Goal: Task Accomplishment & Management: Complete application form

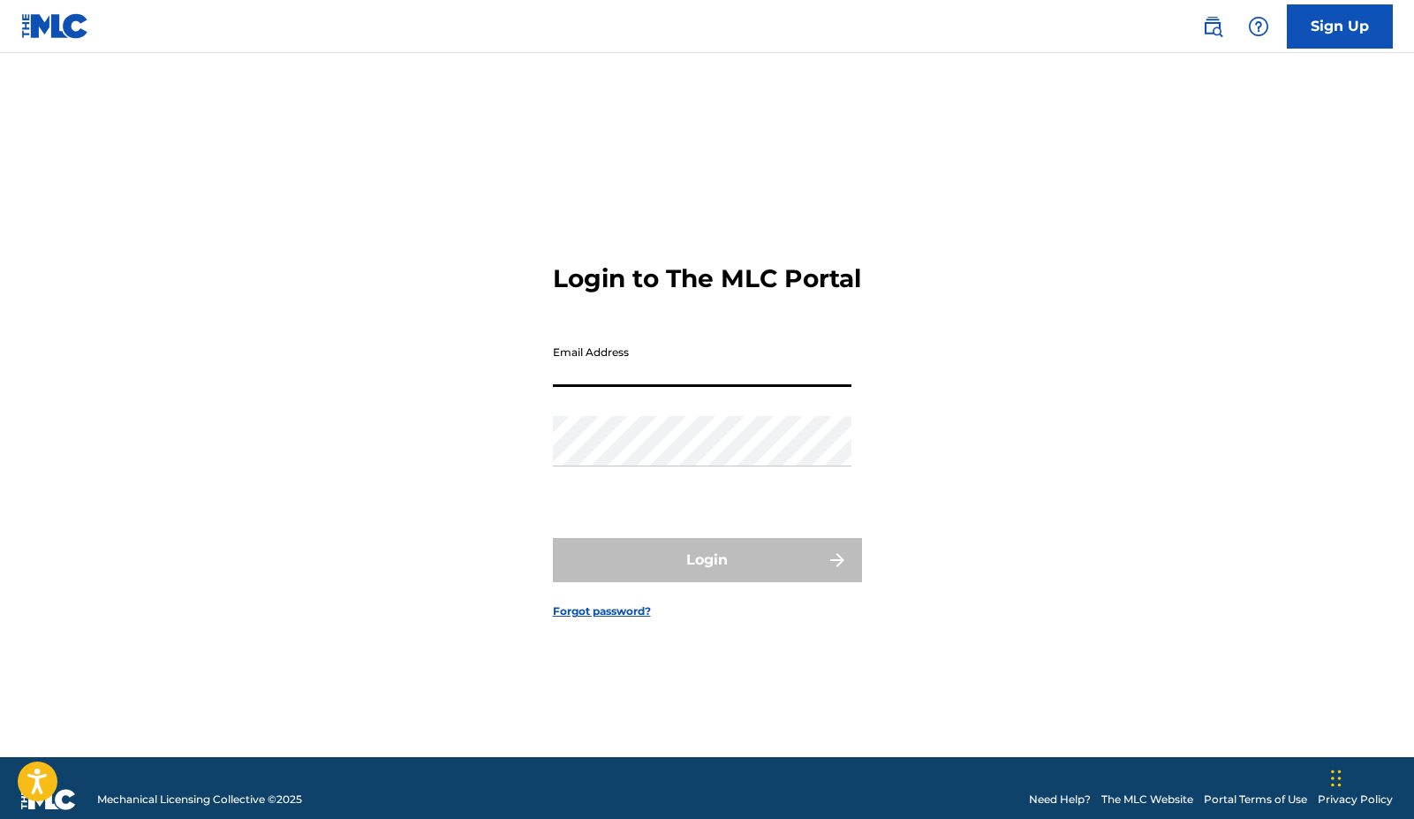
type input "[EMAIL_ADDRESS][DOMAIN_NAME]"
click at [707, 575] on button "Login" at bounding box center [707, 560] width 309 height 44
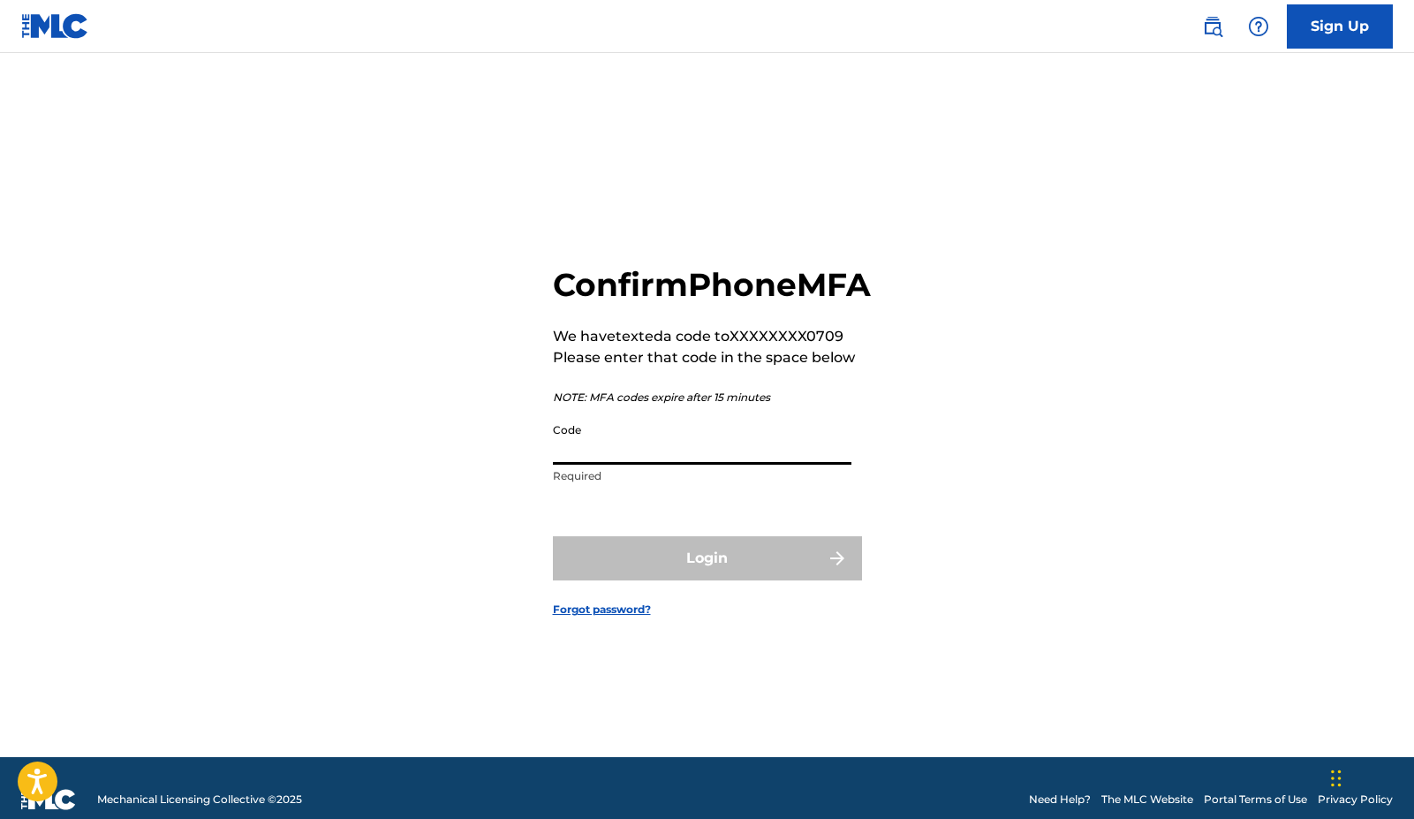
click at [711, 465] on input "Code" at bounding box center [702, 439] width 299 height 50
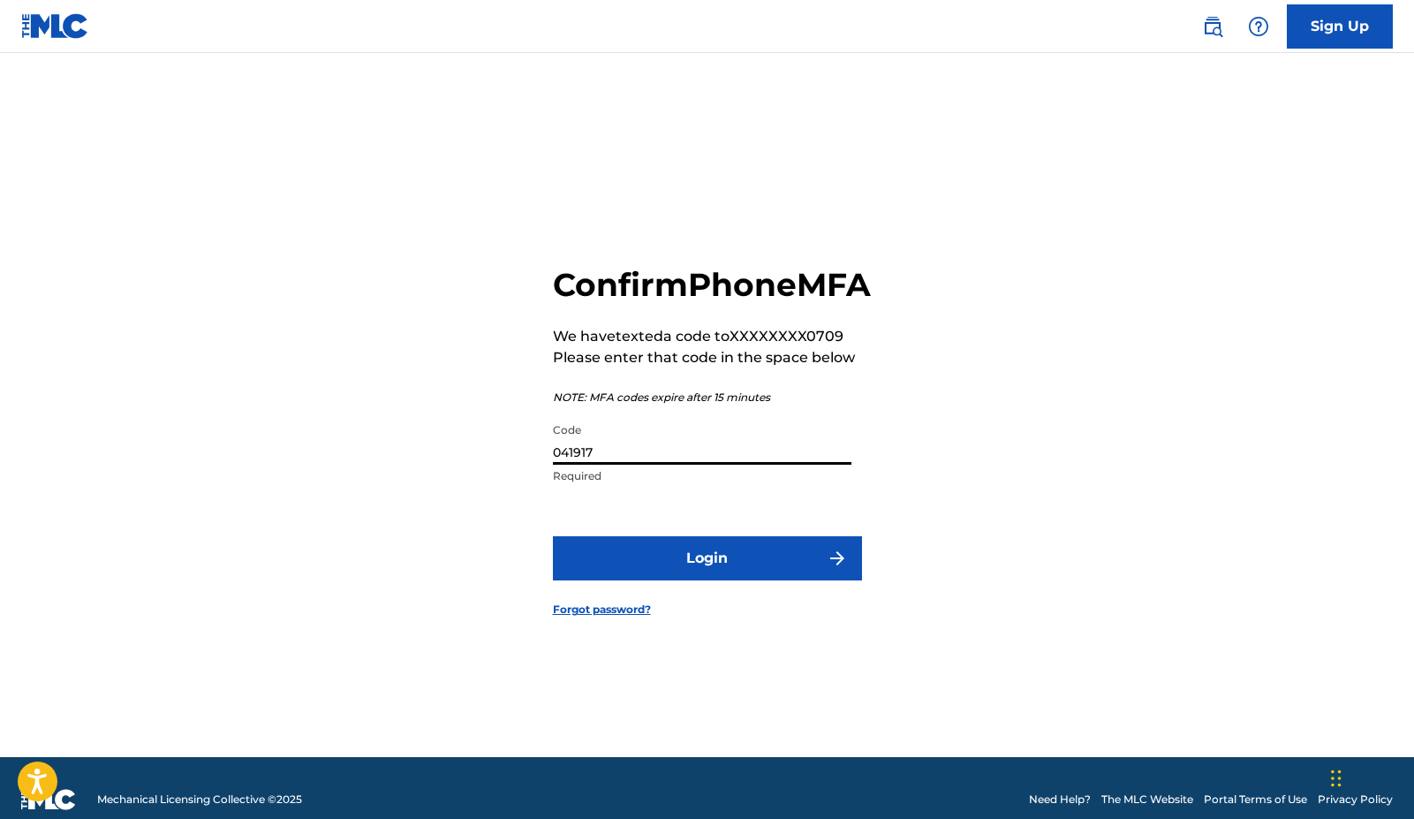
type input "041917"
click at [730, 580] on button "Login" at bounding box center [707, 558] width 309 height 44
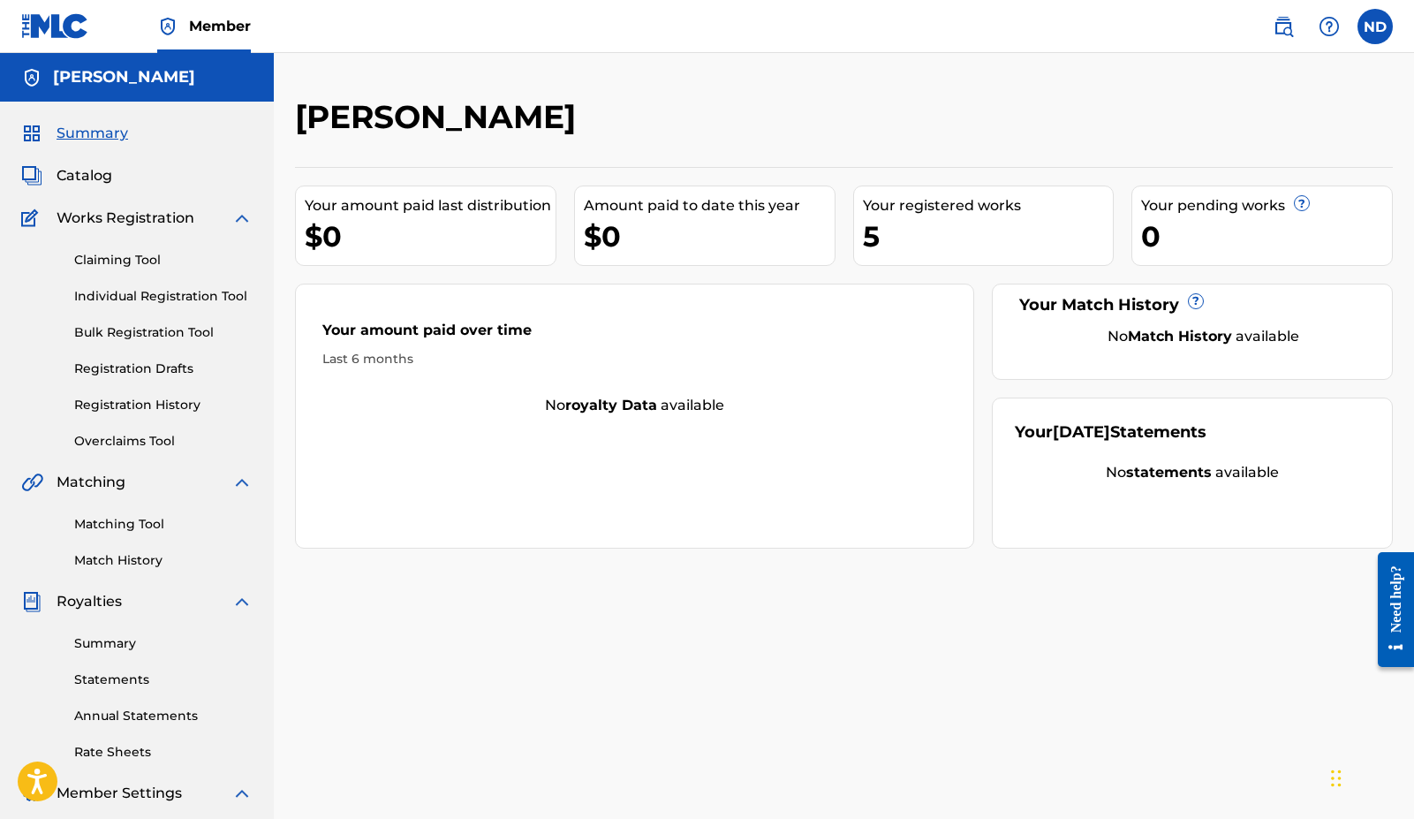
click at [159, 261] on link "Claiming Tool" at bounding box center [163, 260] width 178 height 19
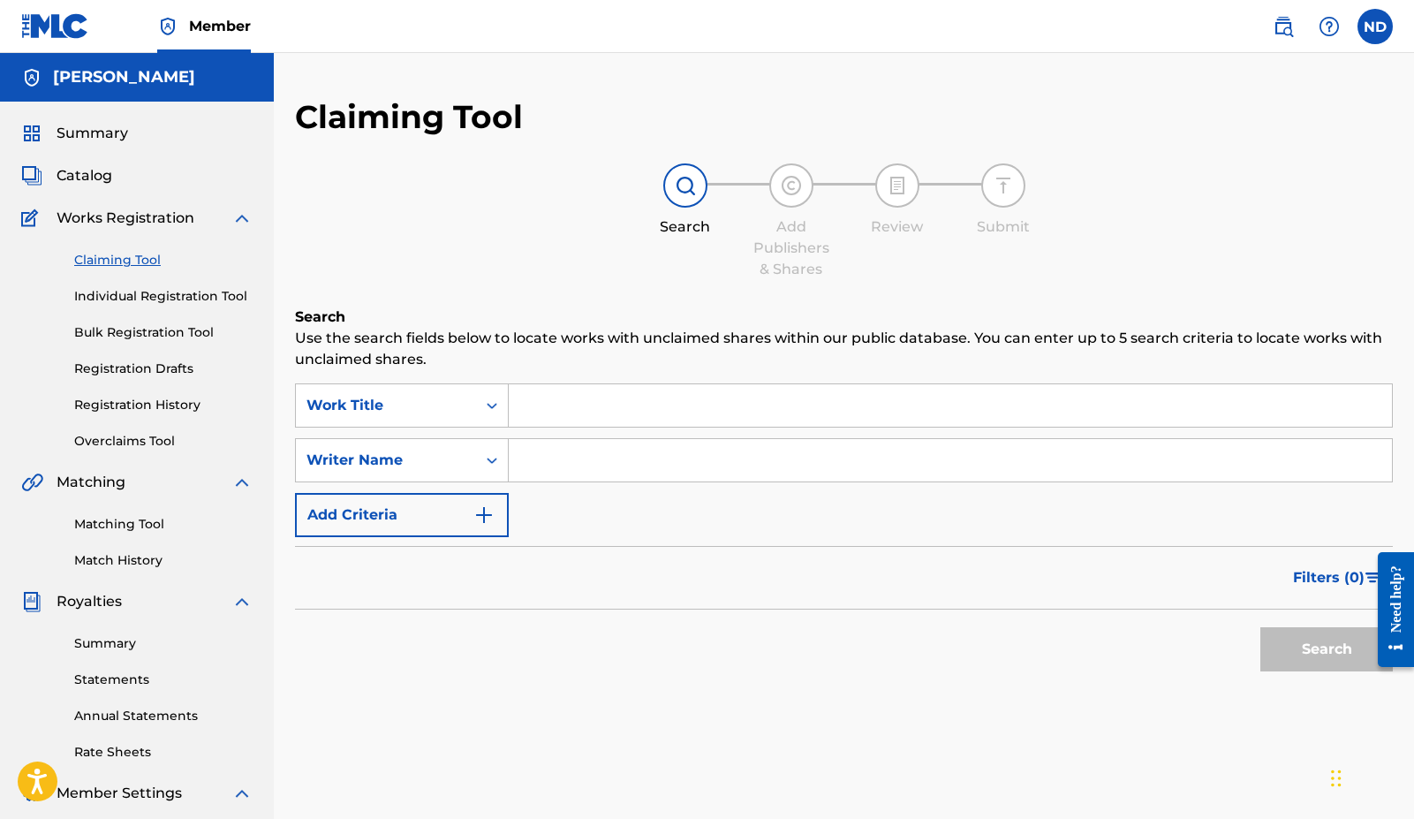
click at [91, 173] on span "Catalog" at bounding box center [85, 175] width 56 height 21
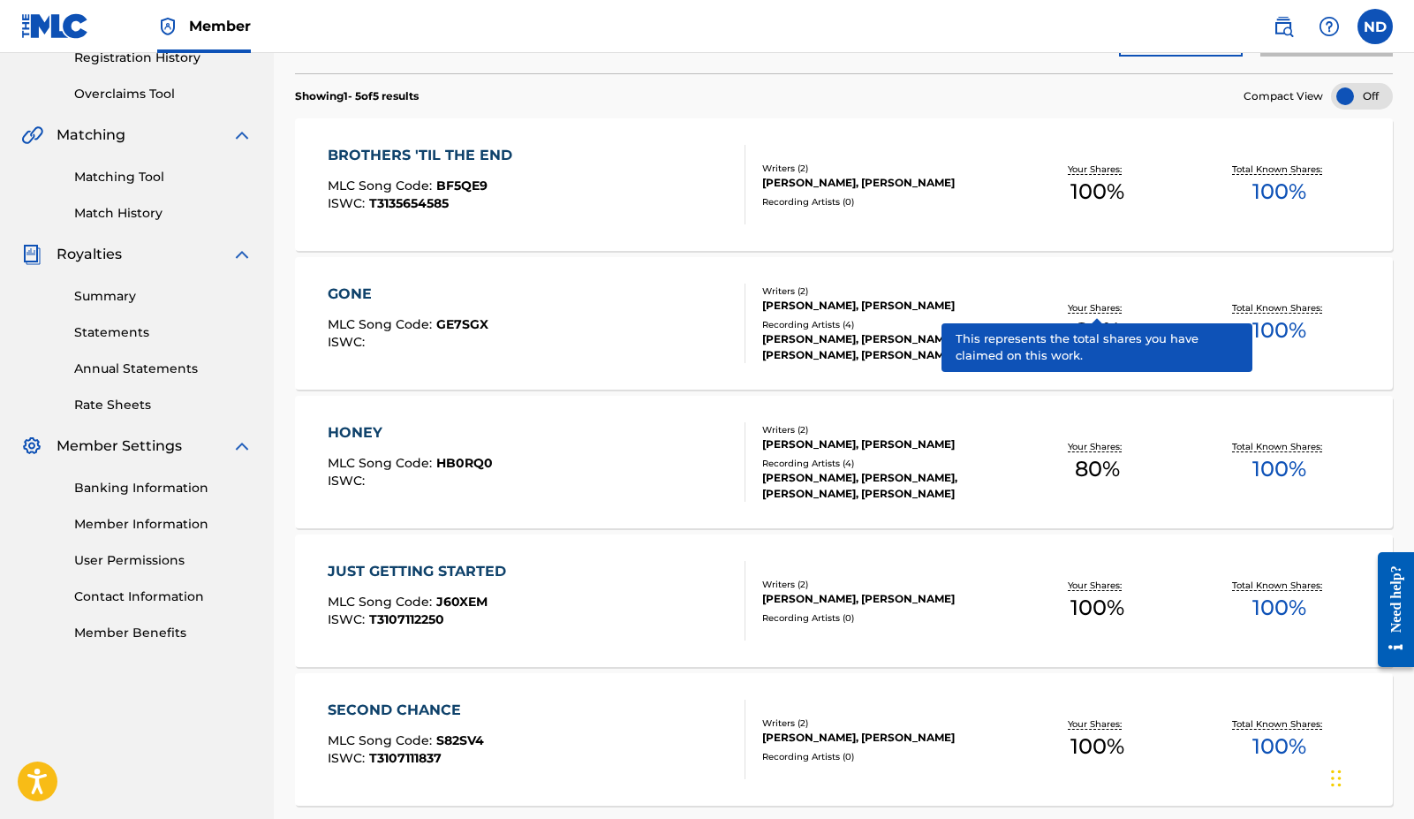
scroll to position [354, 0]
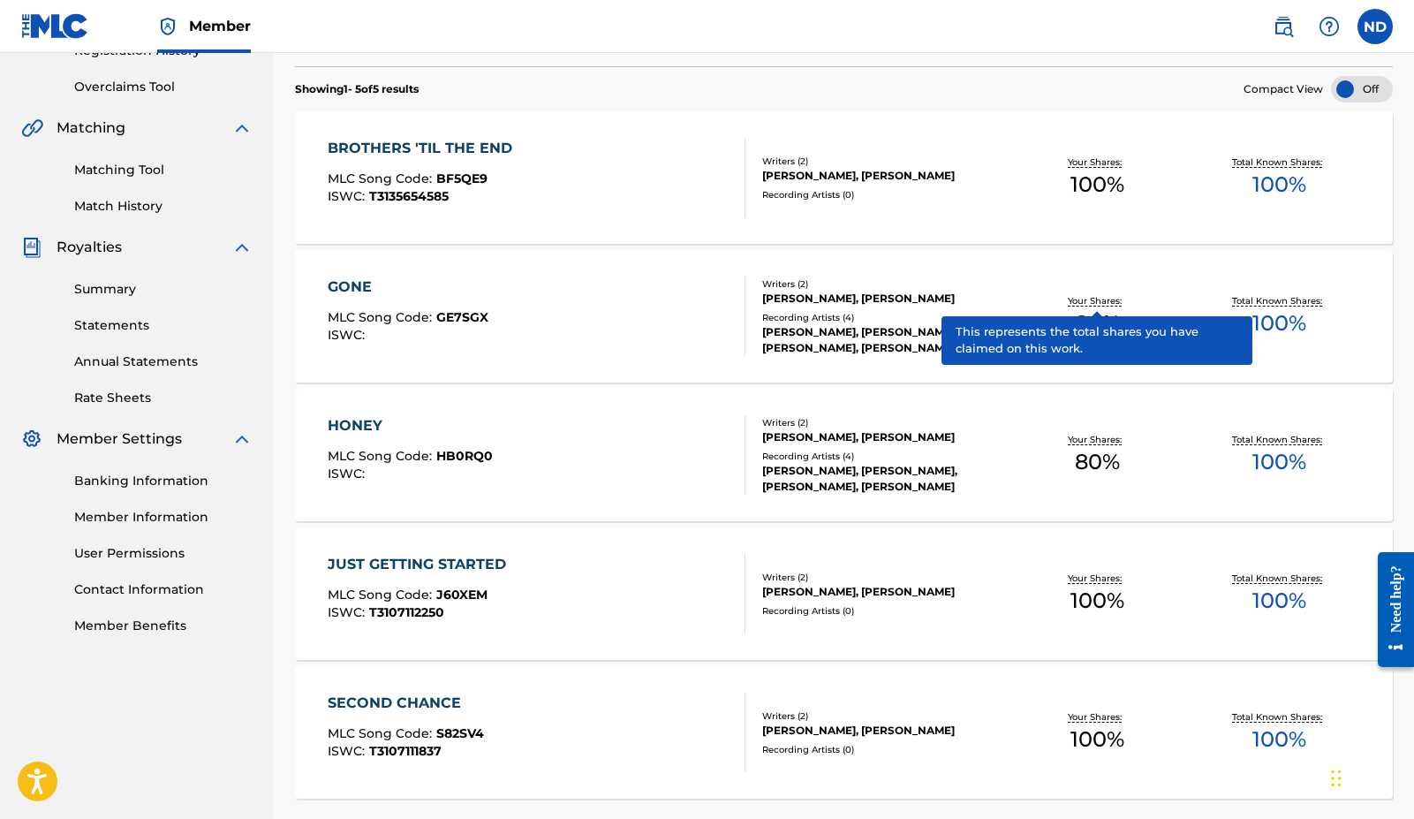
click at [769, 102] on section "BROTHERS 'TIL THE END MLC Song Code : BF5QE9 ISWC : T3135654585 Writers ( 2 ) […" at bounding box center [844, 450] width 1098 height 696
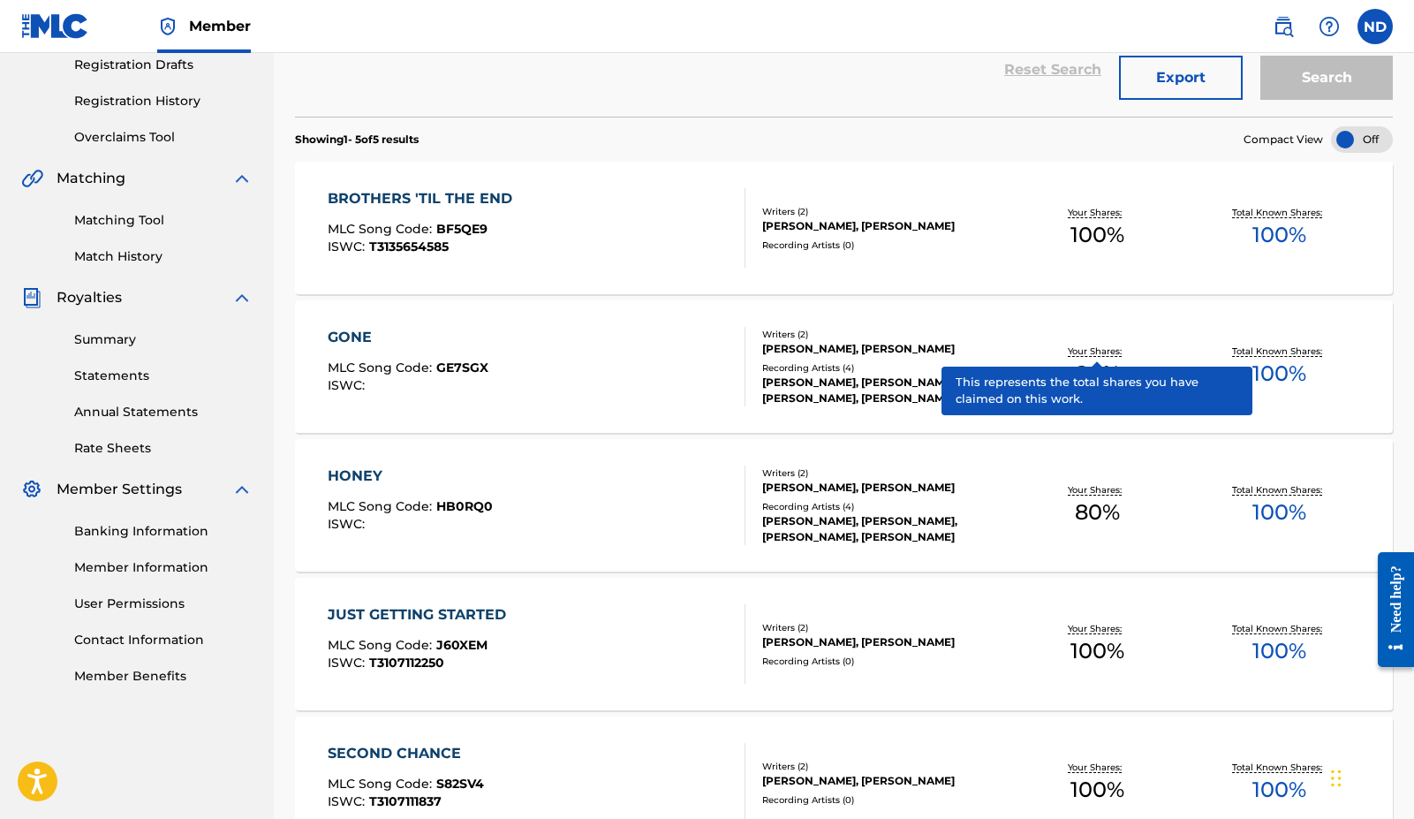
click at [898, 129] on section "Showing 1 - 5 of 5 results Compact View" at bounding box center [844, 135] width 1098 height 36
click at [777, 102] on div "Reset Search Export Search" at bounding box center [844, 77] width 1098 height 79
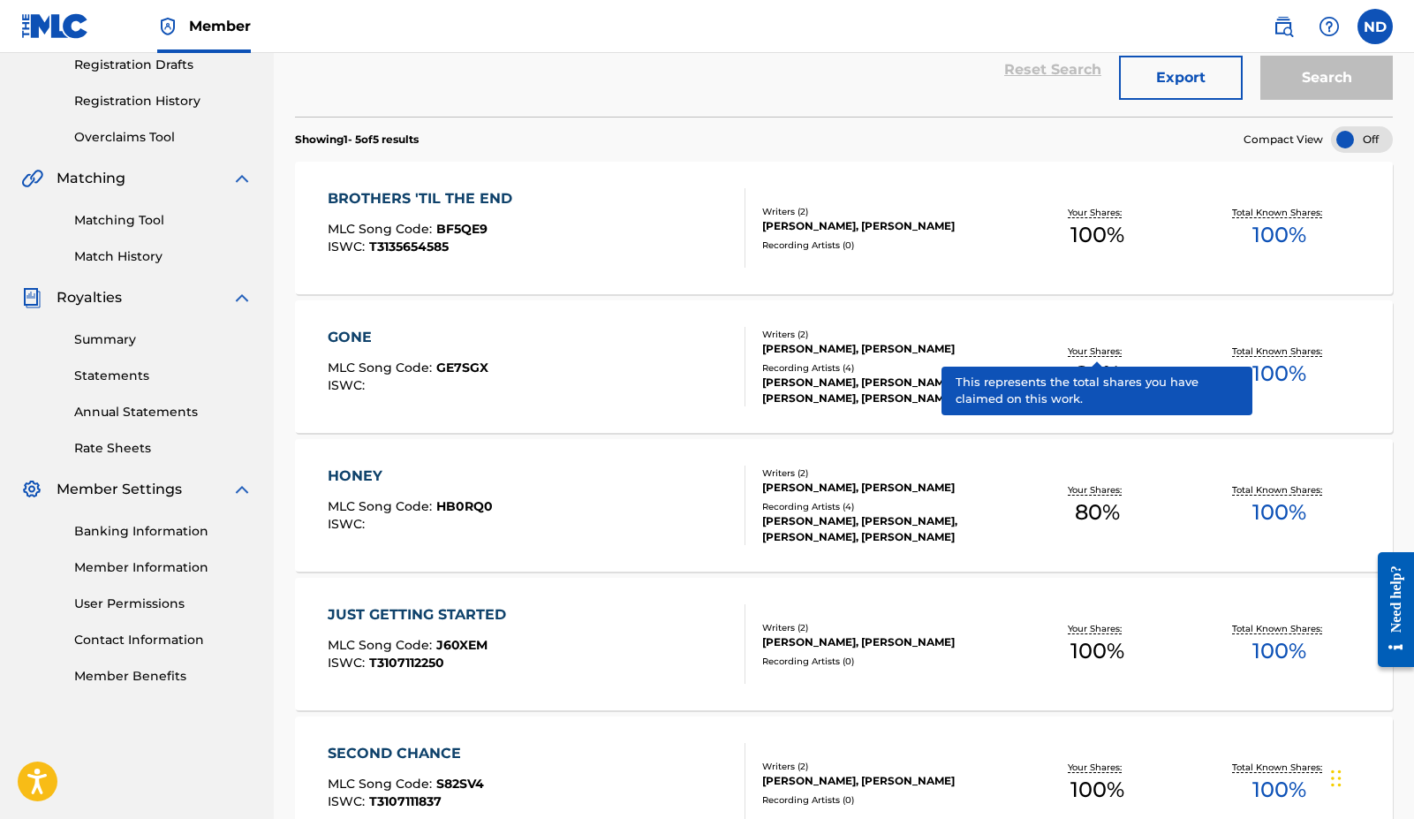
click at [826, 119] on section "Showing 1 - 5 of 5 results Compact View" at bounding box center [844, 135] width 1098 height 36
click at [830, 131] on section "Showing 1 - 5 of 5 results Compact View" at bounding box center [844, 135] width 1098 height 36
click at [1075, 383] on span "80 %" at bounding box center [1097, 374] width 45 height 32
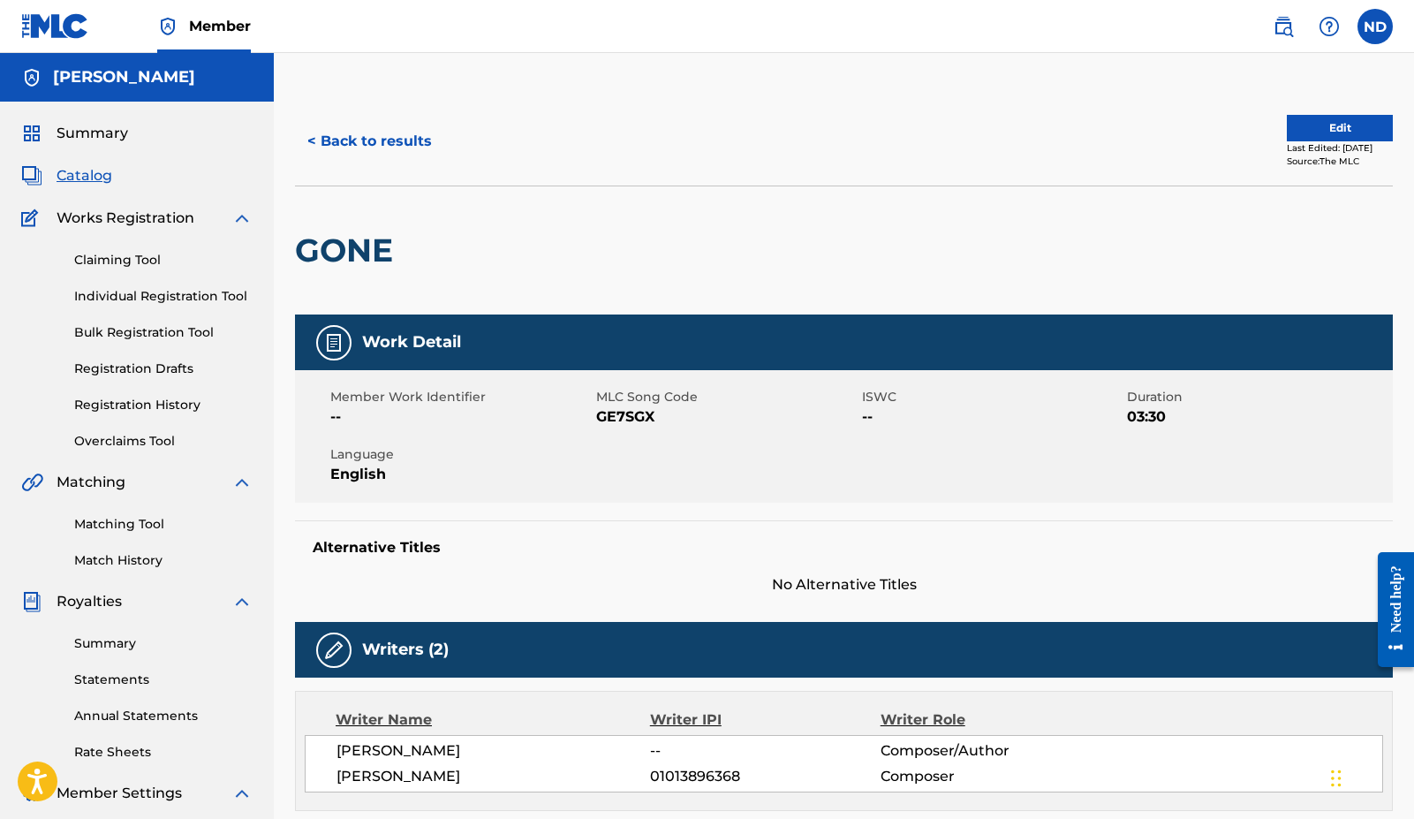
click at [139, 263] on link "Claiming Tool" at bounding box center [163, 260] width 178 height 19
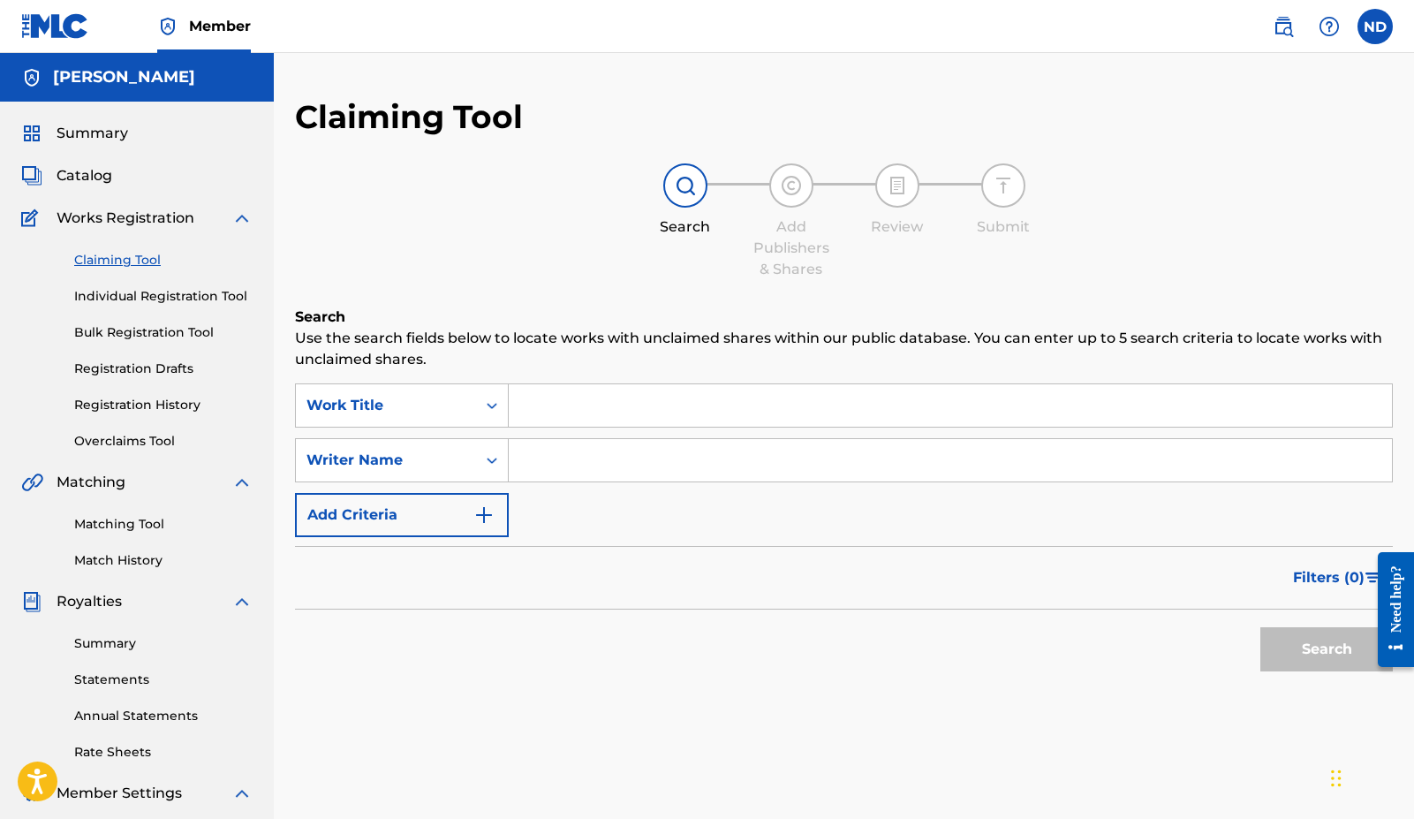
click at [89, 168] on span "Catalog" at bounding box center [85, 175] width 56 height 21
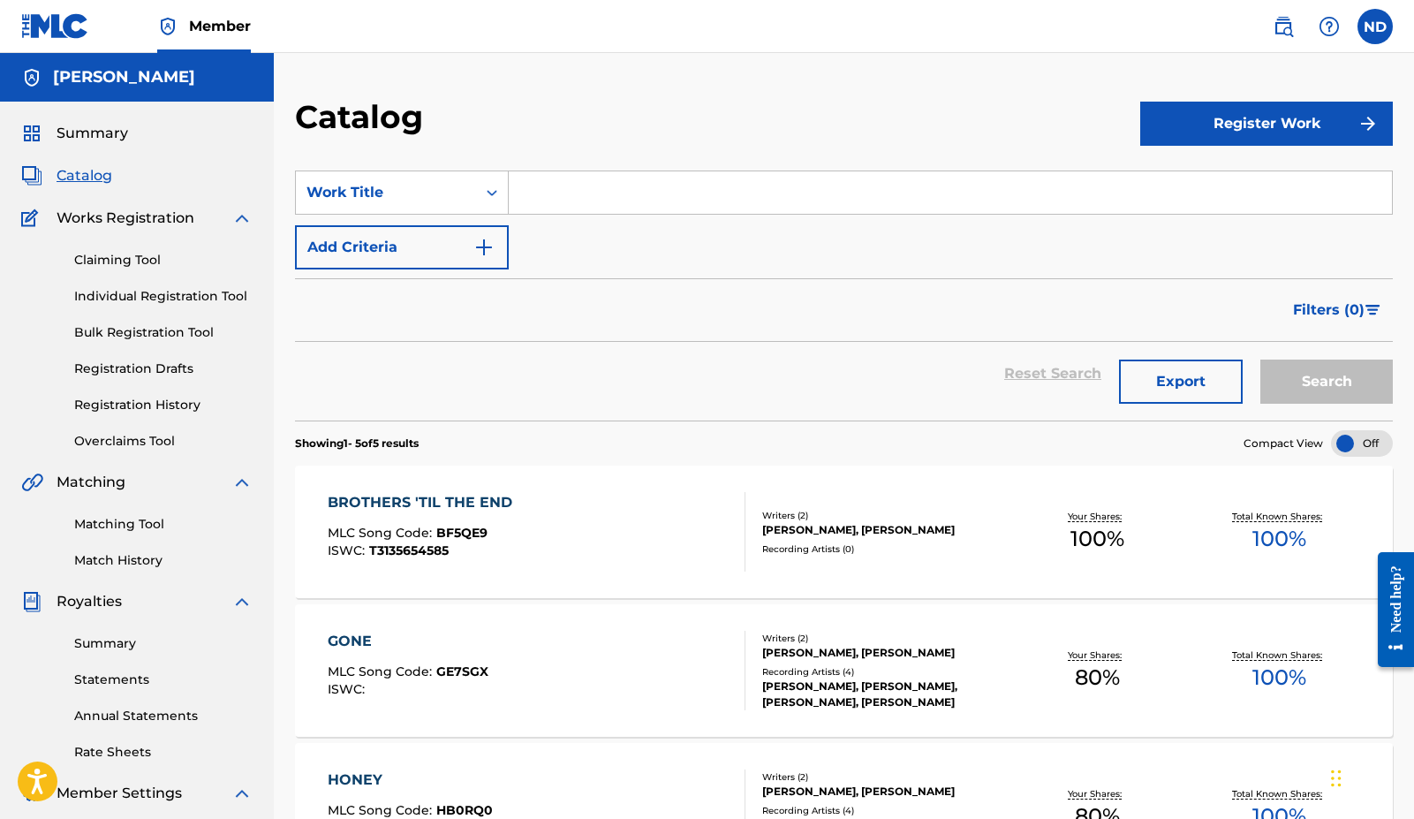
click at [186, 372] on link "Registration Drafts" at bounding box center [163, 369] width 178 height 19
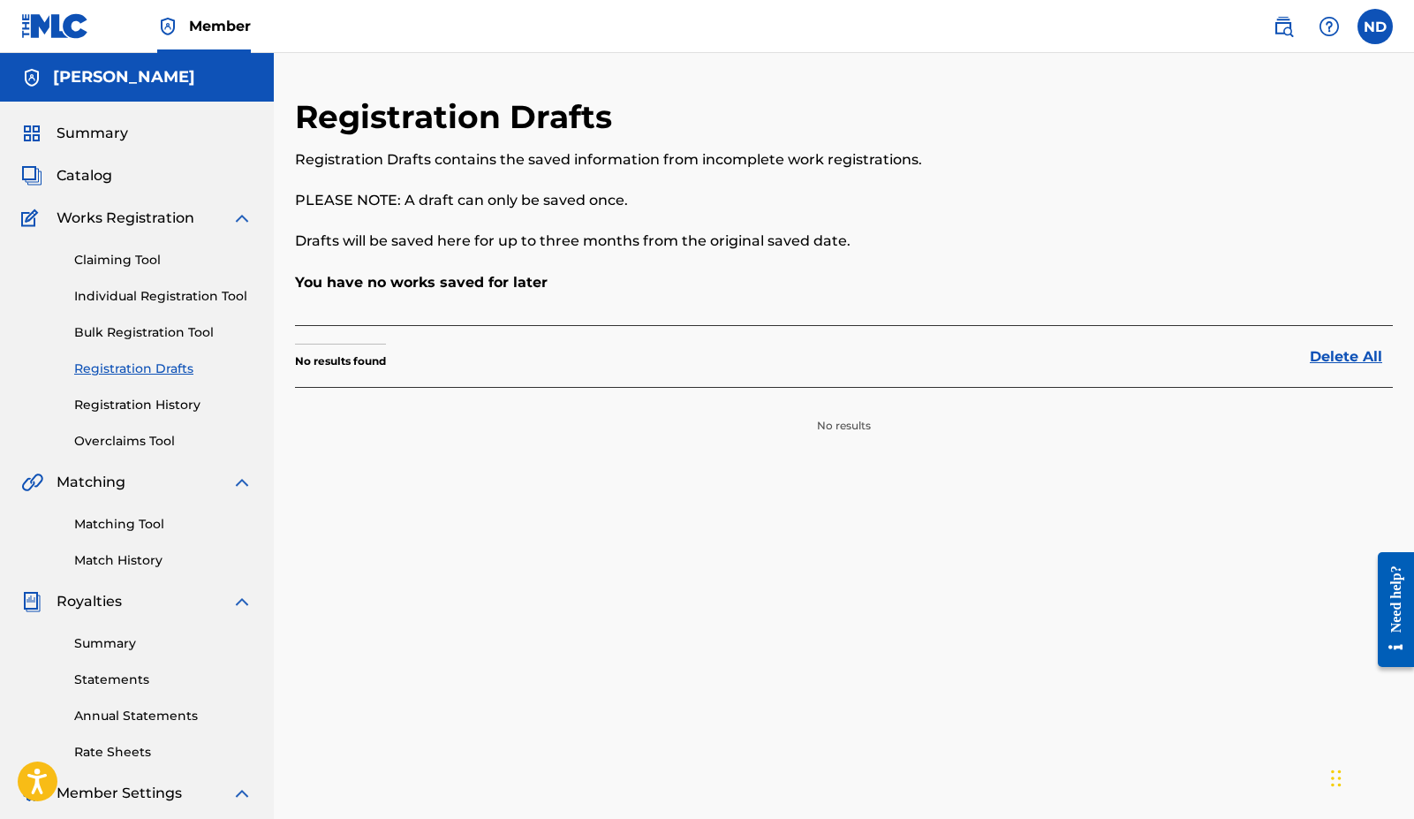
click at [191, 396] on link "Registration History" at bounding box center [163, 405] width 178 height 19
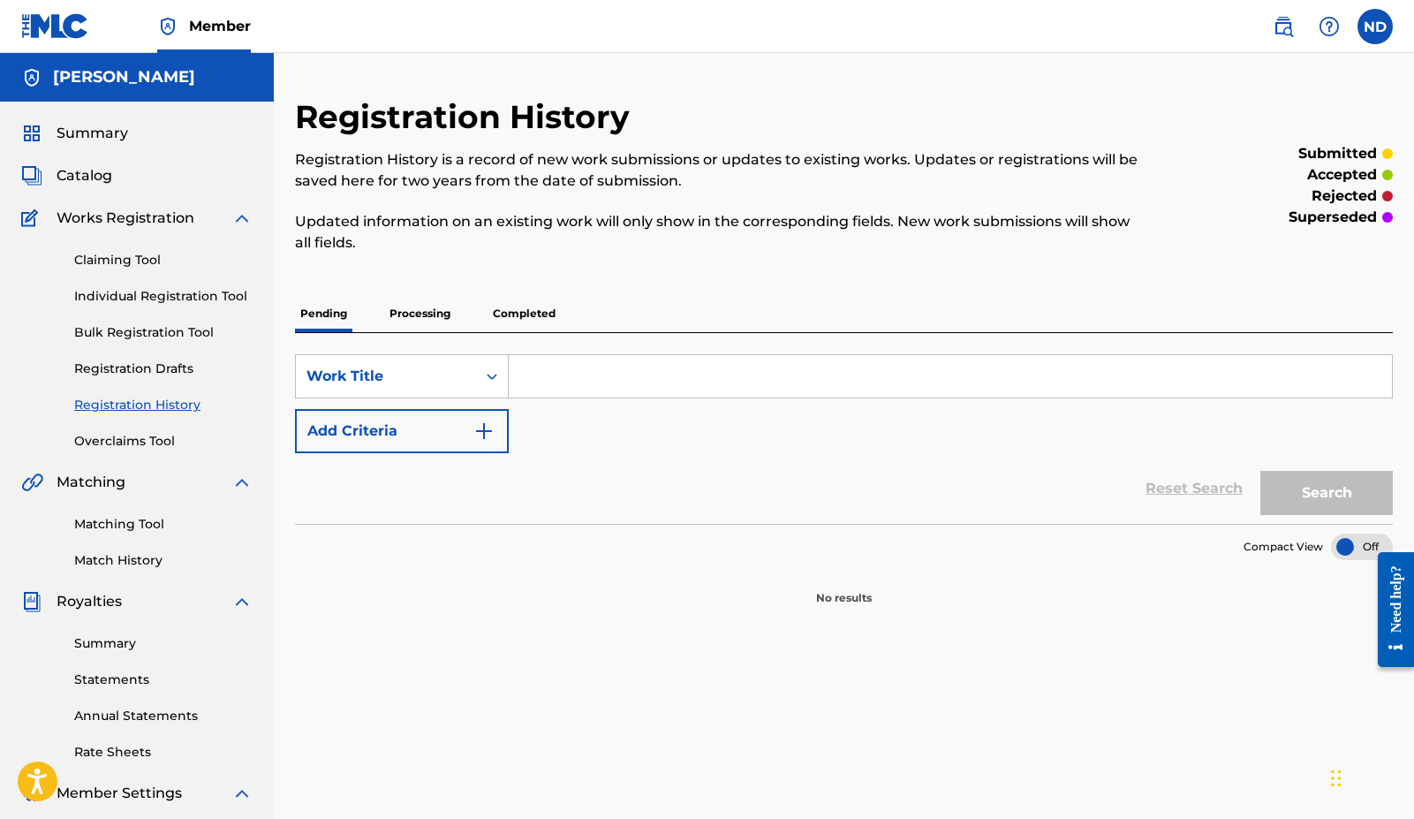
click at [163, 374] on link "Registration Drafts" at bounding box center [163, 369] width 178 height 19
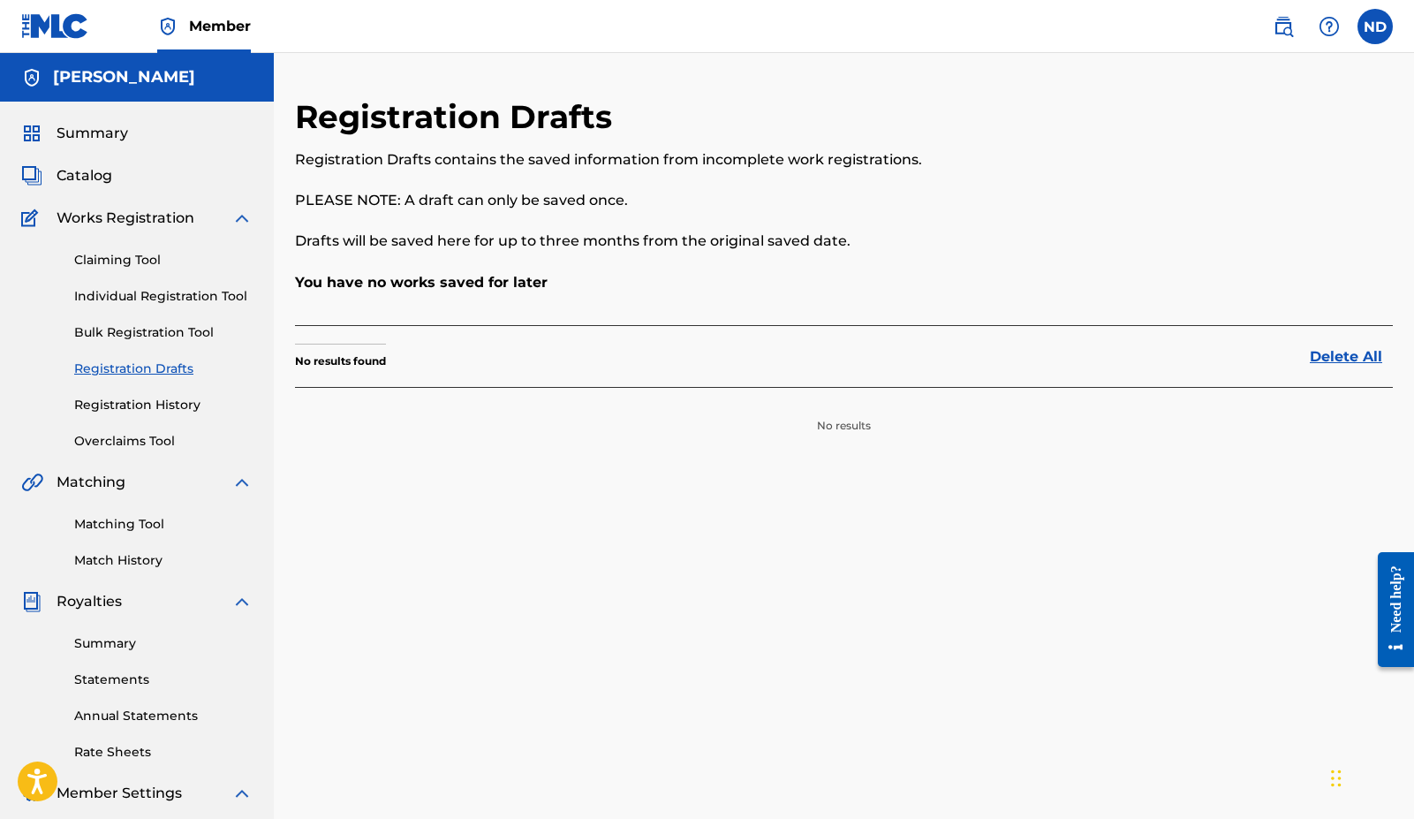
click at [156, 327] on link "Bulk Registration Tool" at bounding box center [163, 332] width 178 height 19
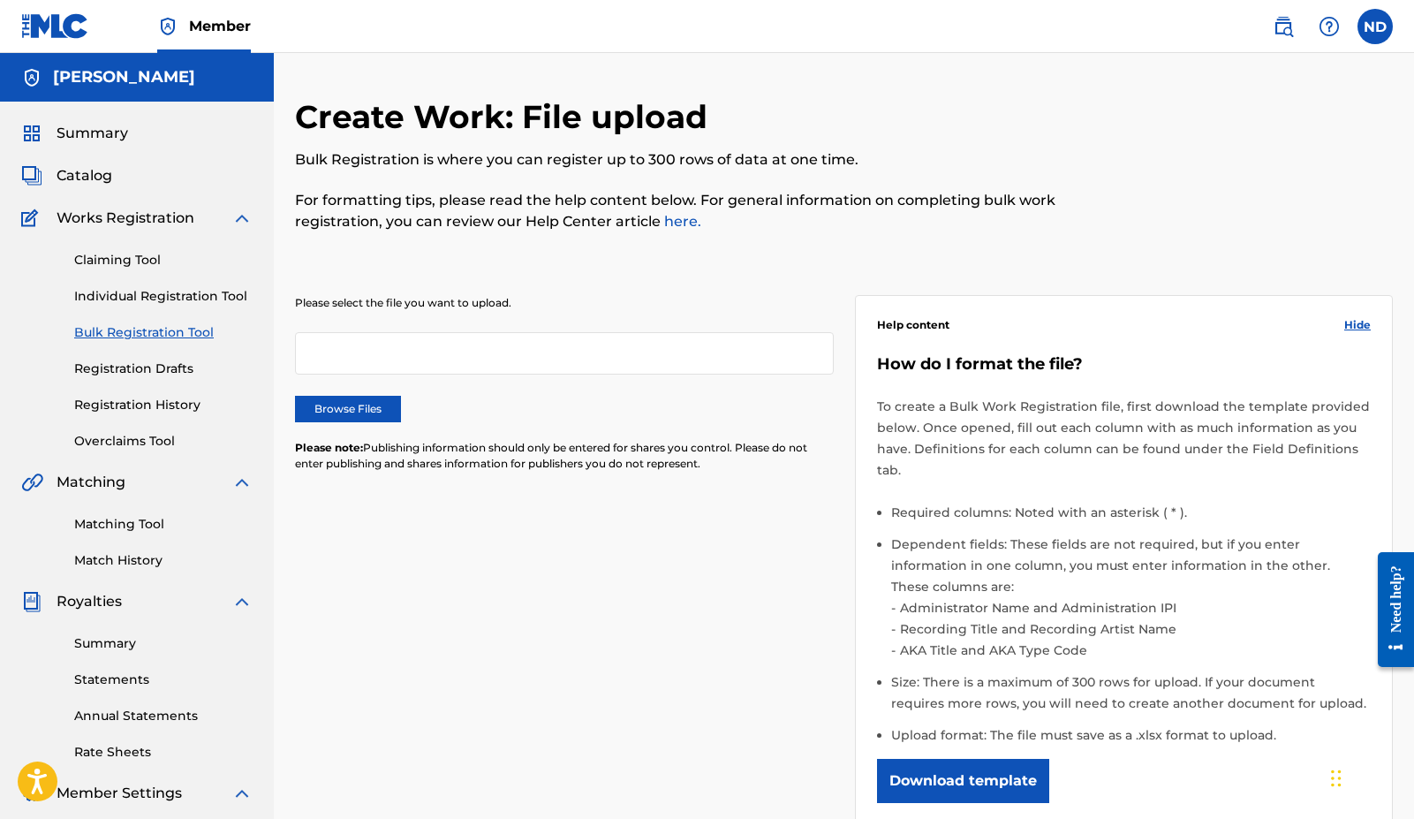
click at [118, 251] on link "Claiming Tool" at bounding box center [163, 260] width 178 height 19
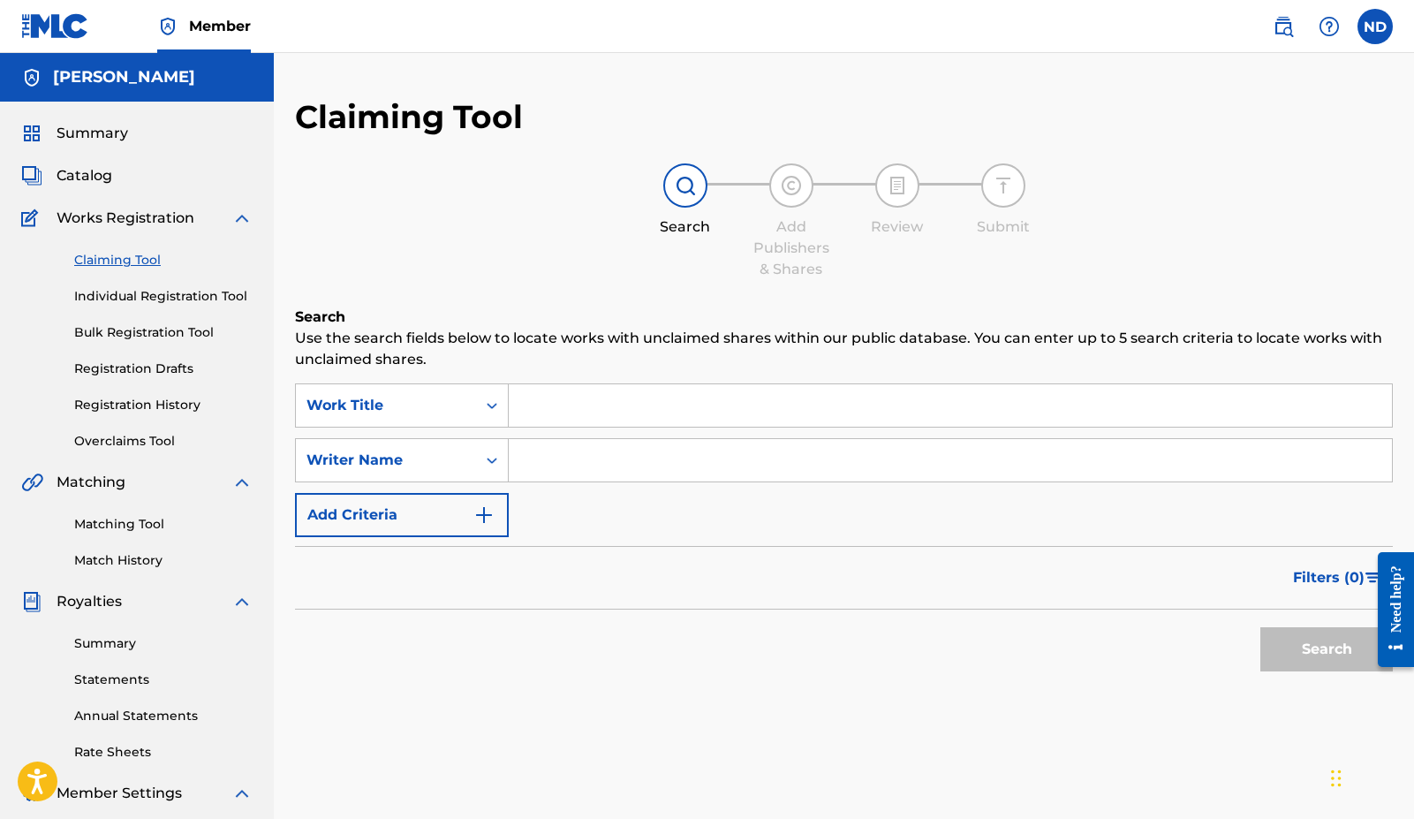
click at [120, 434] on link "Overclaims Tool" at bounding box center [163, 441] width 178 height 19
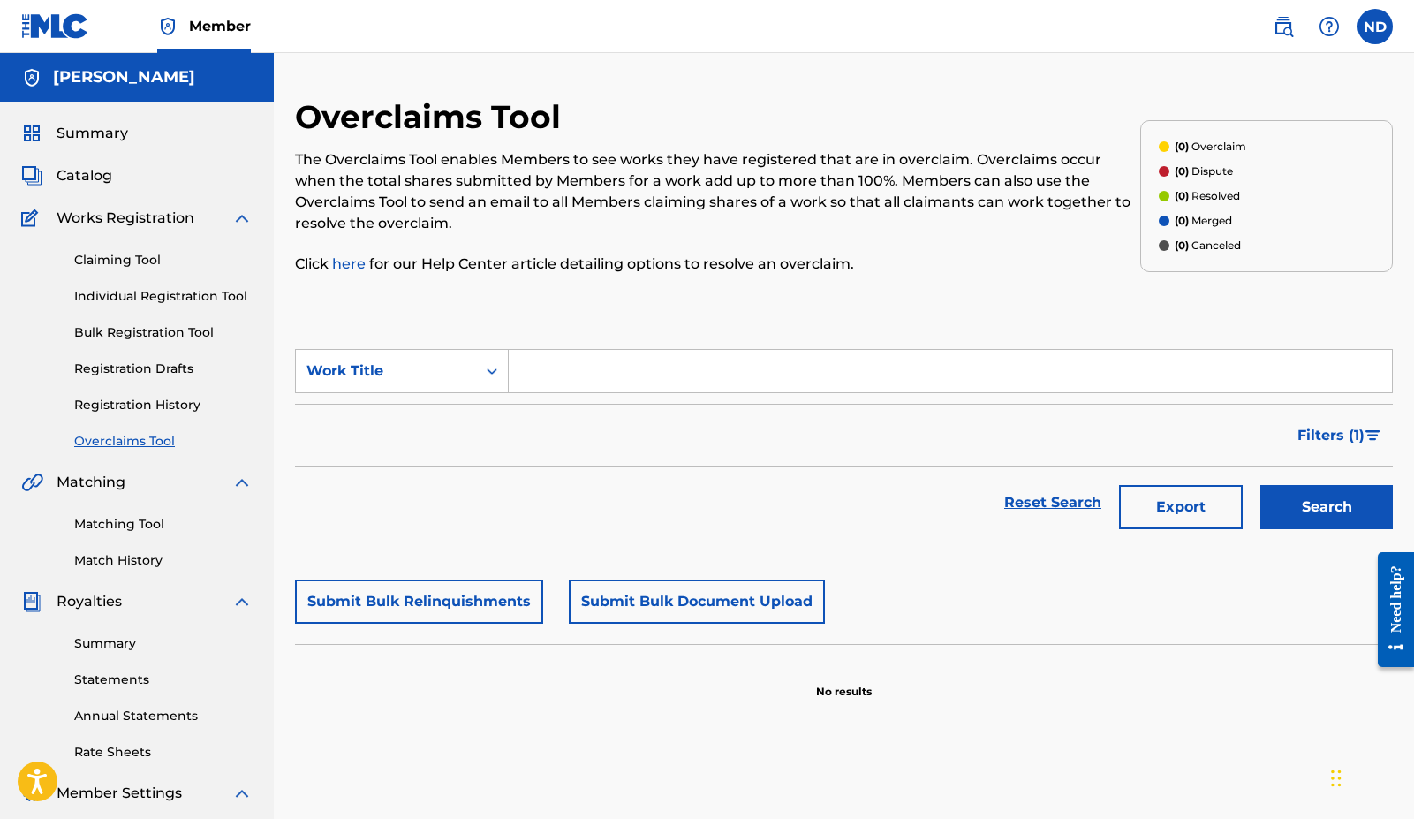
click at [145, 406] on link "Registration History" at bounding box center [163, 405] width 178 height 19
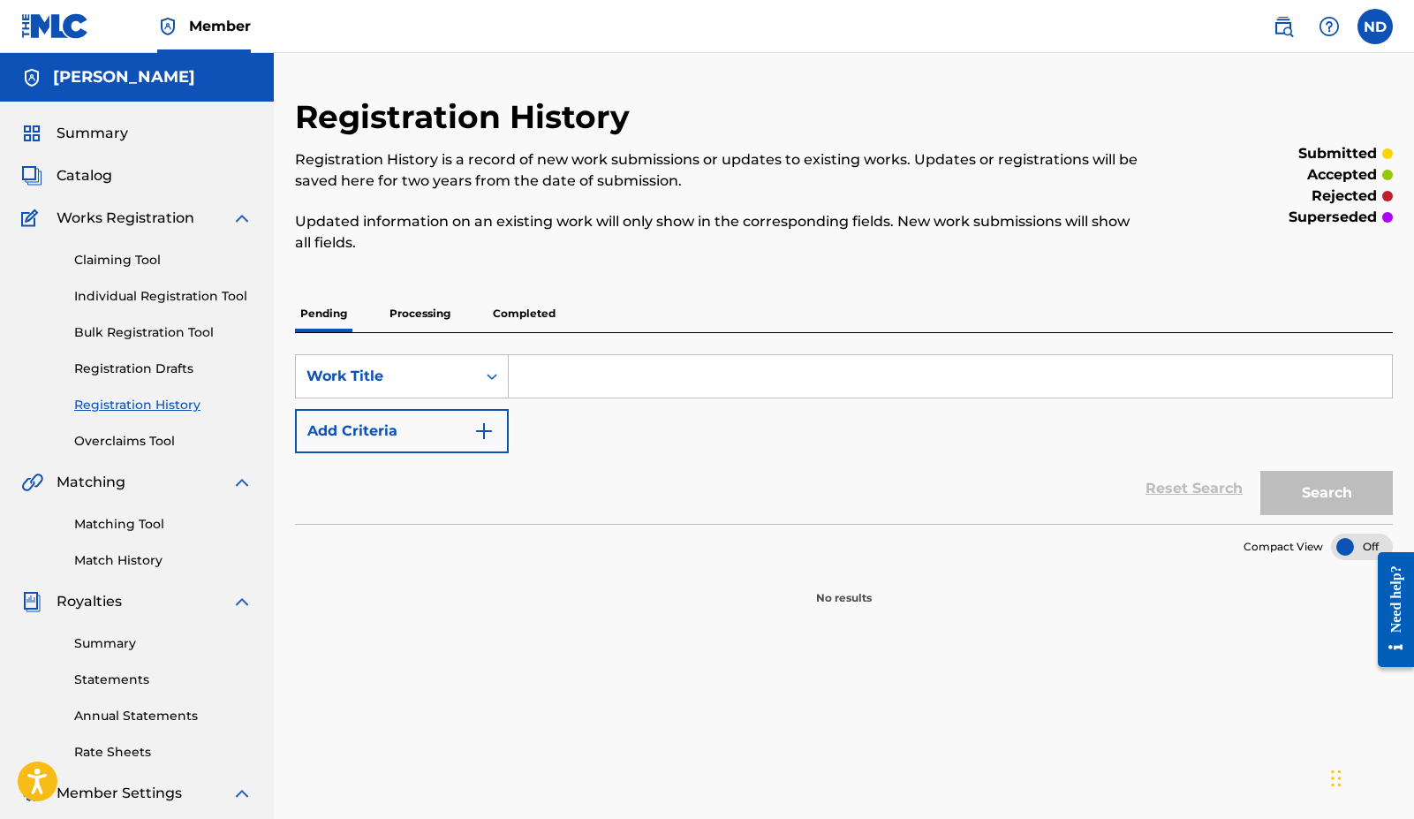
click at [138, 368] on link "Registration Drafts" at bounding box center [163, 369] width 178 height 19
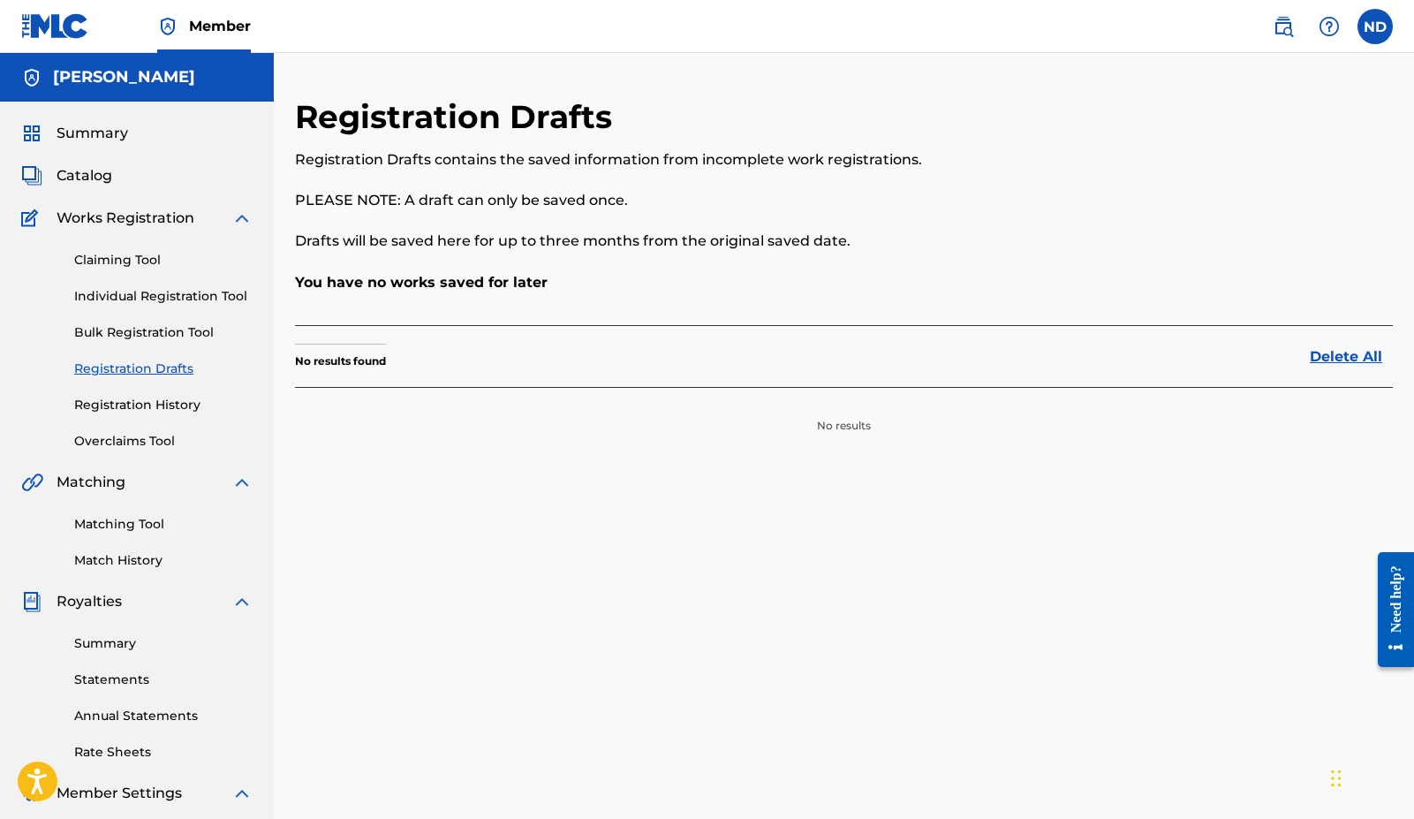
click at [147, 333] on link "Bulk Registration Tool" at bounding box center [163, 332] width 178 height 19
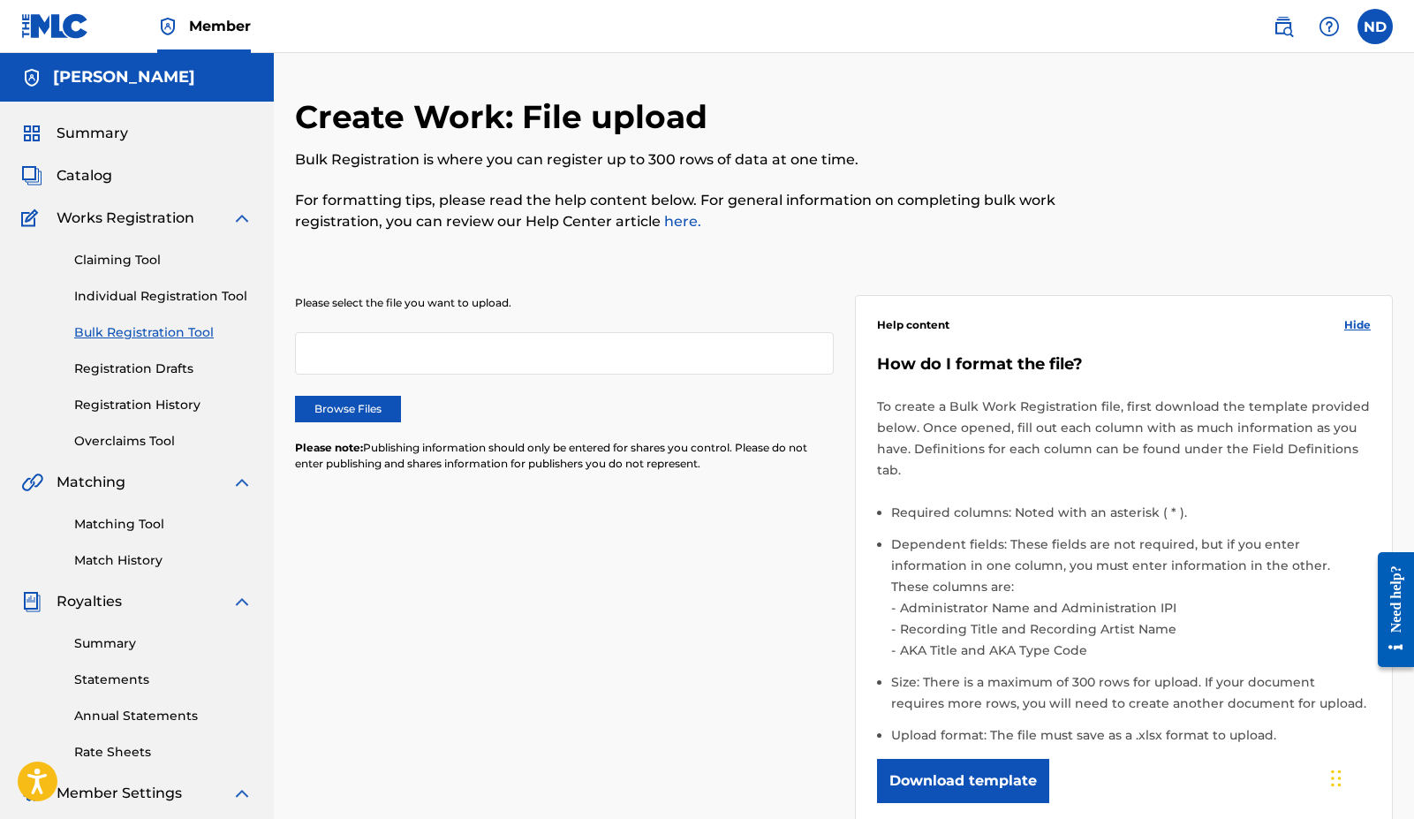
click at [148, 301] on link "Individual Registration Tool" at bounding box center [163, 296] width 178 height 19
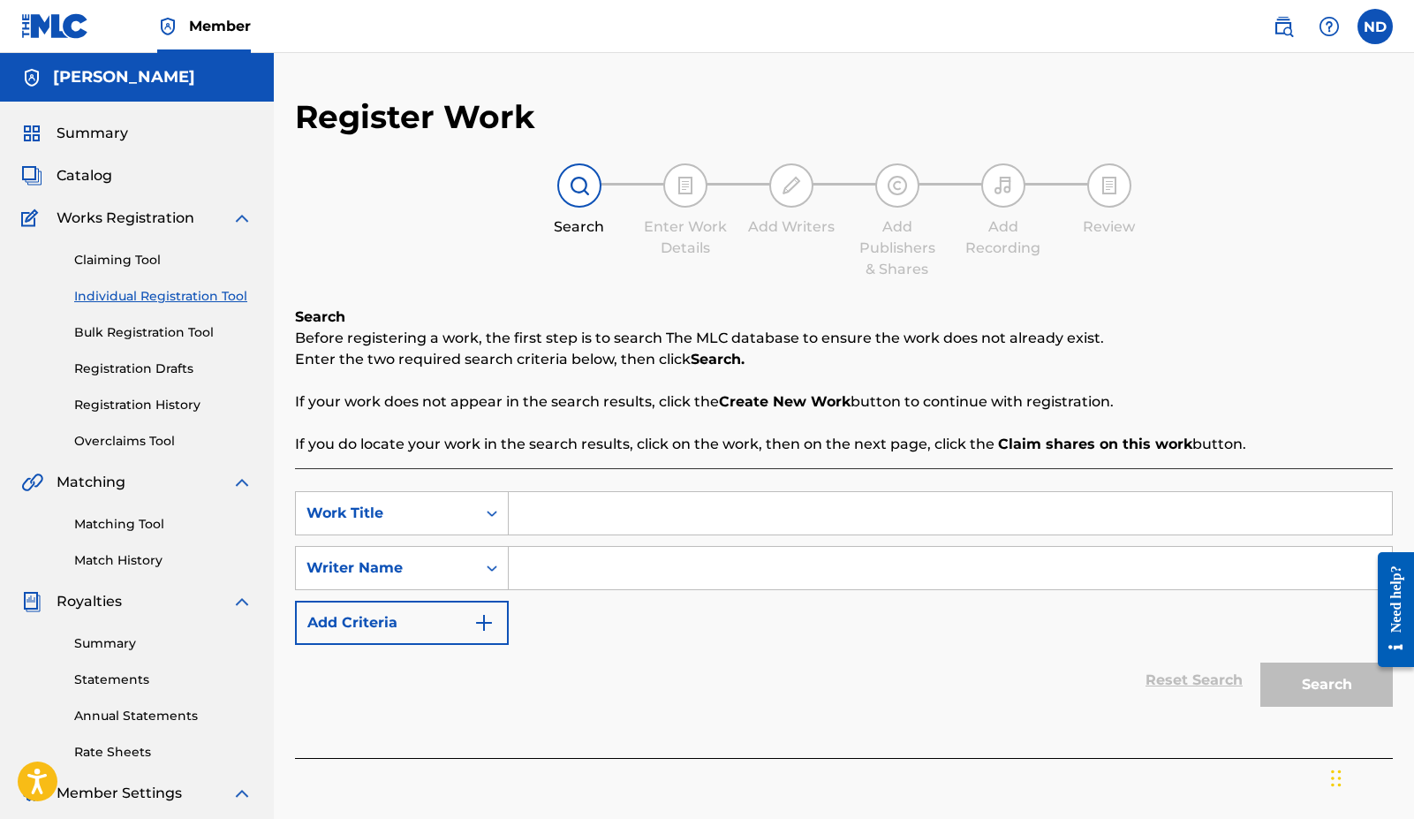
click at [134, 264] on link "Claiming Tool" at bounding box center [163, 260] width 178 height 19
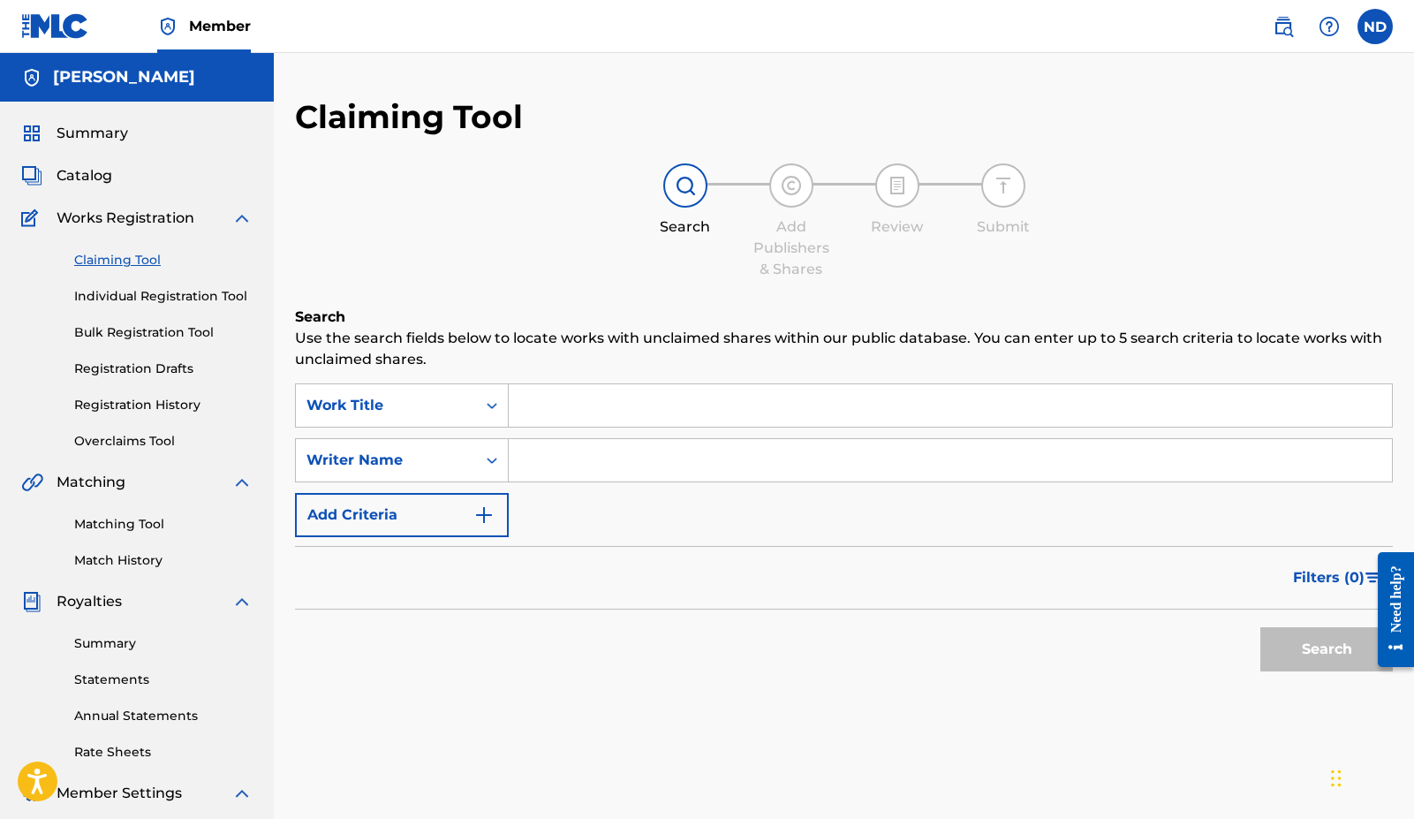
click at [134, 222] on span "Works Registration" at bounding box center [126, 218] width 138 height 21
click at [98, 181] on span "Catalog" at bounding box center [85, 175] width 56 height 21
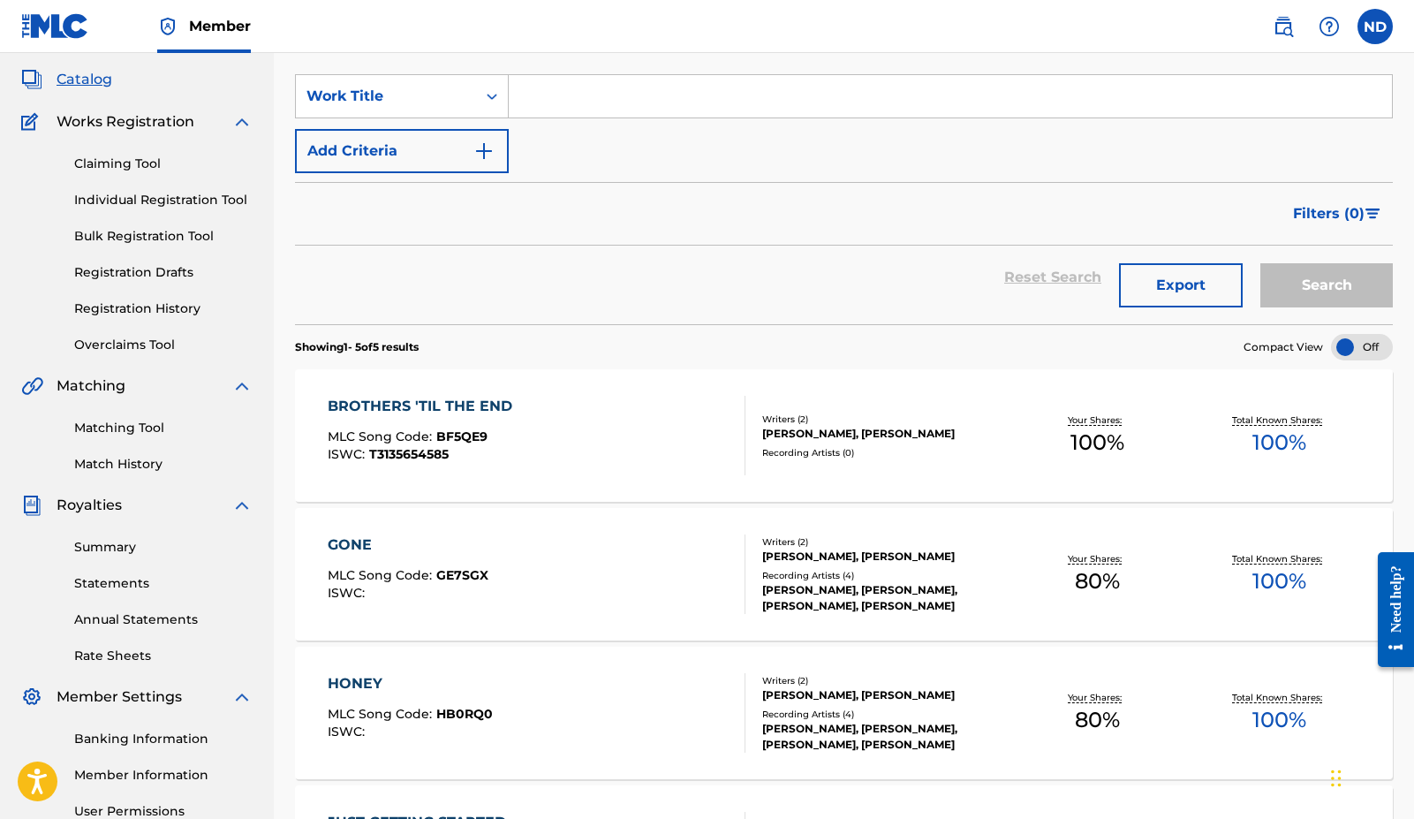
scroll to position [113, 0]
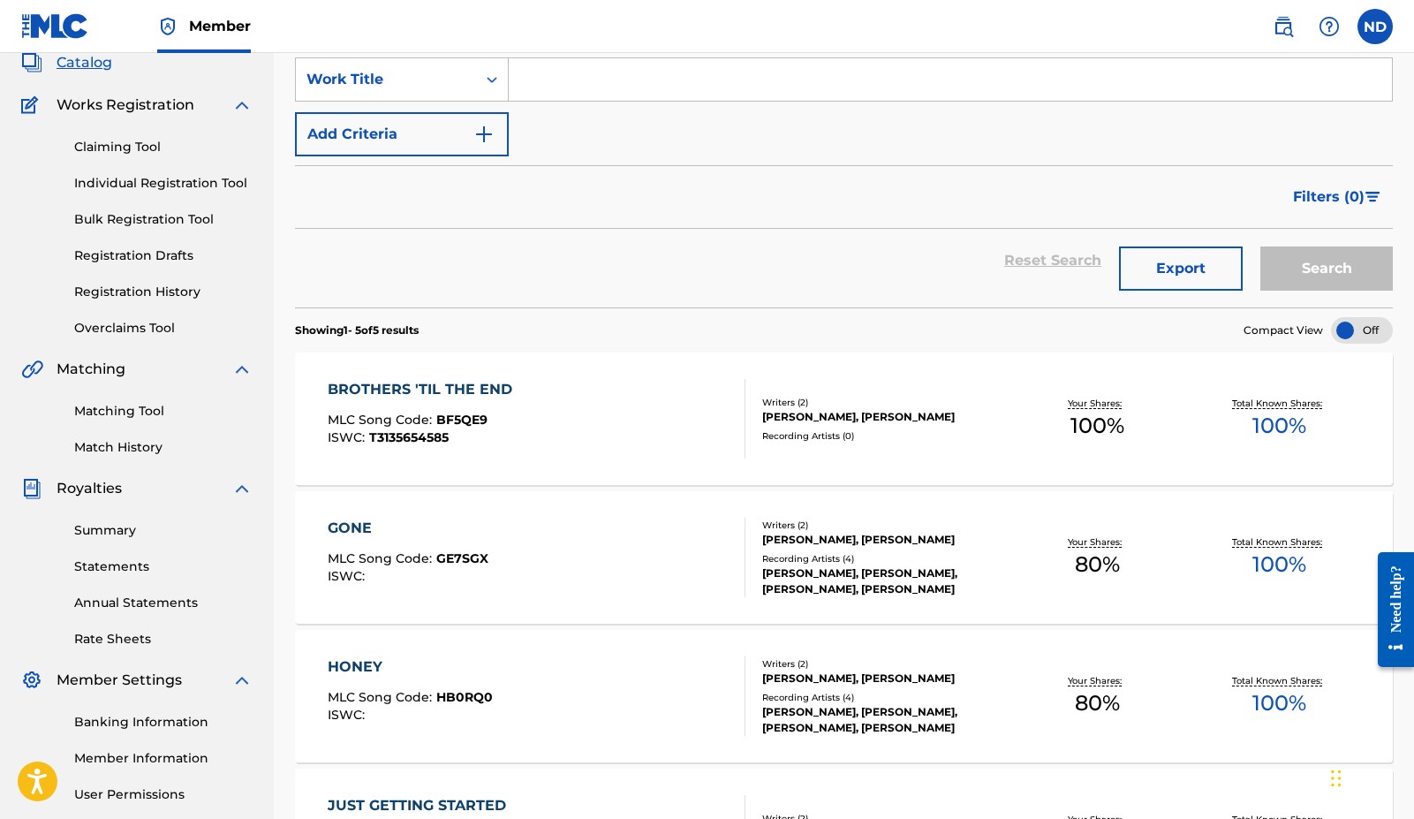
click at [493, 389] on div "BROTHERS 'TIL THE END" at bounding box center [424, 389] width 193 height 21
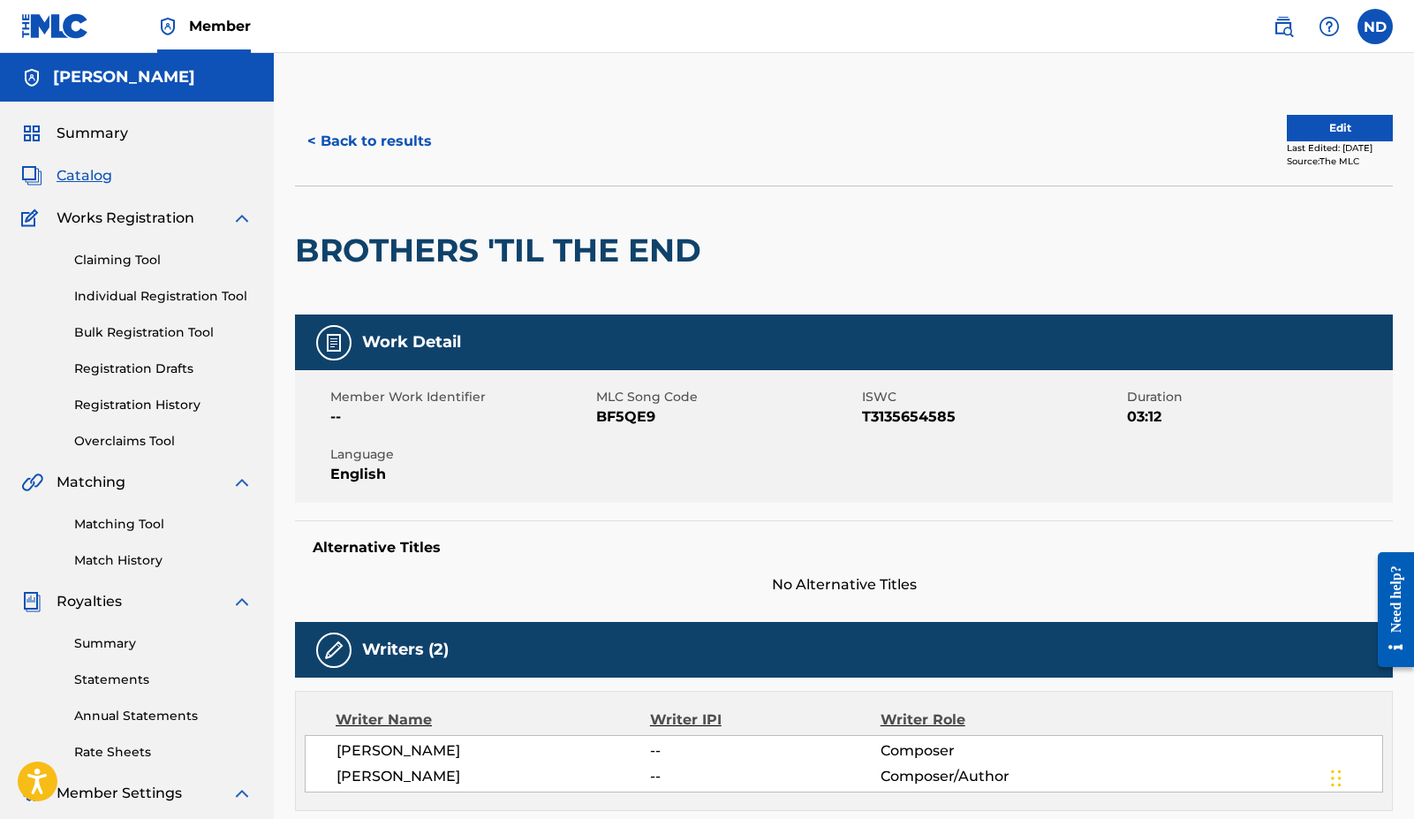
click at [368, 133] on button "< Back to results" at bounding box center [369, 141] width 149 height 44
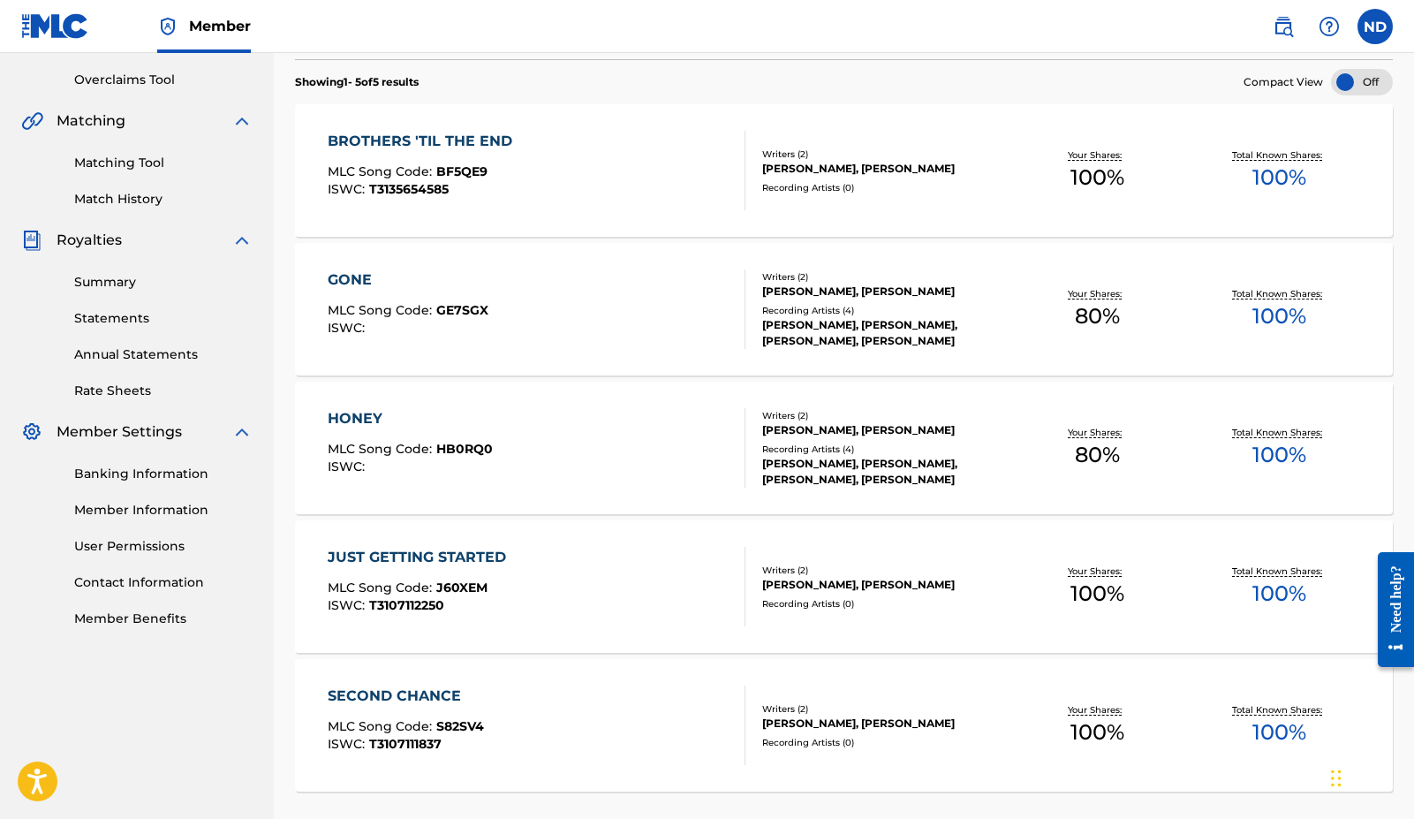
scroll to position [365, 0]
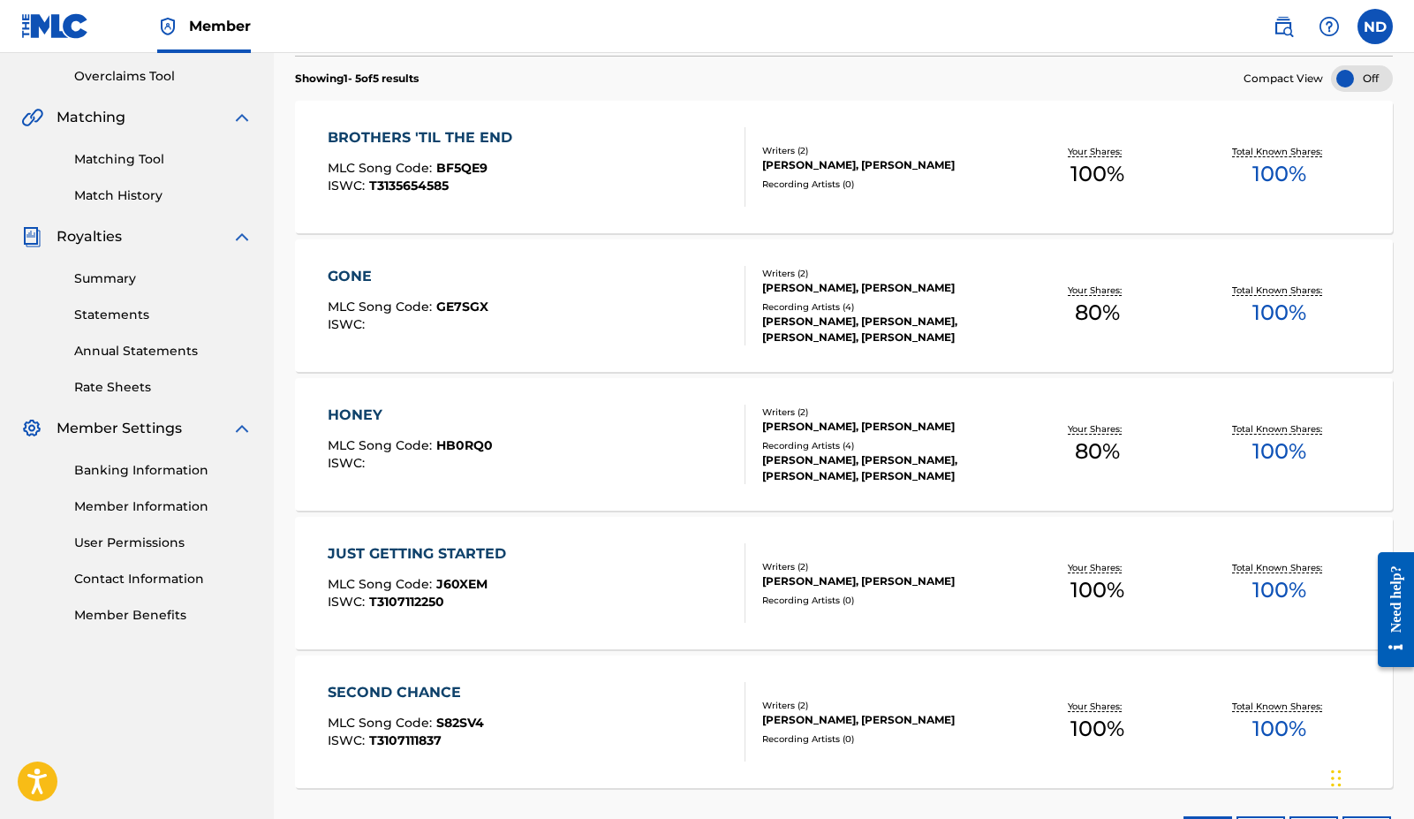
click at [501, 552] on div "JUST GETTING STARTED" at bounding box center [421, 553] width 187 height 21
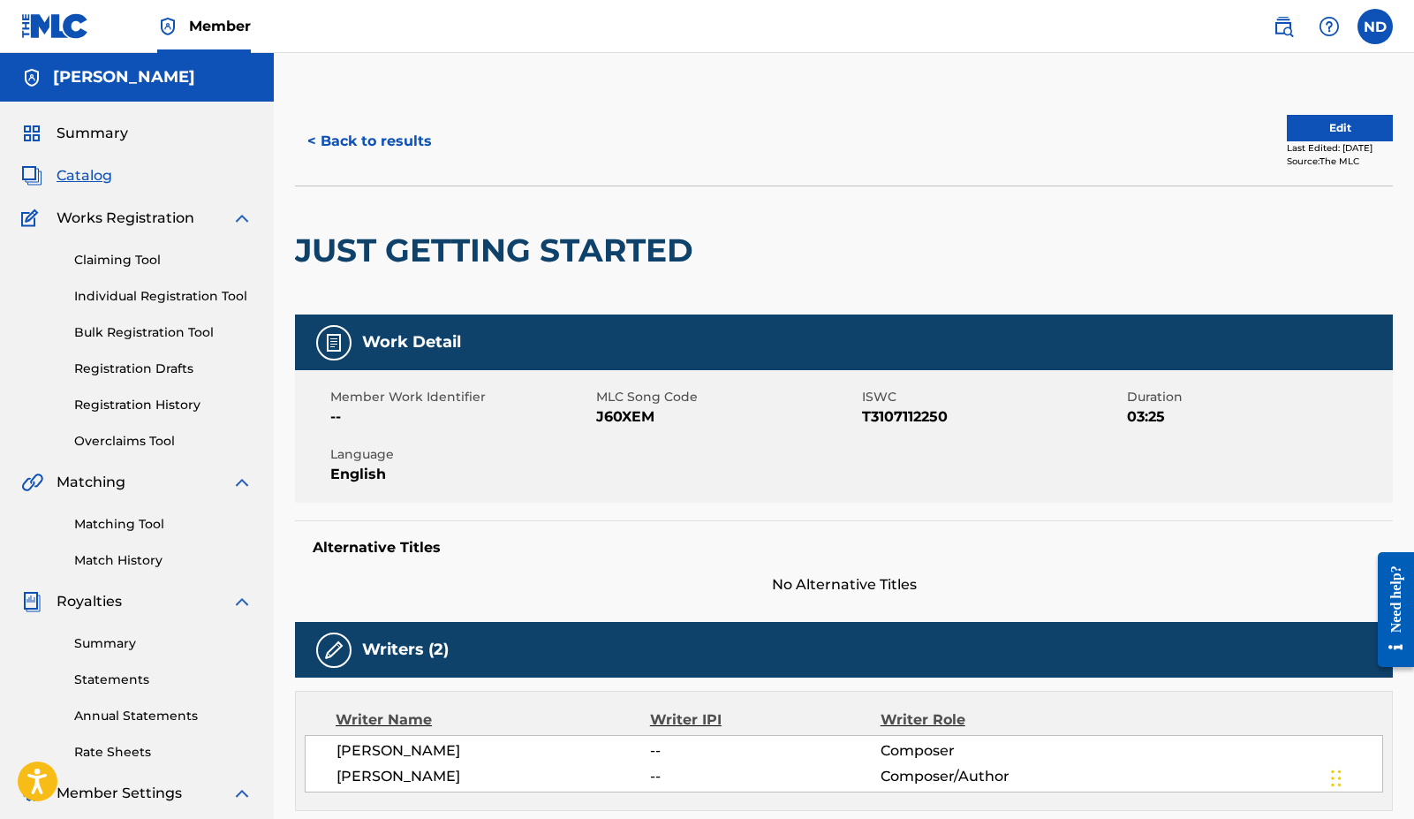
click at [390, 148] on button "< Back to results" at bounding box center [369, 141] width 149 height 44
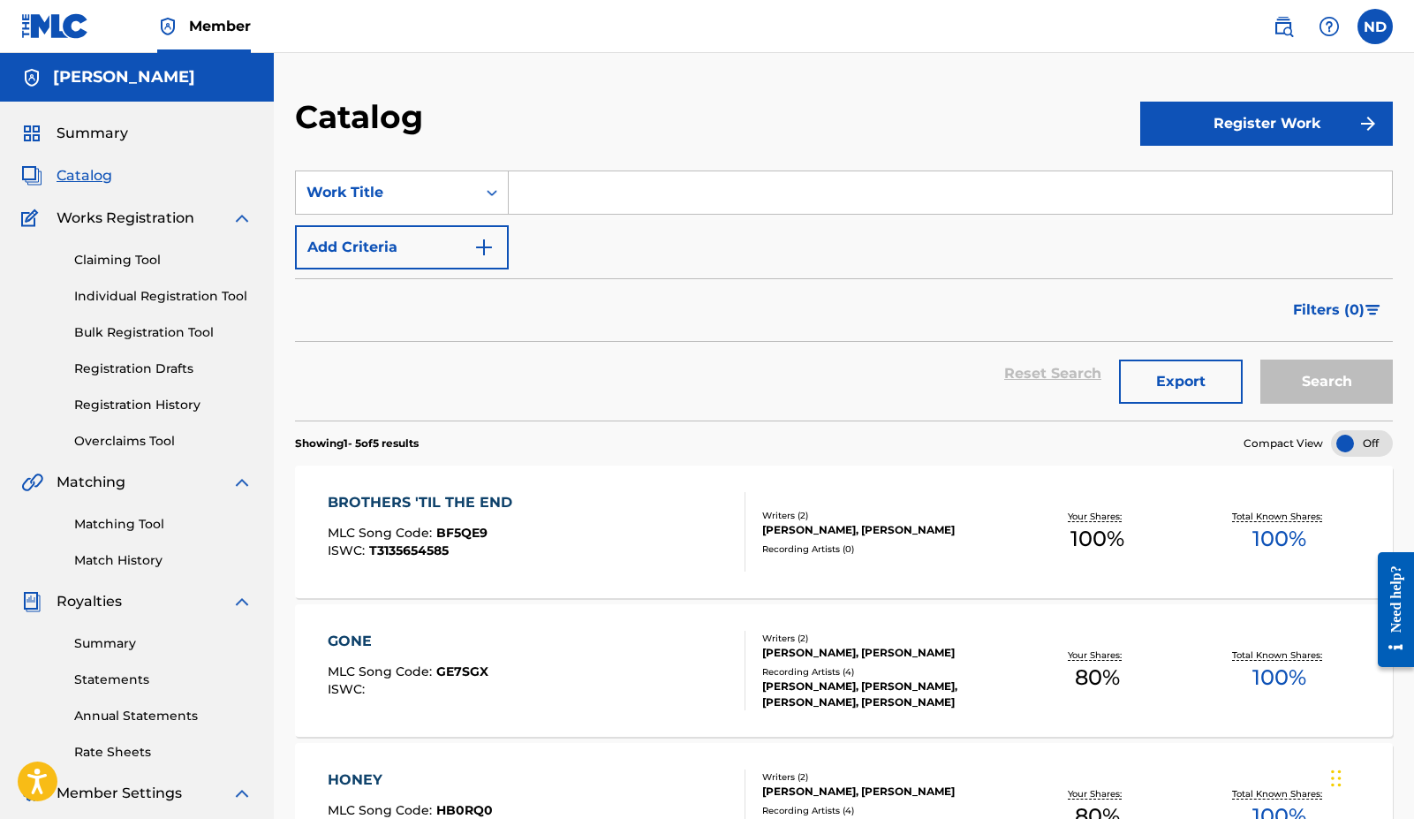
drag, startPoint x: 503, startPoint y: 305, endPoint x: 510, endPoint y: 317, distance: 14.2
click at [510, 317] on div "Filters ( 0 )" at bounding box center [844, 310] width 1098 height 64
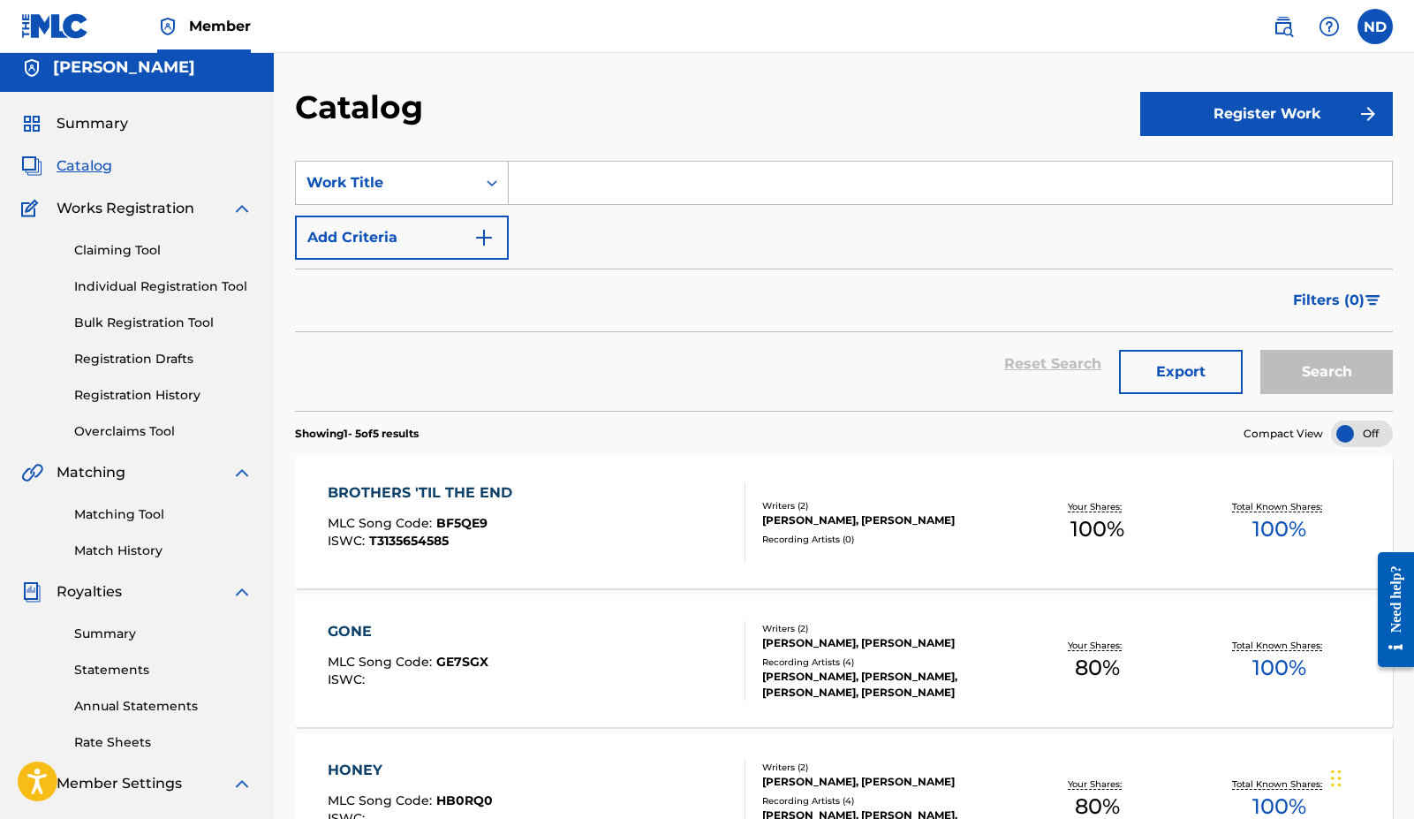
scroll to position [4, 0]
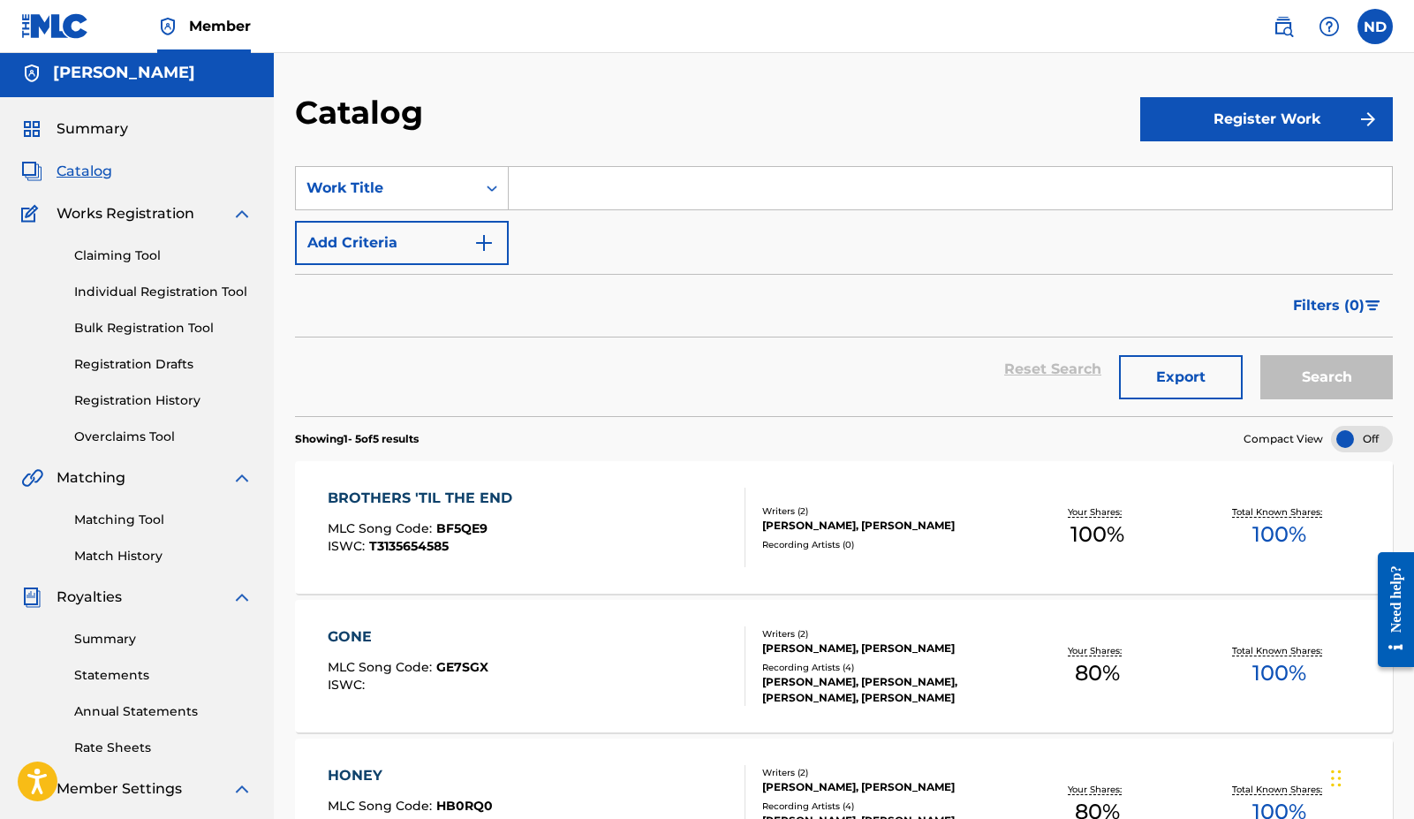
click at [103, 641] on link "Summary" at bounding box center [163, 639] width 178 height 19
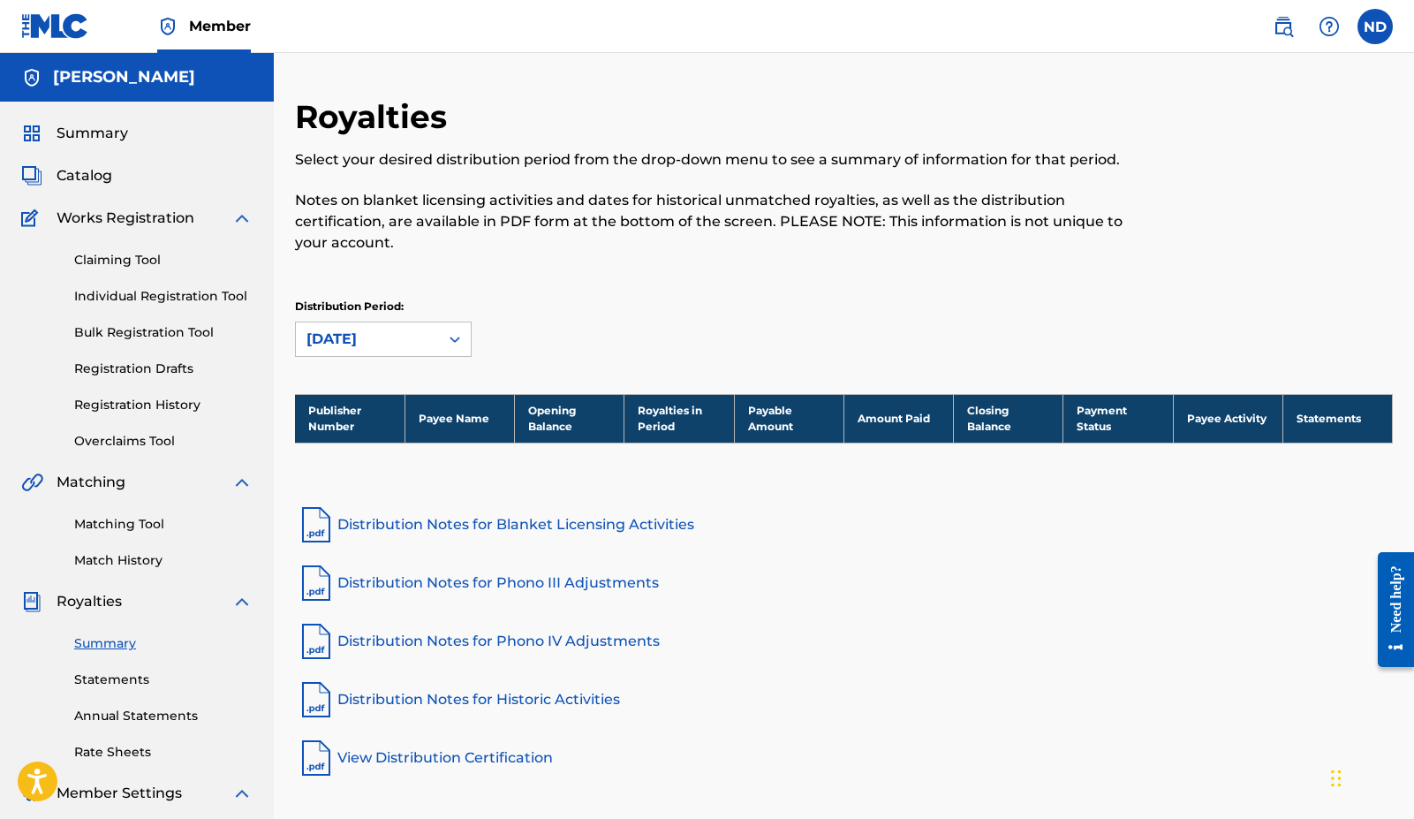
click at [125, 679] on link "Statements" at bounding box center [163, 680] width 178 height 19
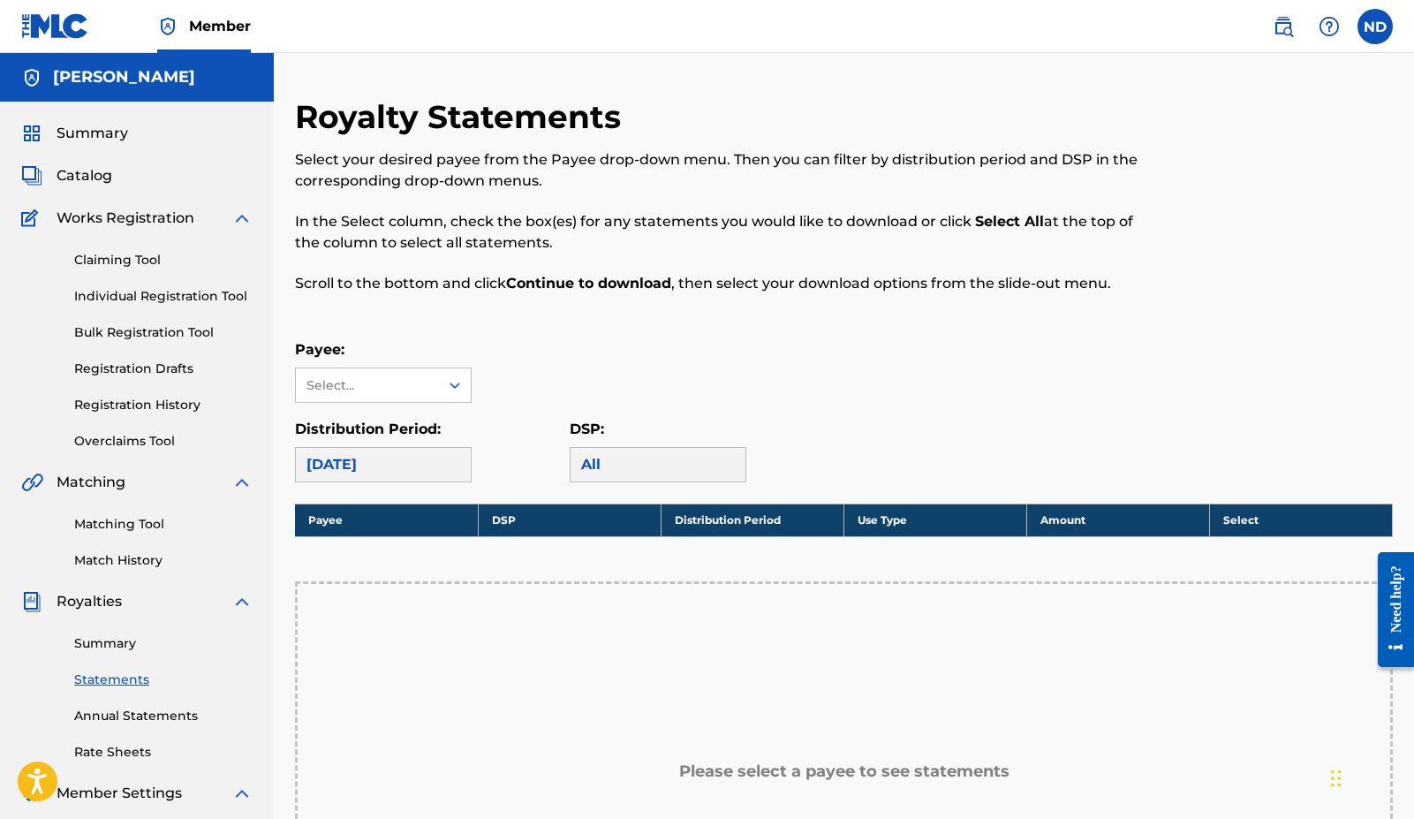
scroll to position [36, 0]
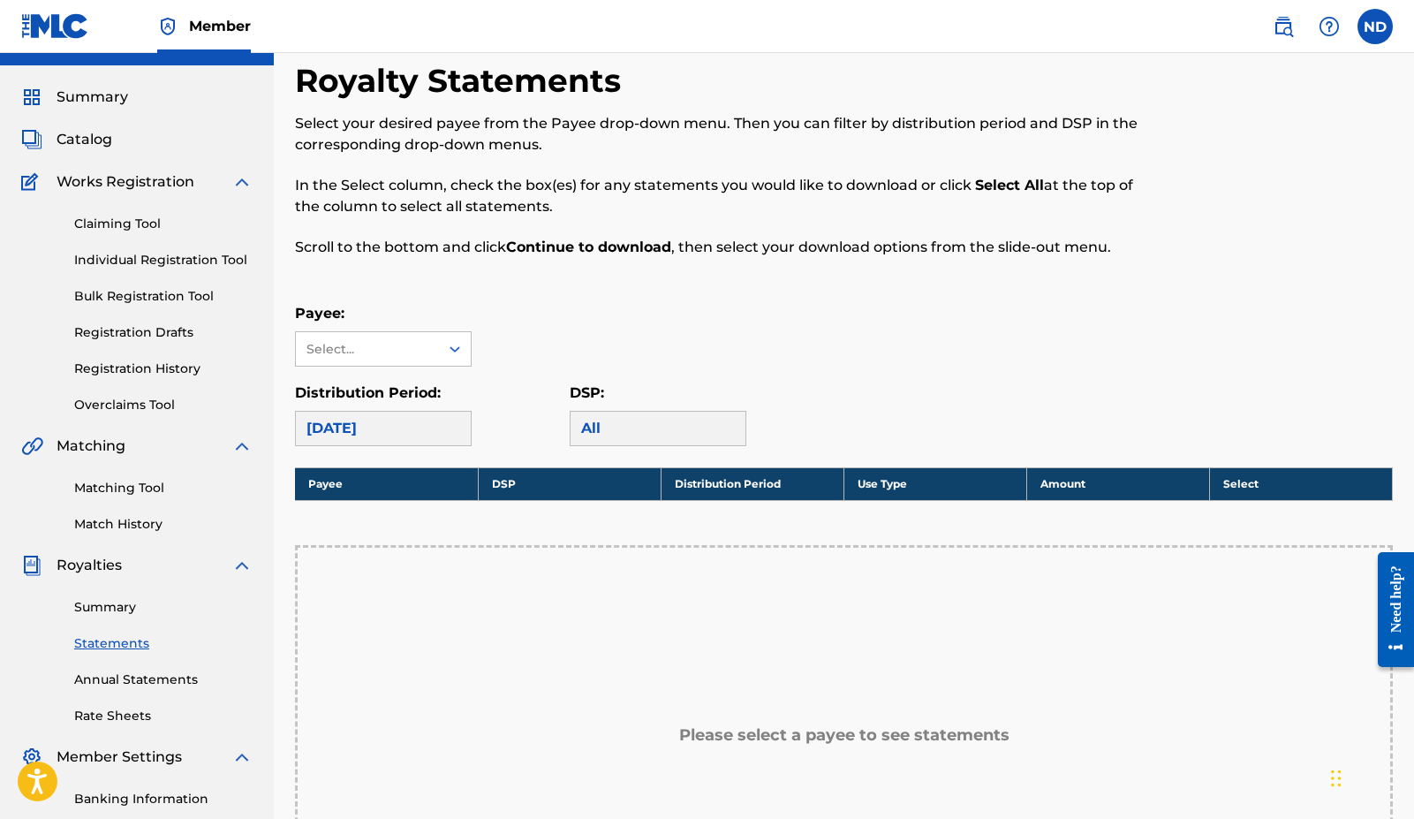
click at [133, 678] on link "Annual Statements" at bounding box center [163, 680] width 178 height 19
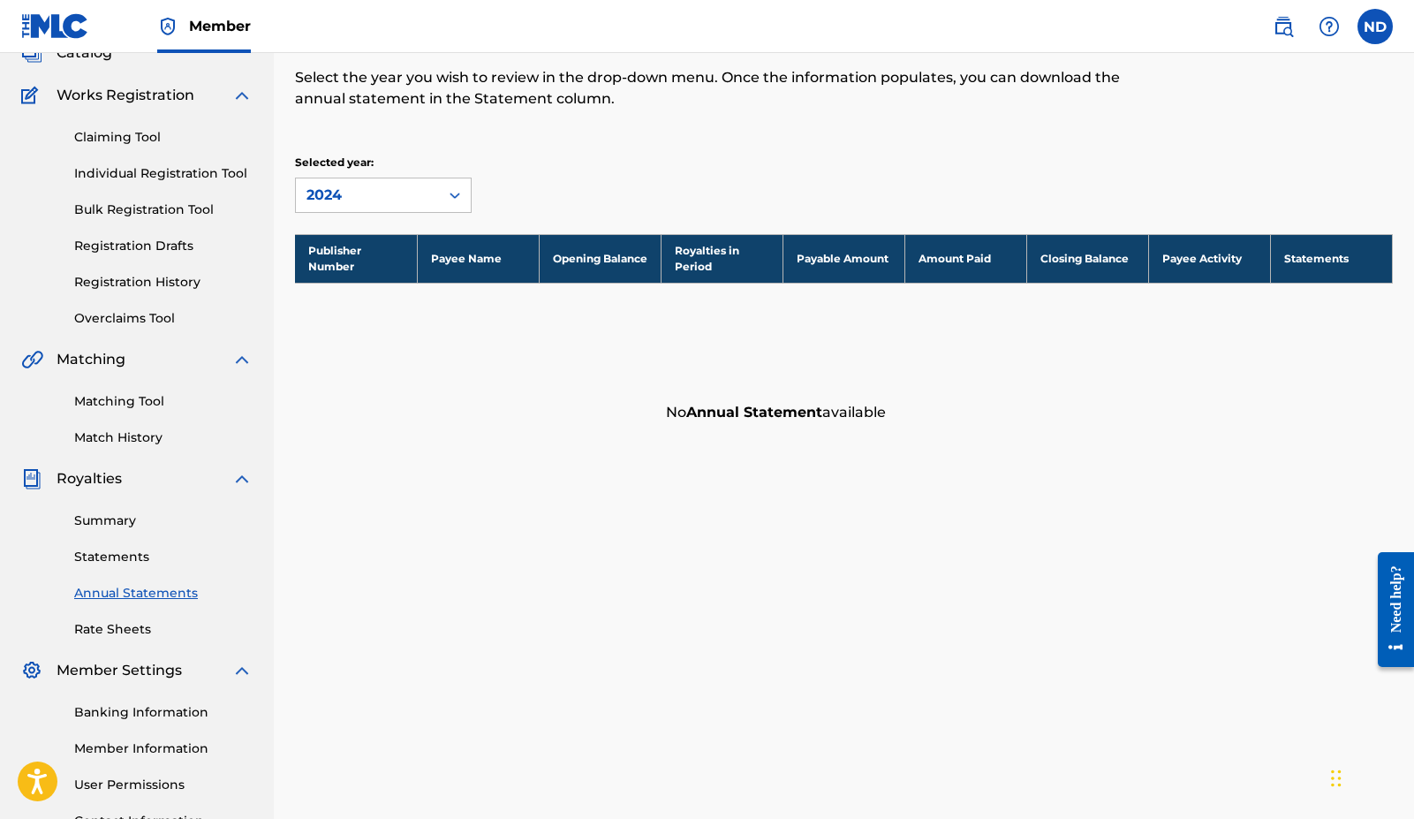
scroll to position [124, 0]
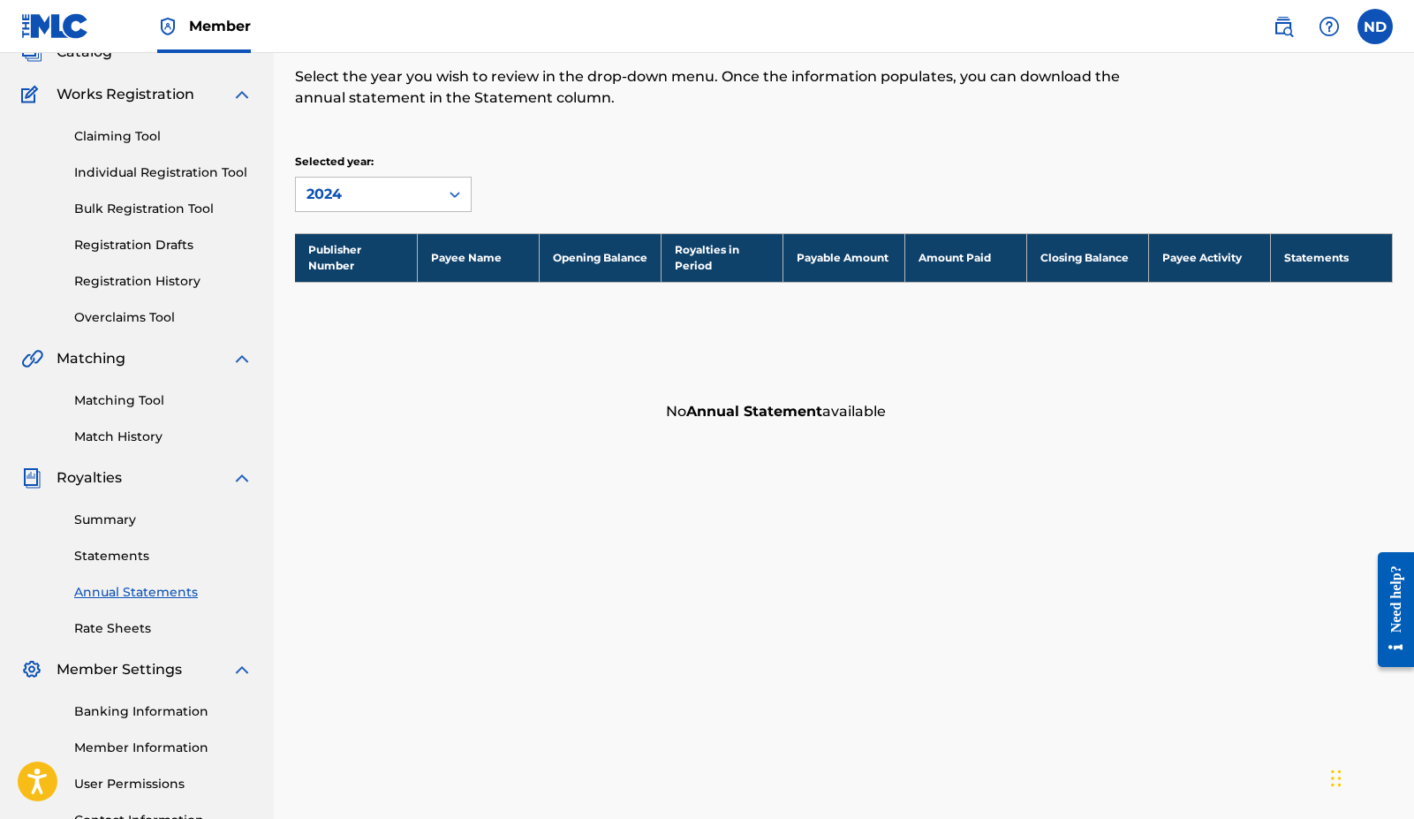
click at [136, 633] on link "Rate Sheets" at bounding box center [163, 628] width 178 height 19
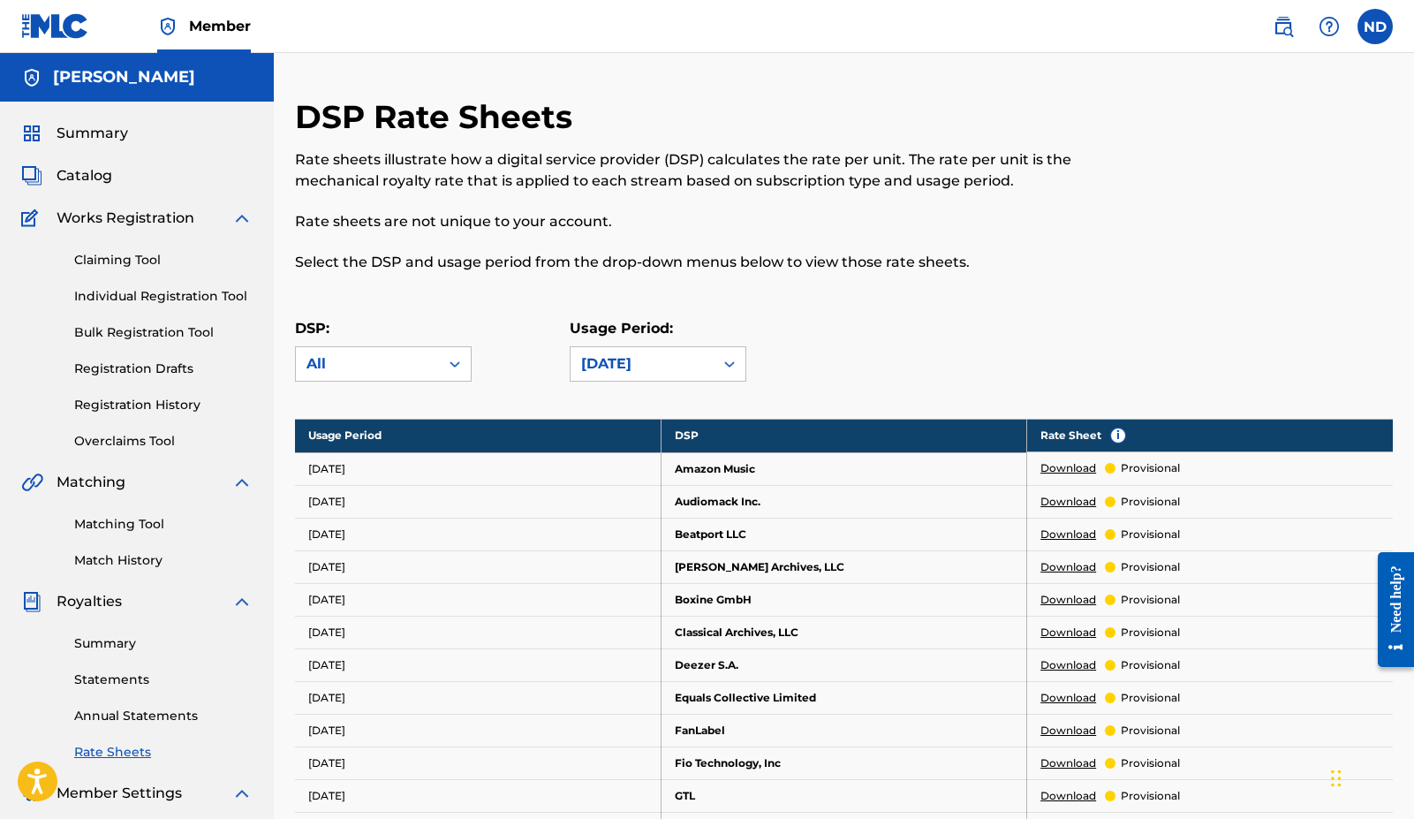
click at [133, 247] on div "Claiming Tool Individual Registration Tool Bulk Registration Tool Registration …" at bounding box center [136, 340] width 231 height 222
click at [135, 254] on link "Claiming Tool" at bounding box center [163, 260] width 178 height 19
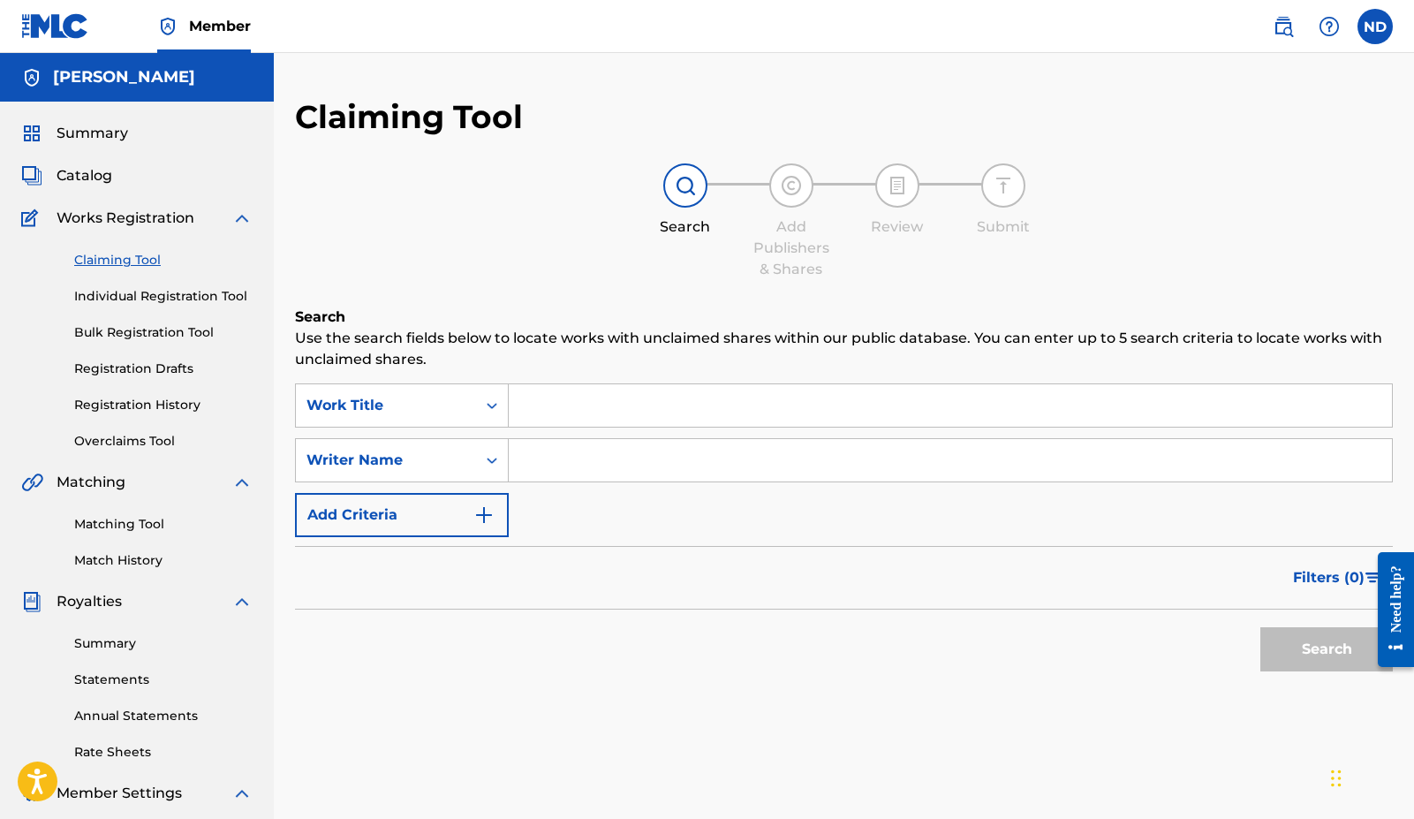
click at [148, 299] on link "Individual Registration Tool" at bounding box center [163, 296] width 178 height 19
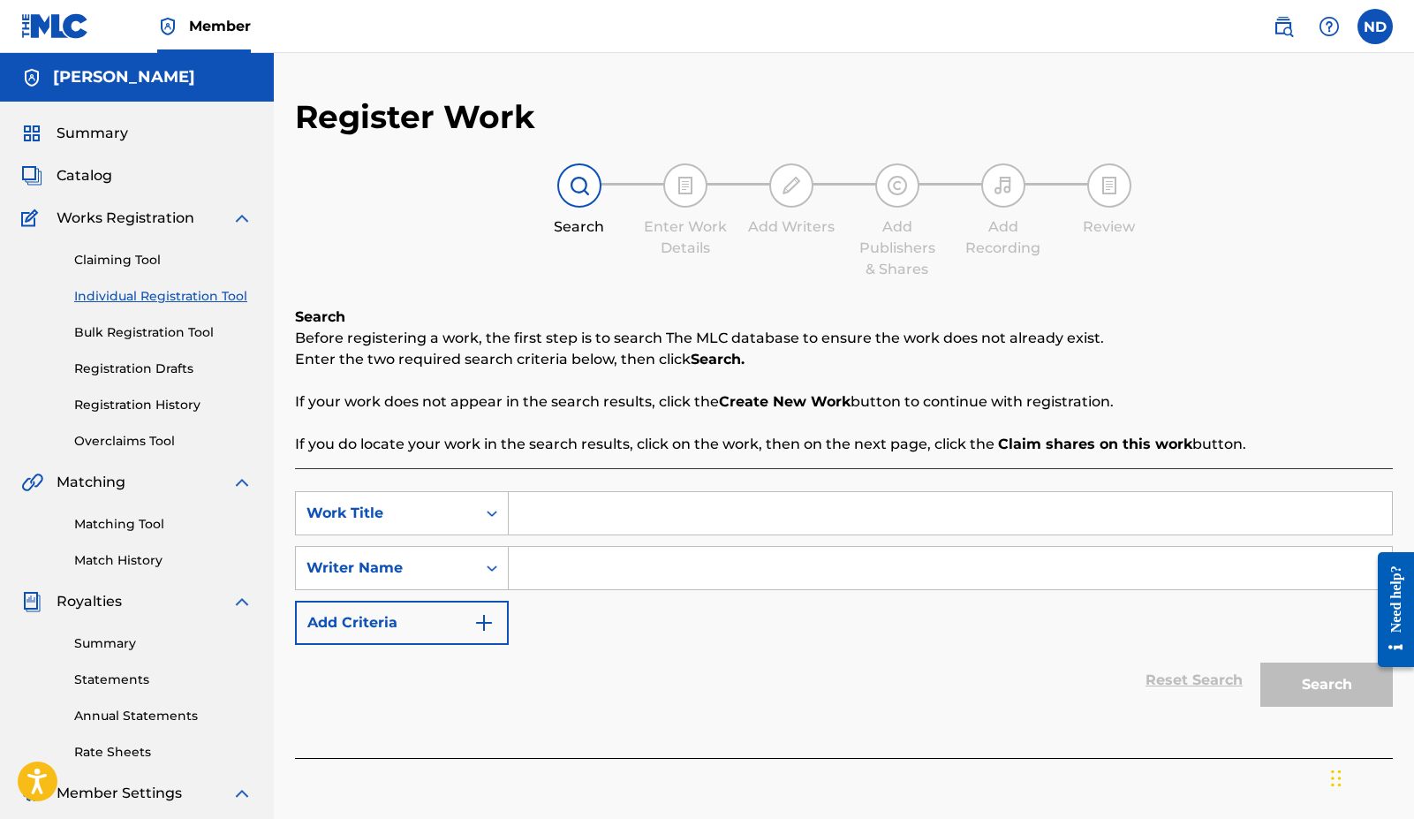
click at [152, 335] on link "Bulk Registration Tool" at bounding box center [163, 332] width 178 height 19
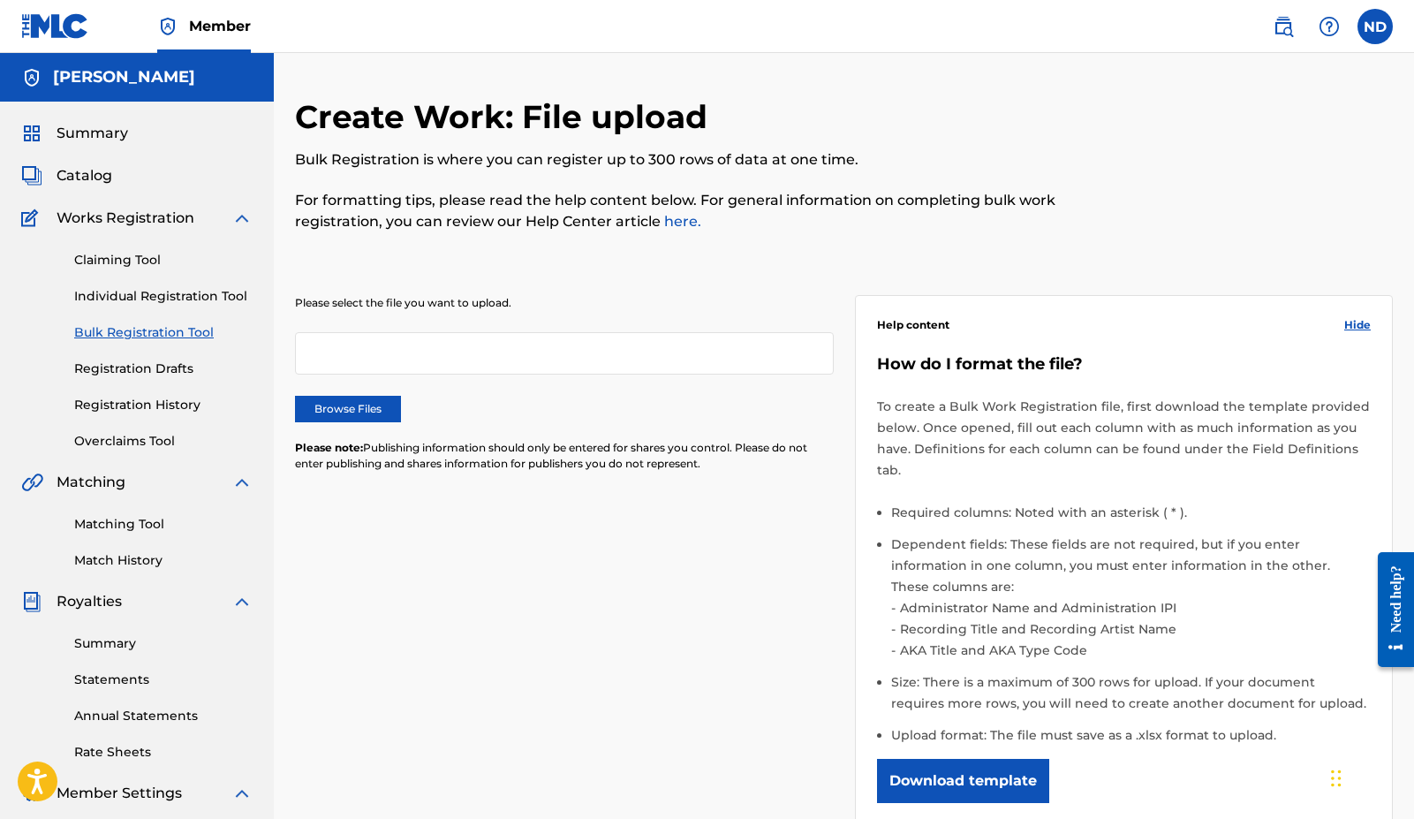
click at [125, 136] on span "Summary" at bounding box center [93, 133] width 72 height 21
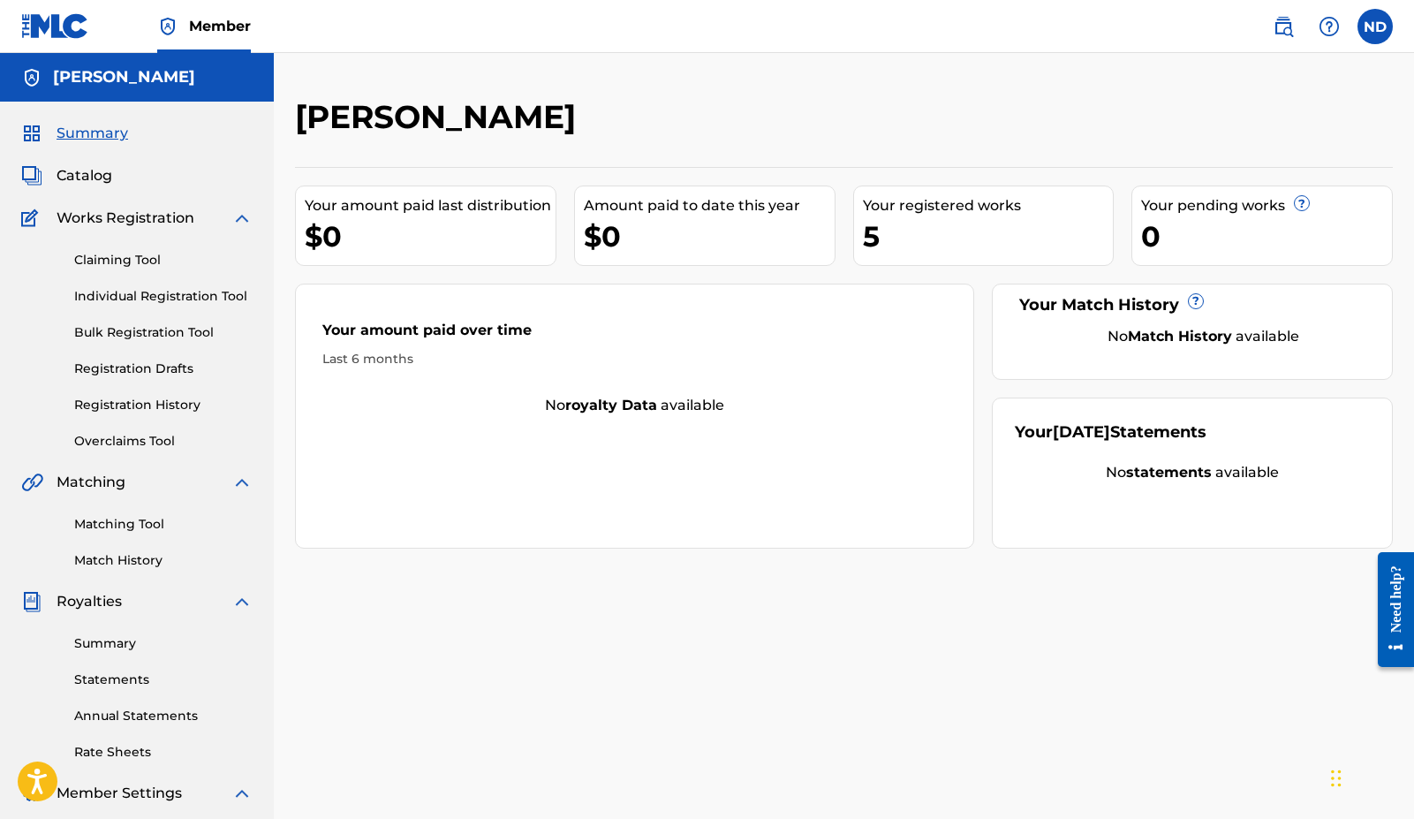
click at [1304, 202] on span "?" at bounding box center [1302, 203] width 14 height 14
click at [1160, 131] on div at bounding box center [1266, 123] width 253 height 52
click at [104, 132] on span "Summary" at bounding box center [93, 133] width 72 height 21
click at [103, 136] on span "Summary" at bounding box center [93, 133] width 72 height 21
click at [79, 178] on span "Catalog" at bounding box center [85, 175] width 56 height 21
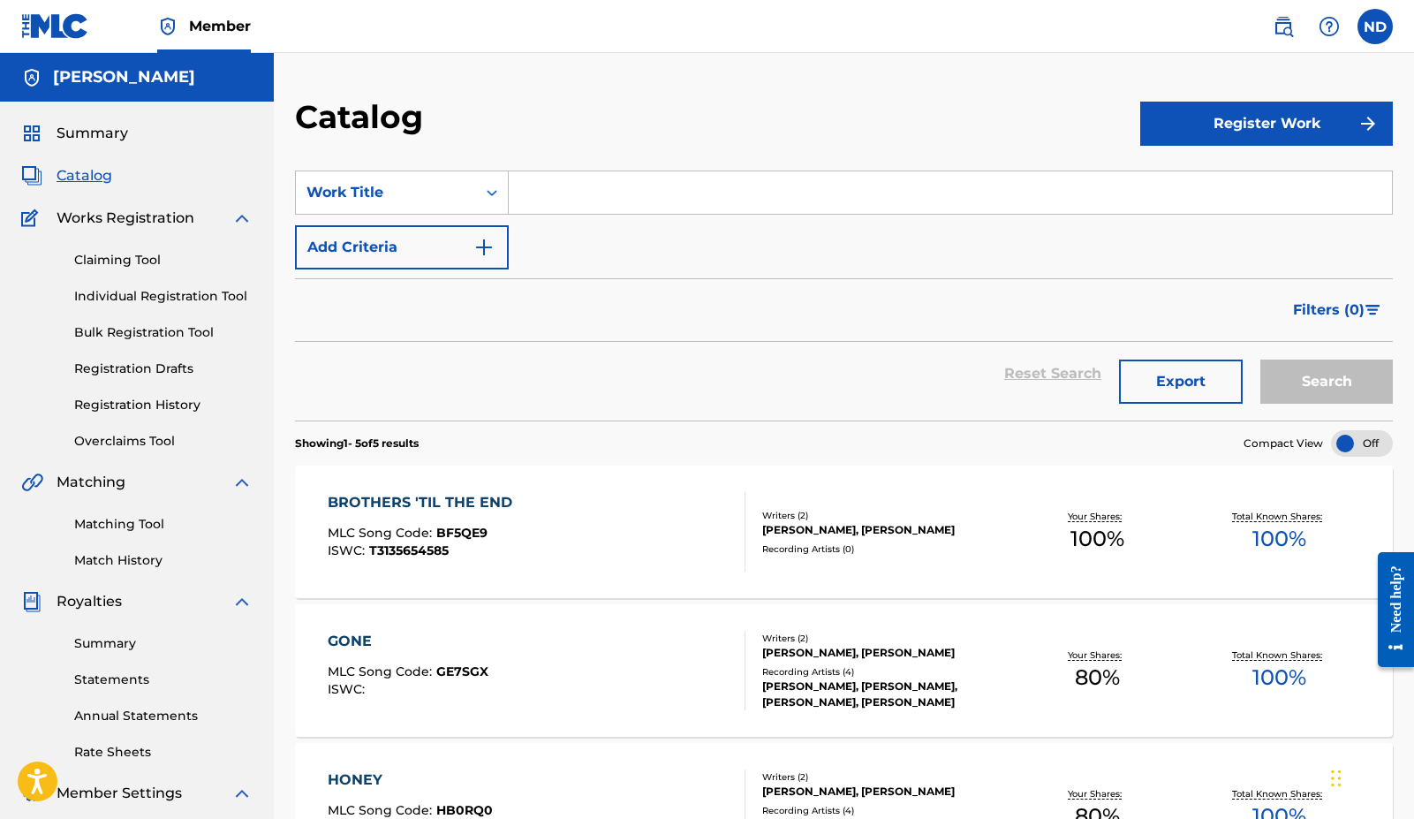
click at [102, 138] on span "Summary" at bounding box center [93, 133] width 72 height 21
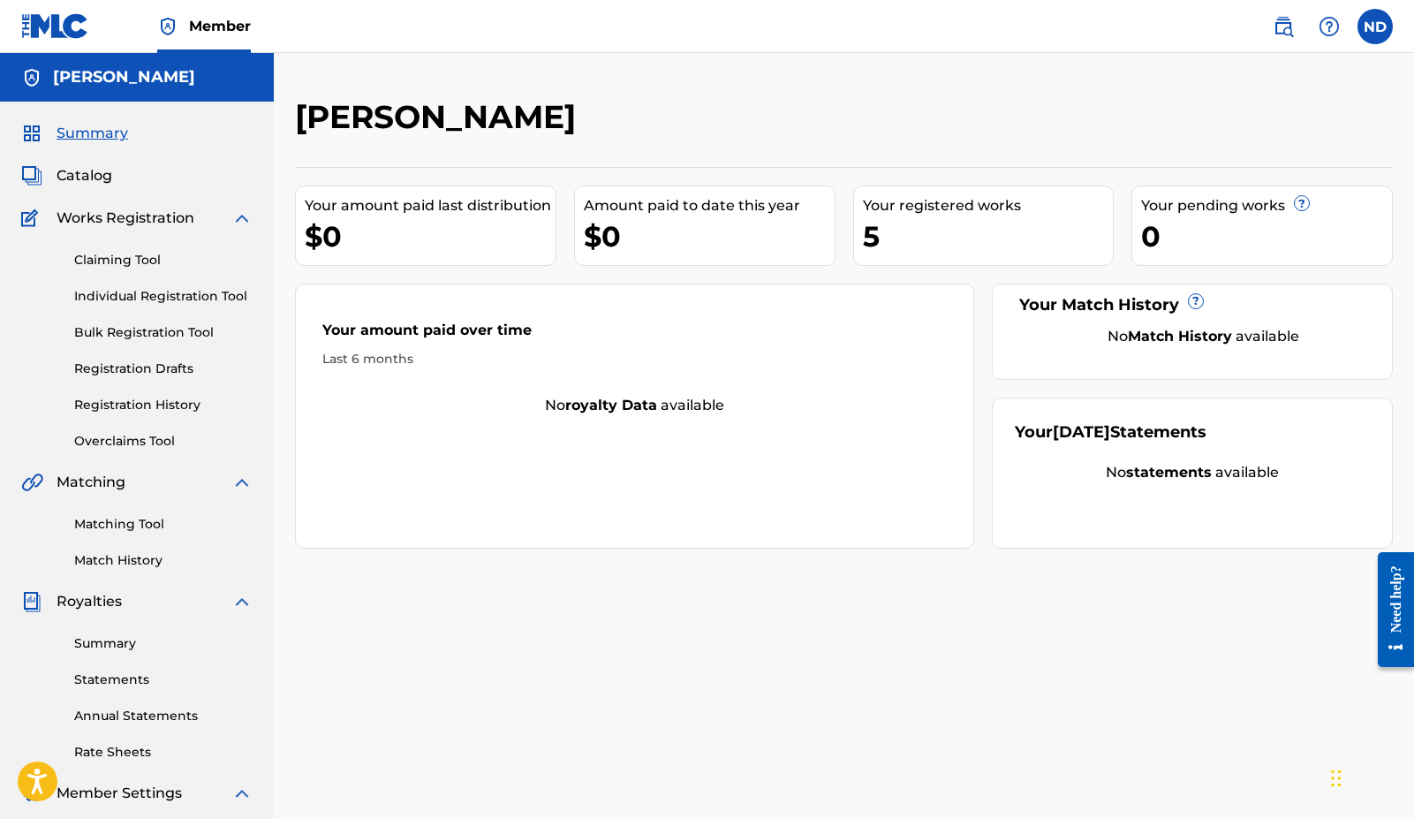
click at [90, 182] on span "Catalog" at bounding box center [85, 175] width 56 height 21
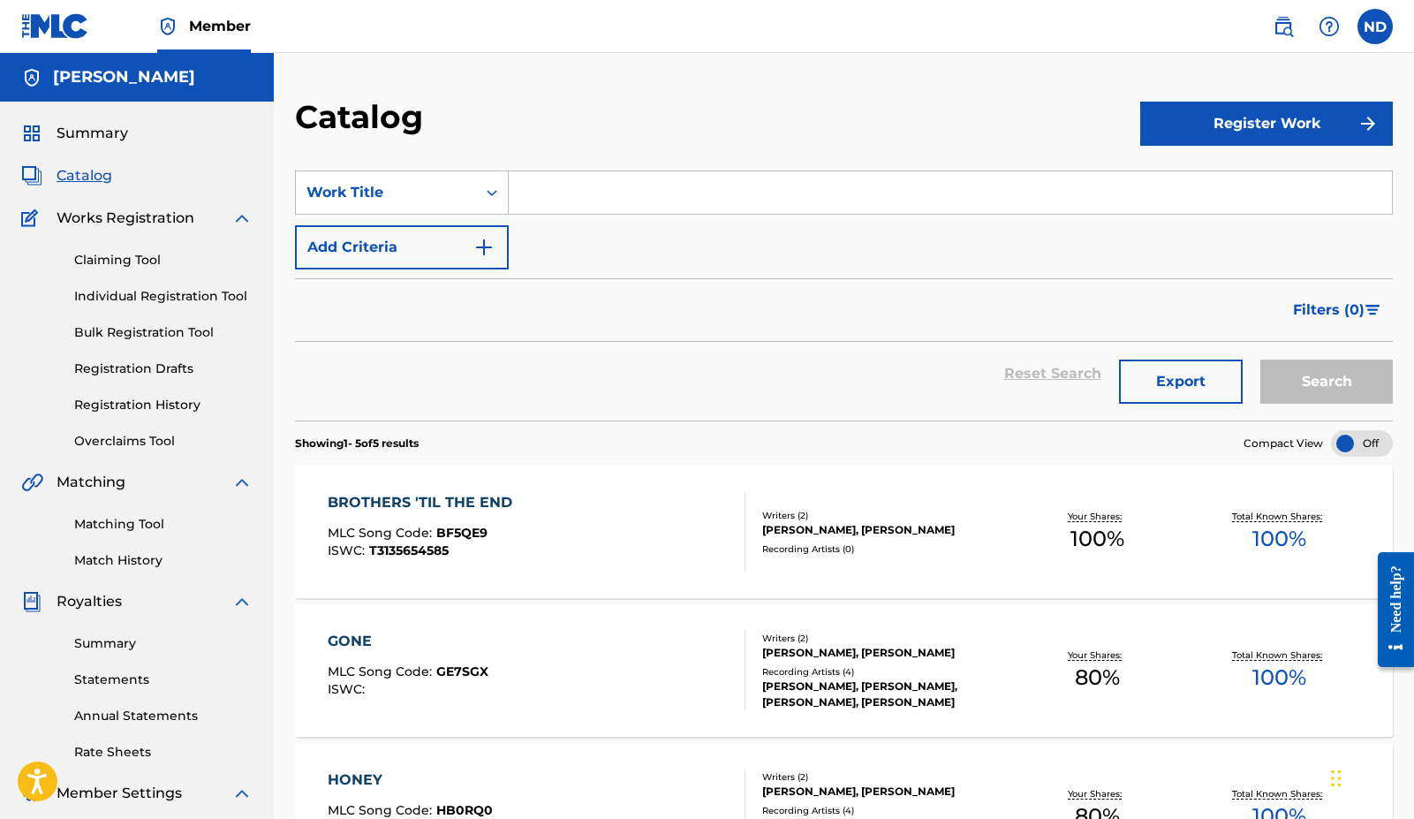
click at [1183, 130] on button "Register Work" at bounding box center [1266, 124] width 253 height 44
click at [1186, 181] on link "Individual" at bounding box center [1266, 181] width 253 height 42
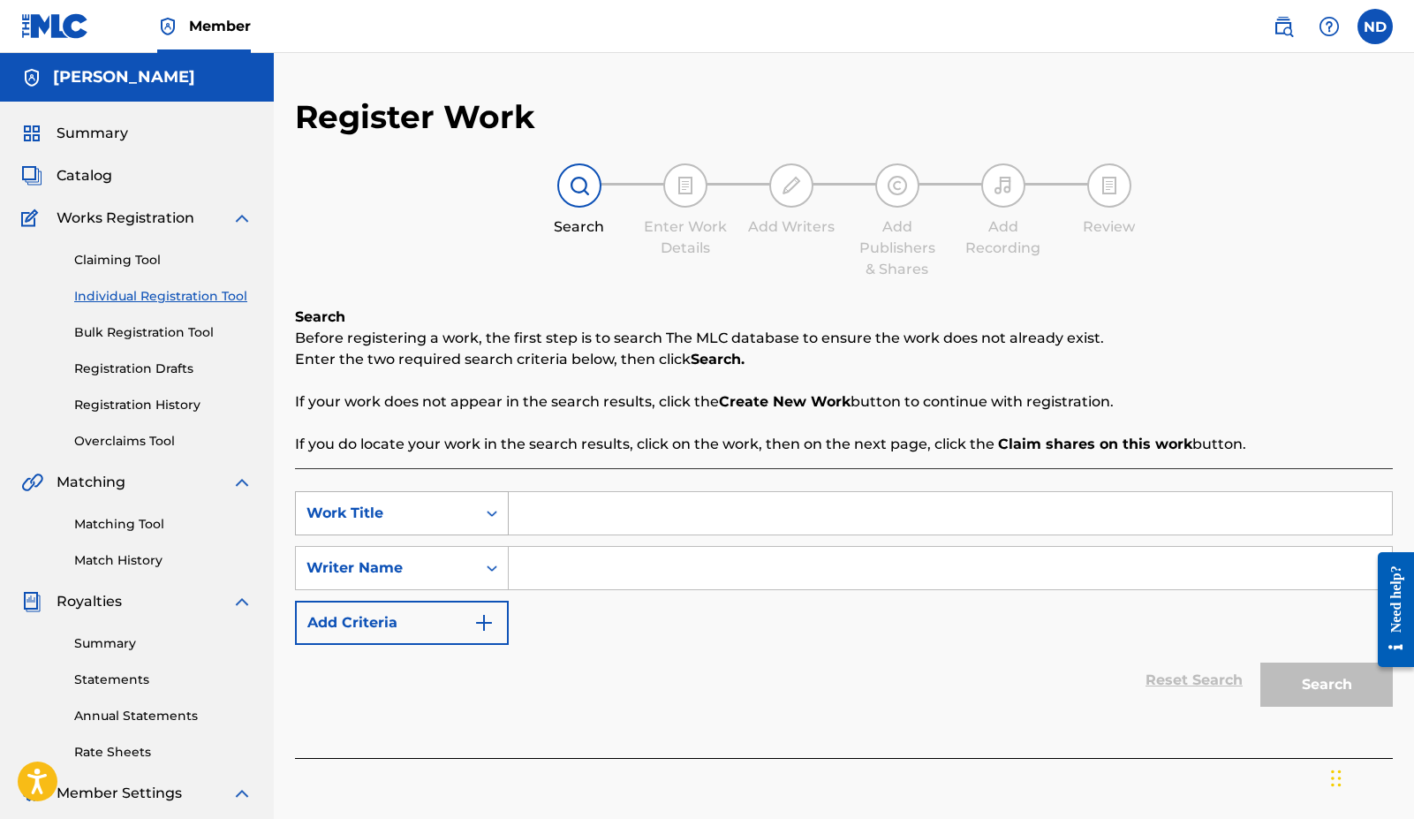
click at [503, 514] on div "Search Form" at bounding box center [492, 513] width 32 height 32
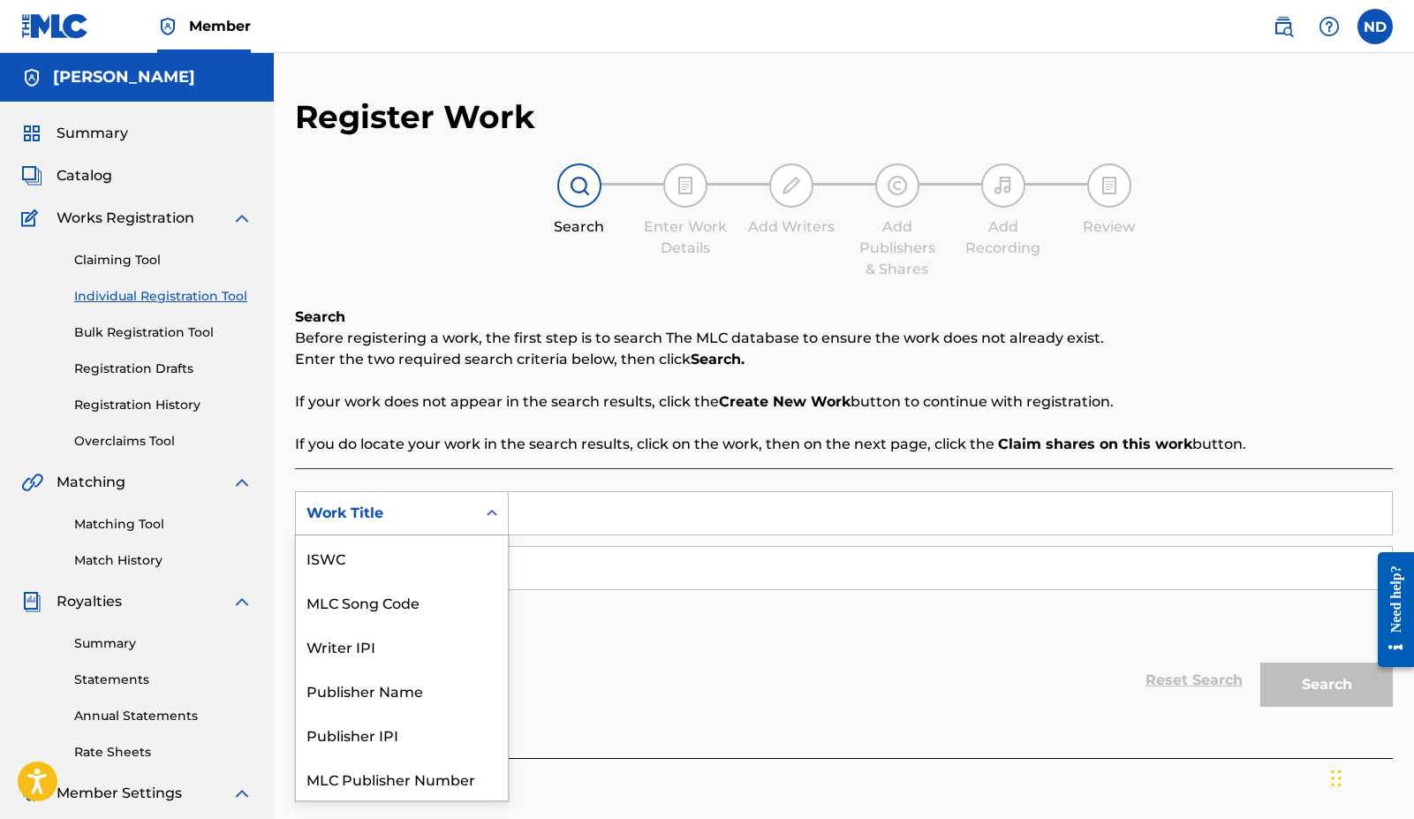
scroll to position [44, 0]
click at [558, 525] on input "Search Form" at bounding box center [950, 513] width 883 height 42
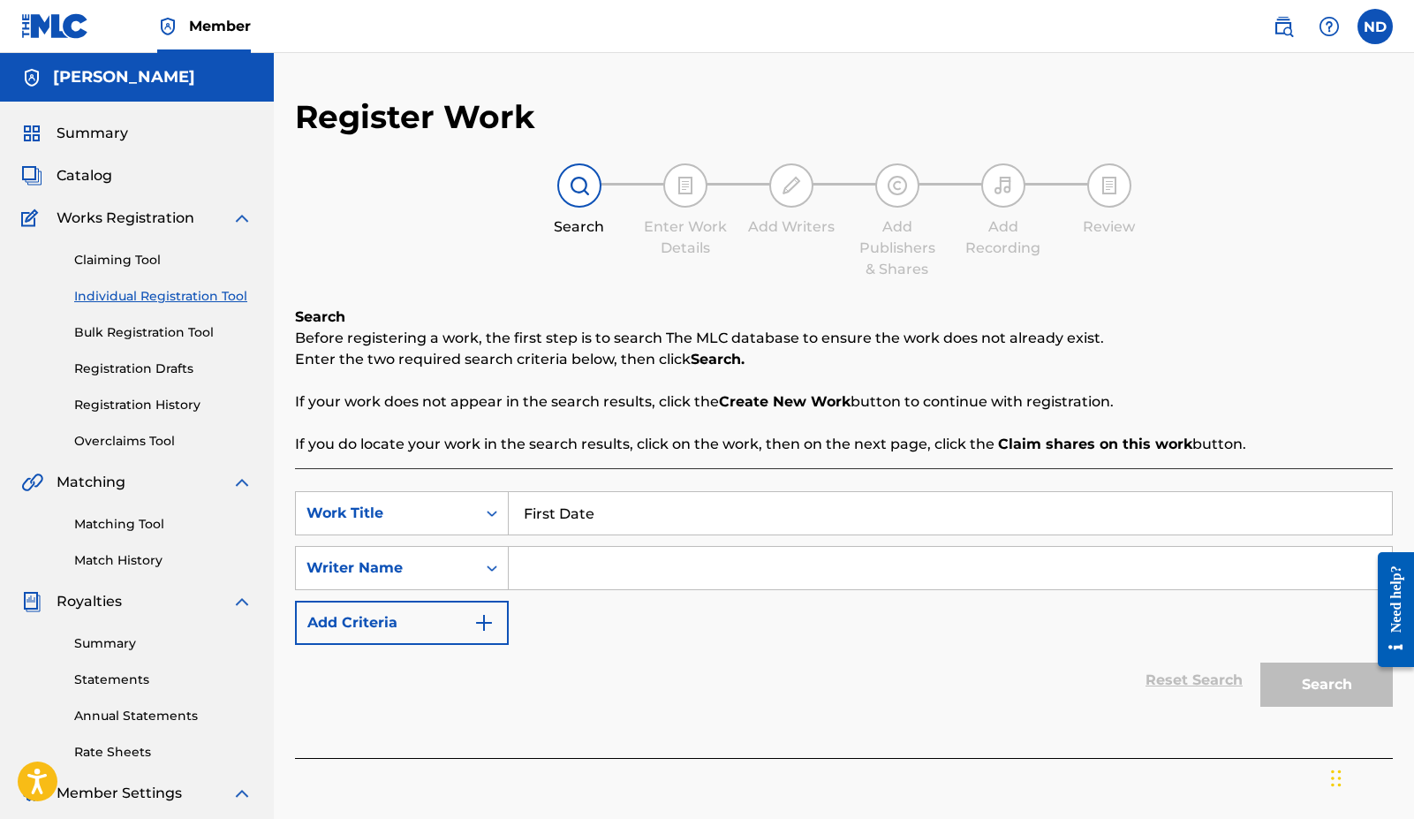
type input "First Date"
click at [550, 560] on input "Search Form" at bounding box center [950, 568] width 883 height 42
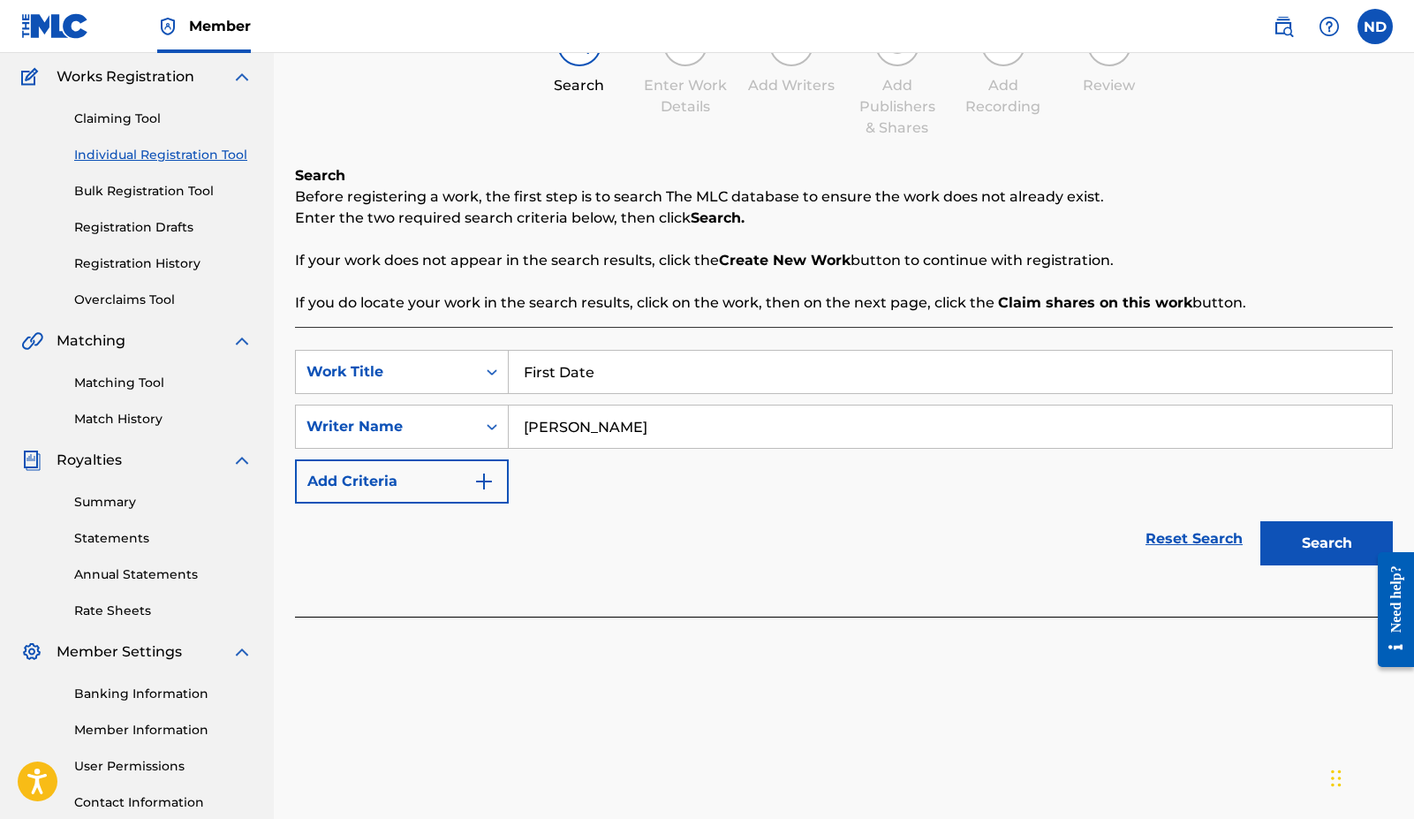
scroll to position [178, 0]
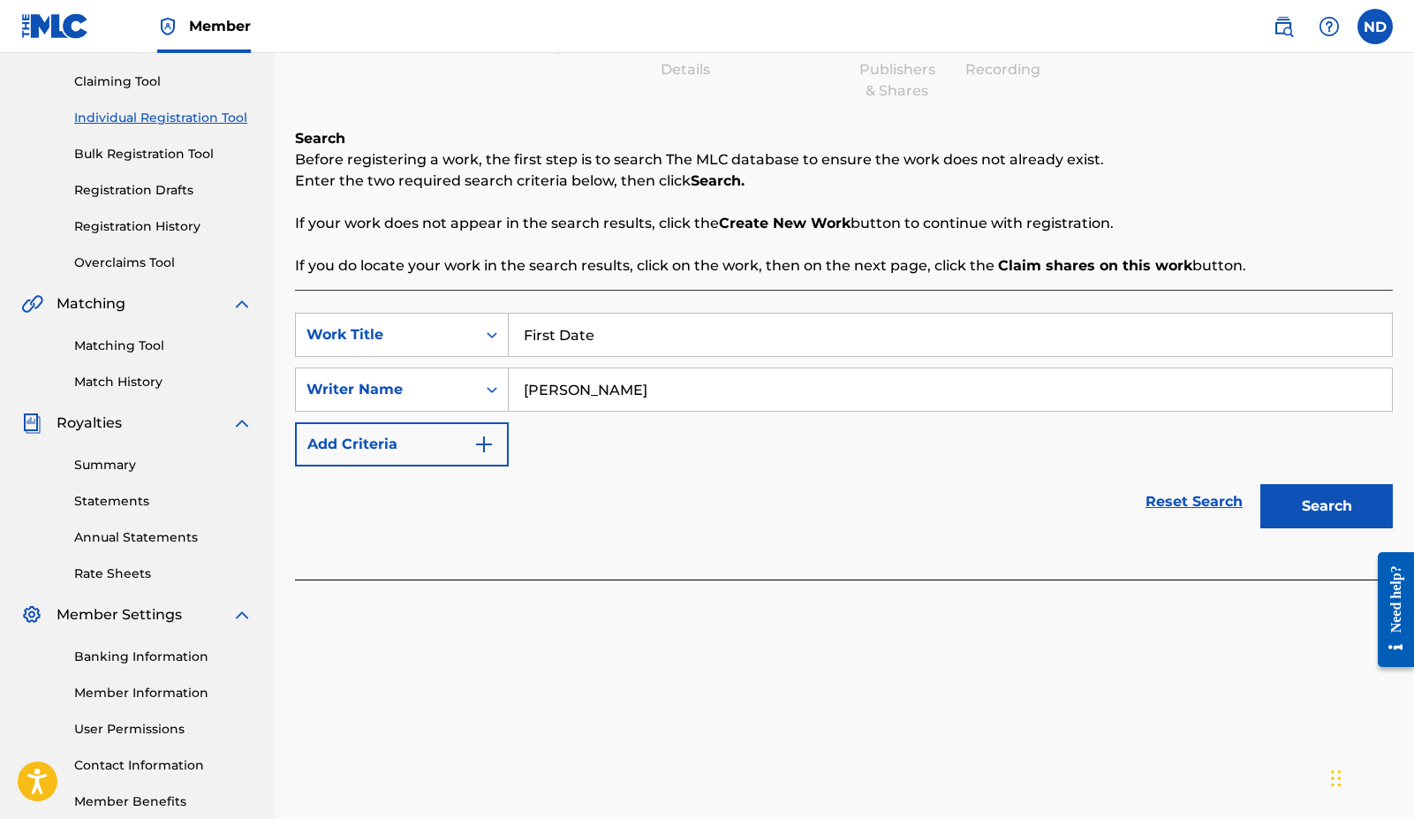
type input "[PERSON_NAME]"
click at [1289, 508] on button "Search" at bounding box center [1327, 506] width 133 height 44
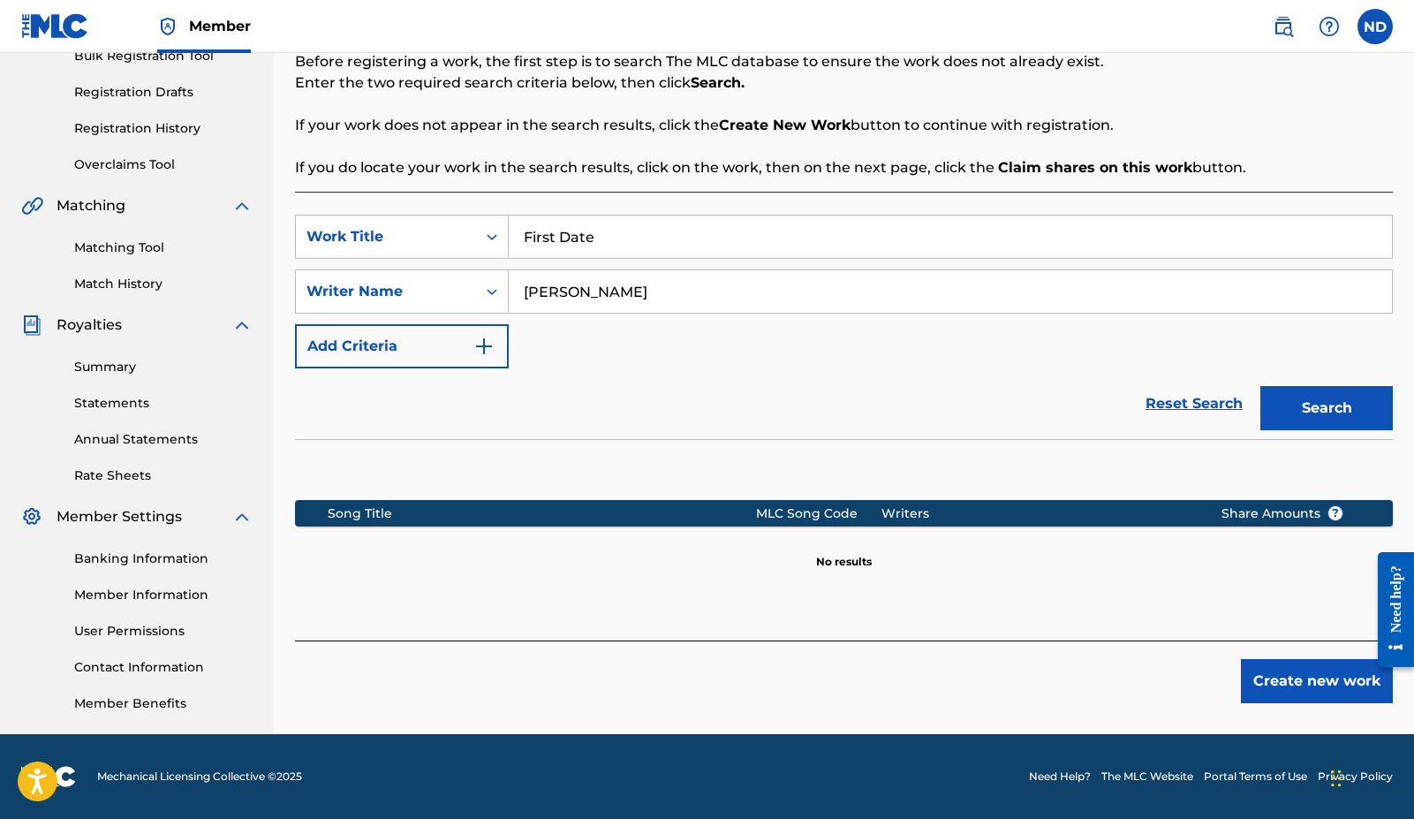
scroll to position [277, 0]
click at [1253, 684] on button "Create new work" at bounding box center [1317, 681] width 152 height 44
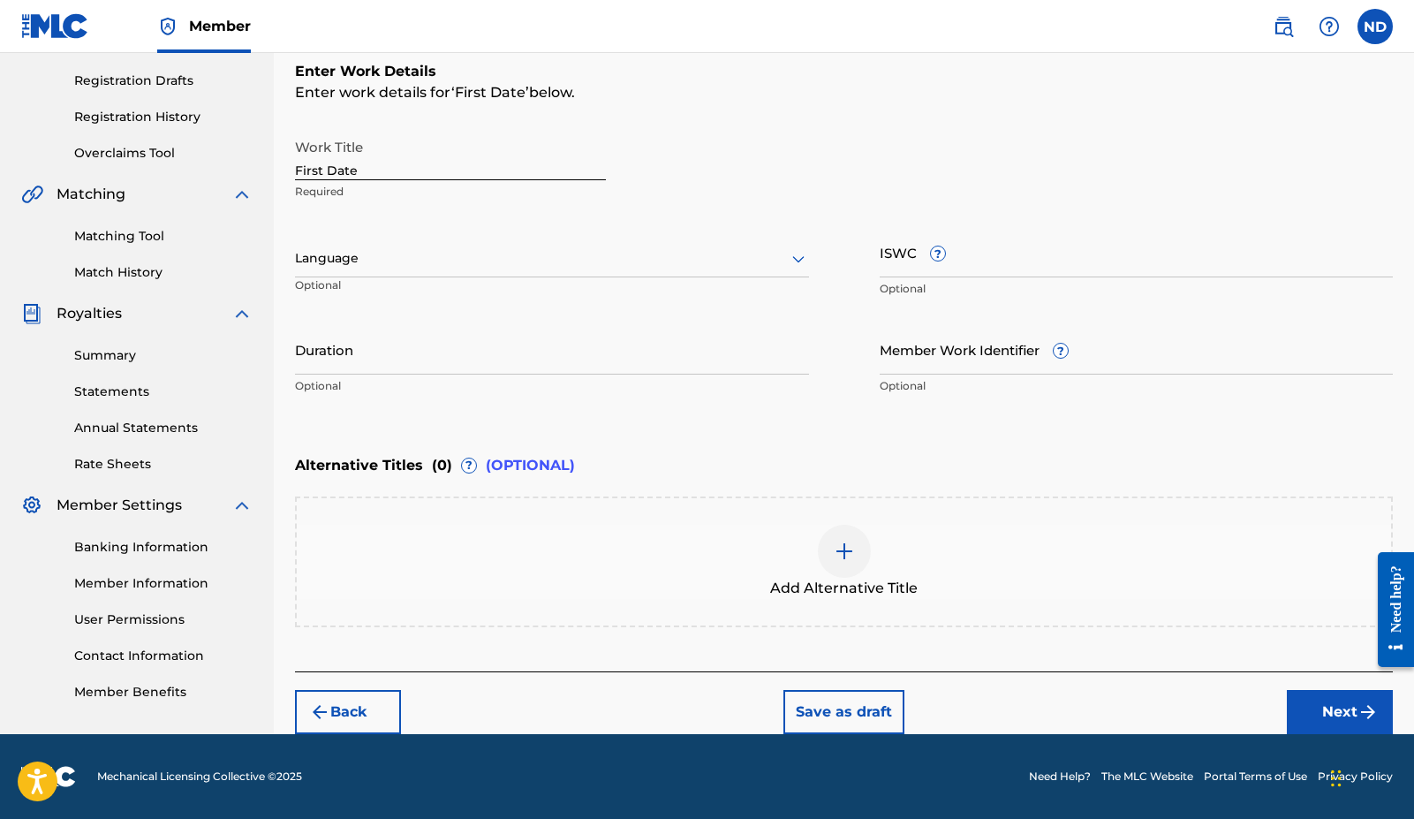
scroll to position [288, 0]
click at [837, 722] on button "Save as draft" at bounding box center [844, 712] width 121 height 44
click at [865, 706] on button "Save as draft" at bounding box center [844, 712] width 121 height 44
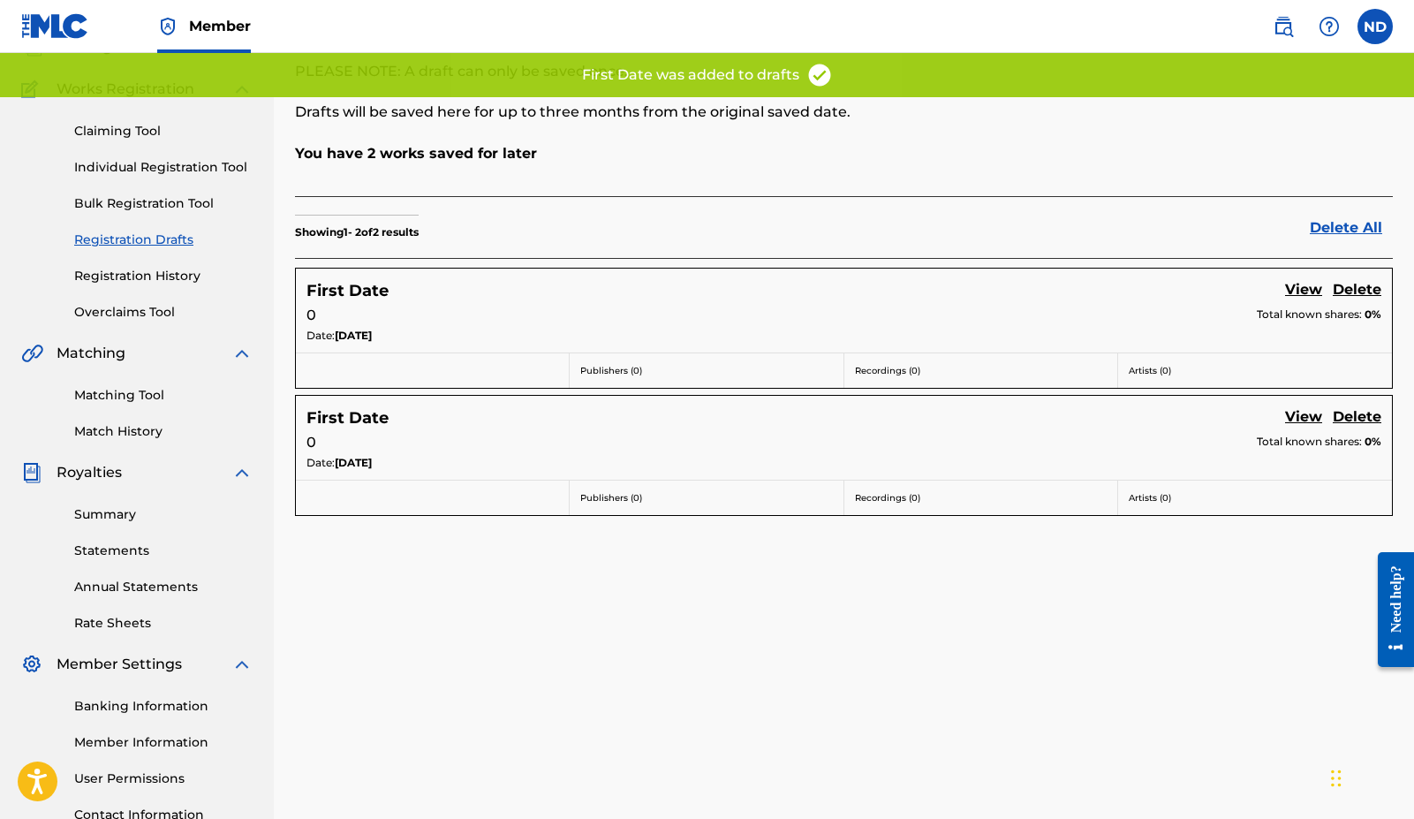
scroll to position [131, 0]
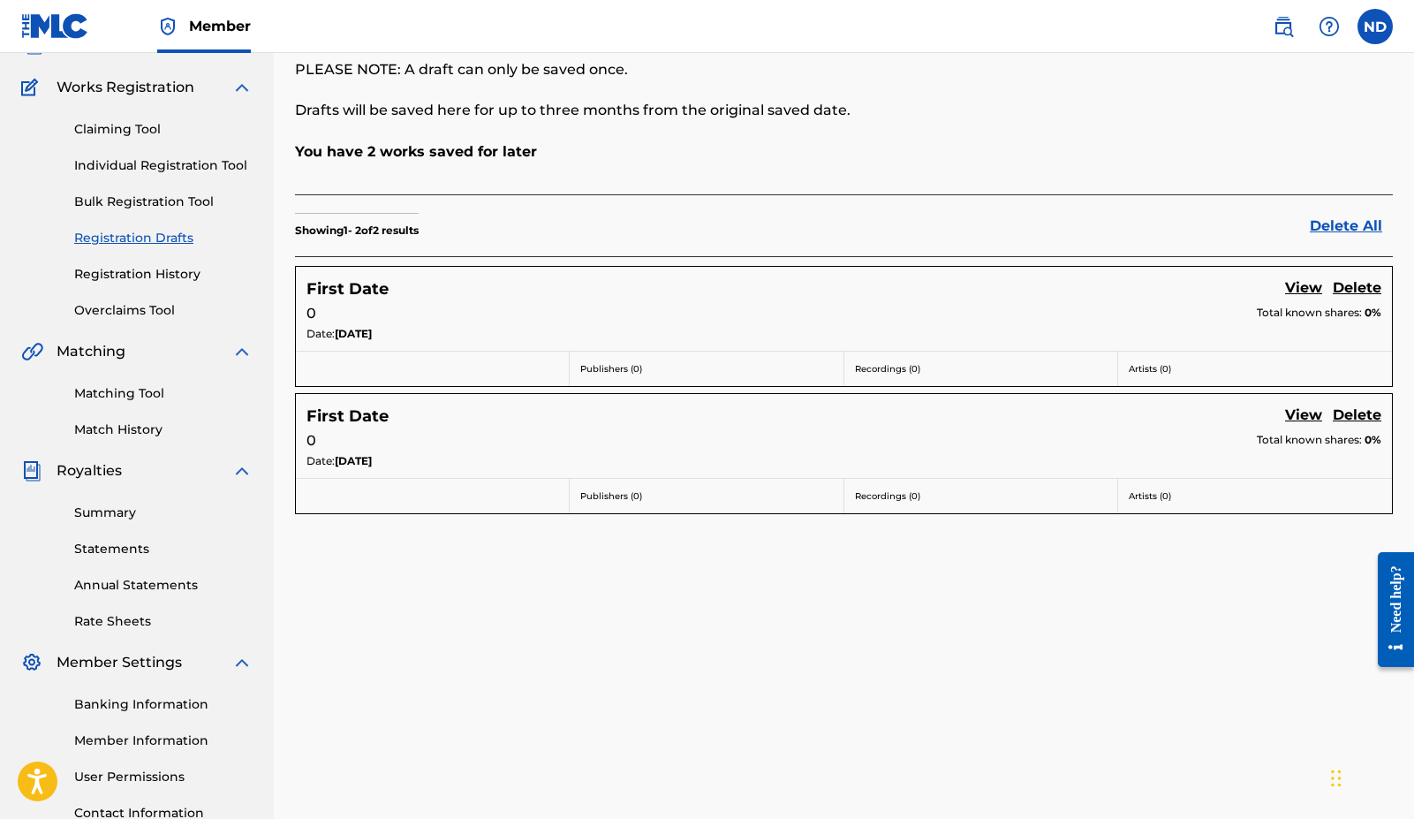
click at [1370, 284] on link "Delete" at bounding box center [1357, 289] width 49 height 24
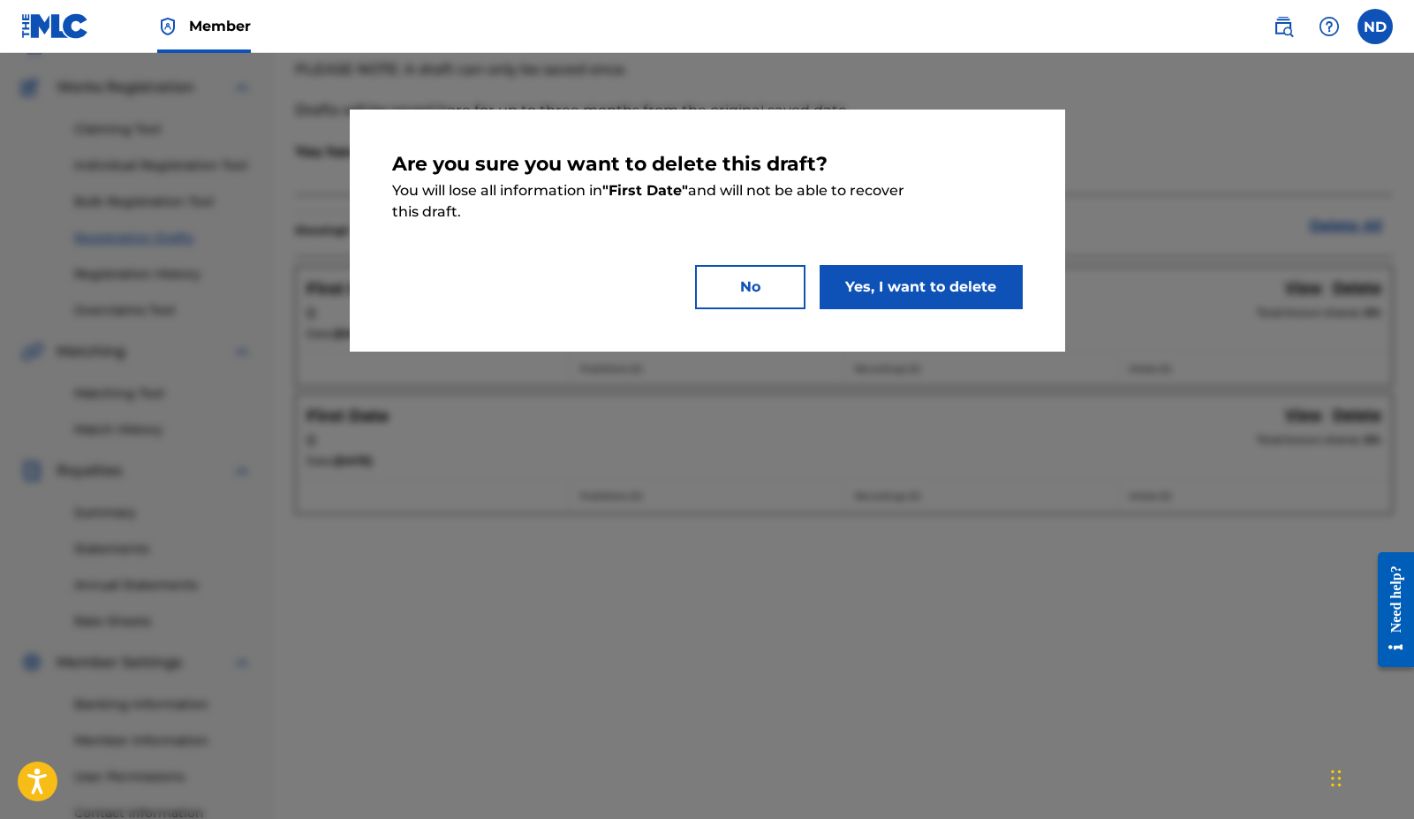
click at [979, 275] on button "Yes, I want to delete" at bounding box center [921, 287] width 203 height 44
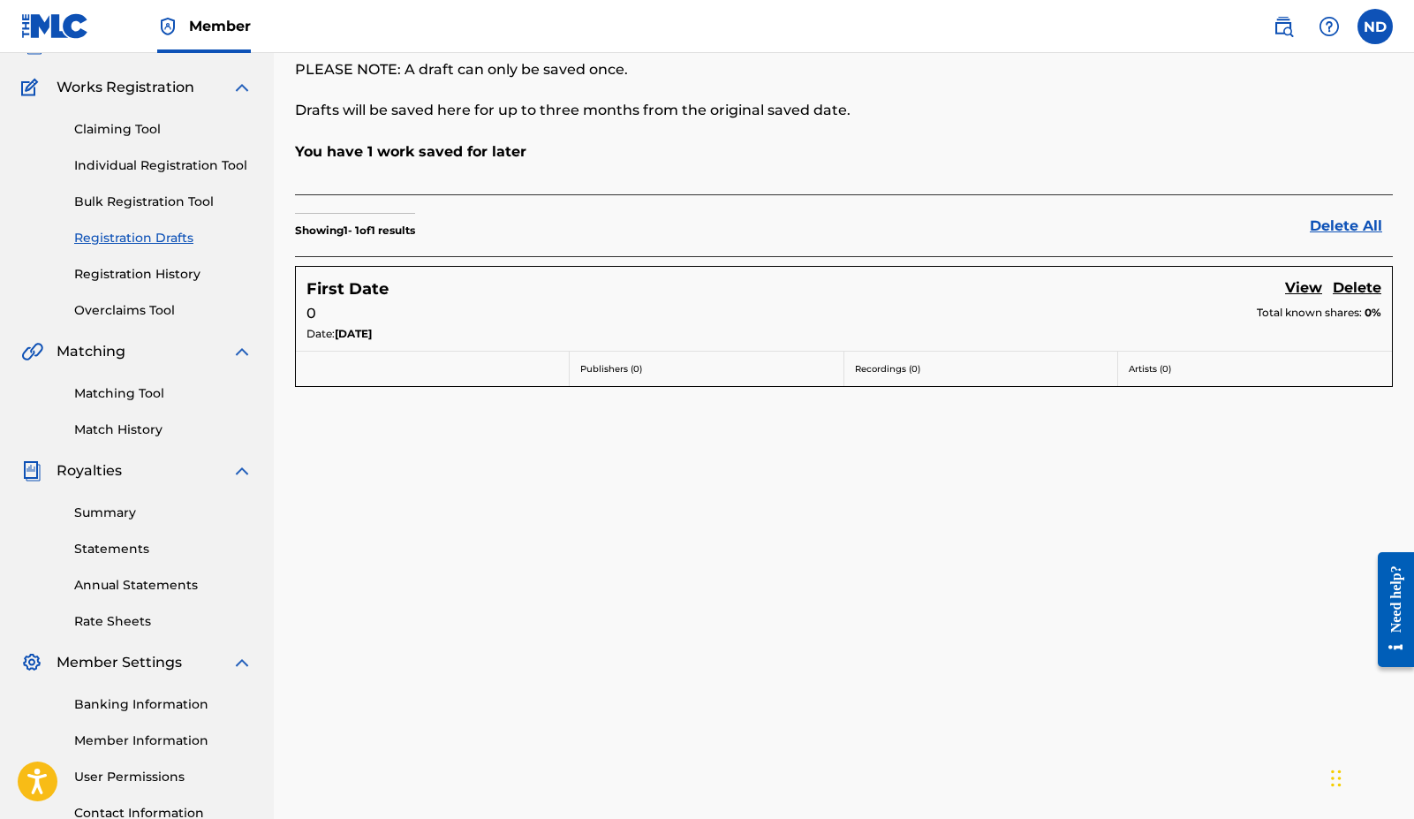
click at [142, 97] on span "Works Registration" at bounding box center [126, 87] width 138 height 21
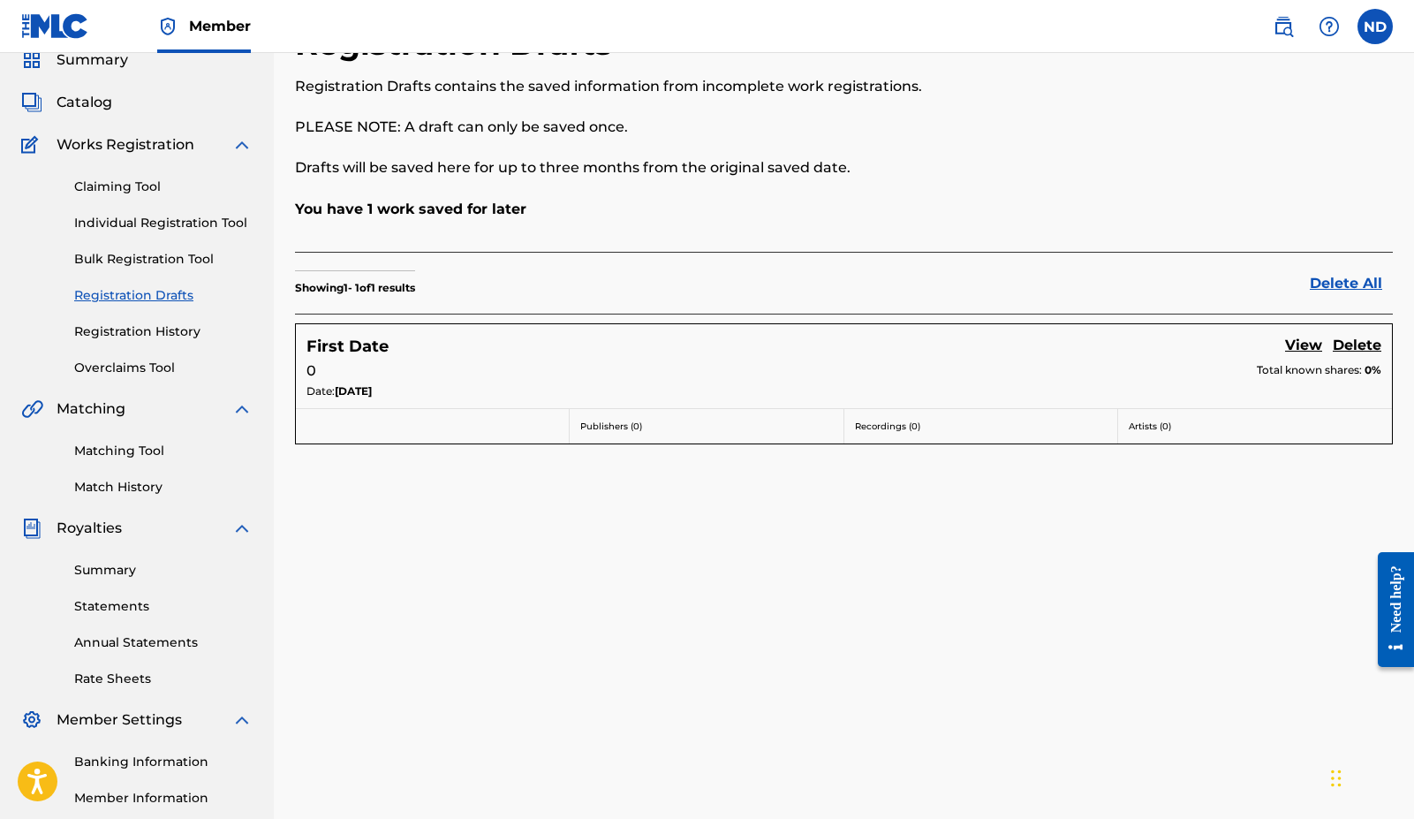
scroll to position [53, 0]
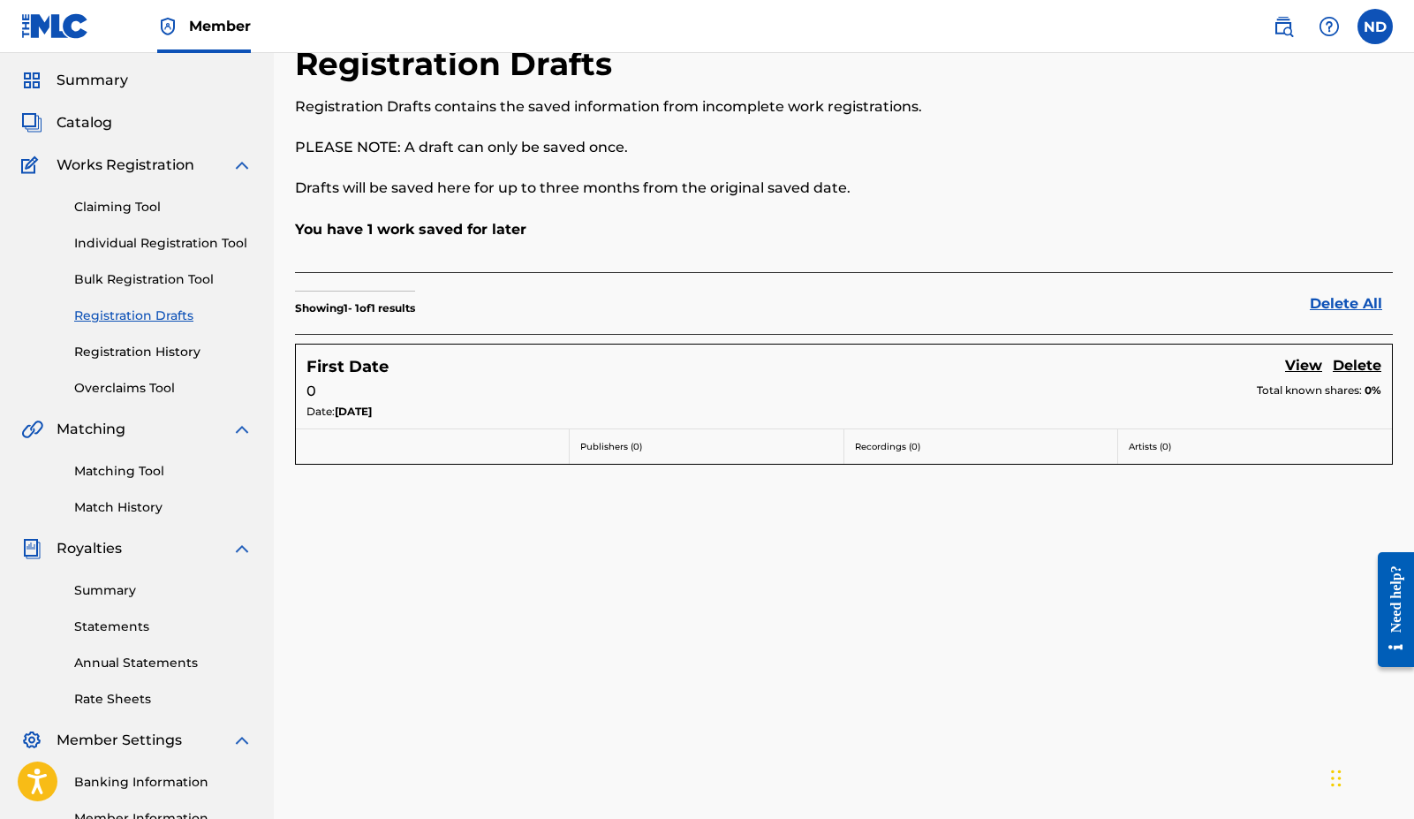
click at [95, 87] on span "Summary" at bounding box center [93, 80] width 72 height 21
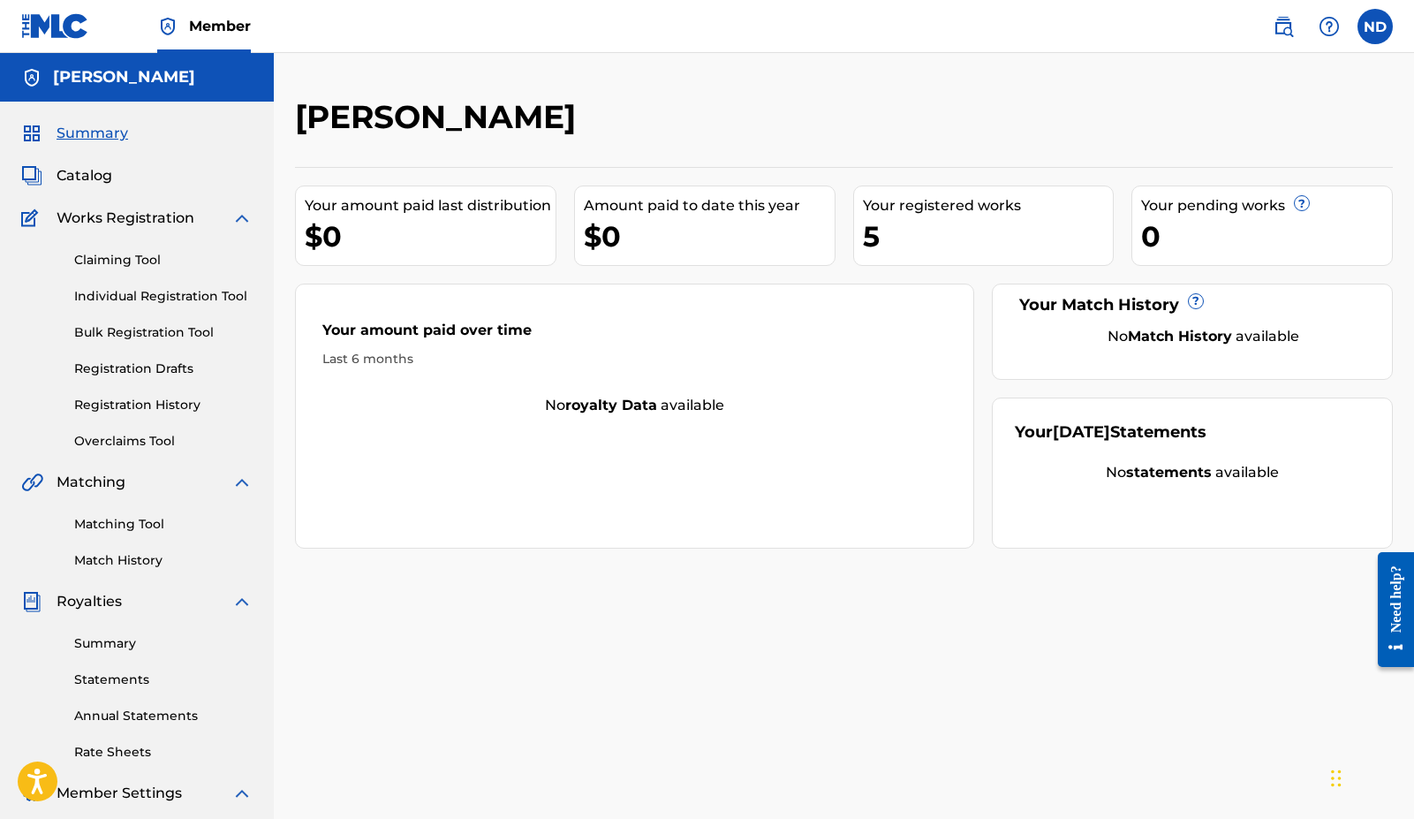
click at [91, 173] on span "Catalog" at bounding box center [85, 175] width 56 height 21
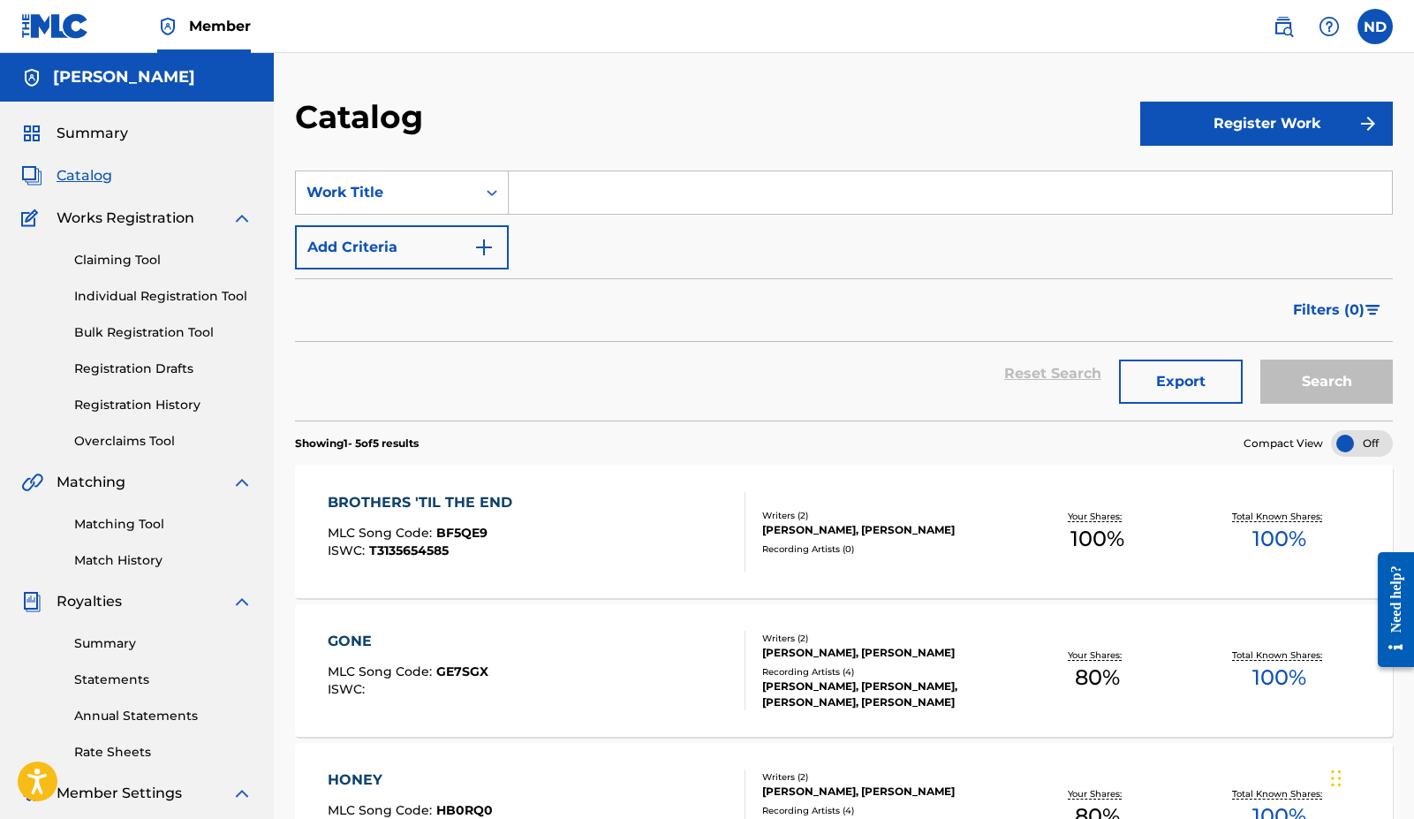
click at [105, 132] on span "Summary" at bounding box center [93, 133] width 72 height 21
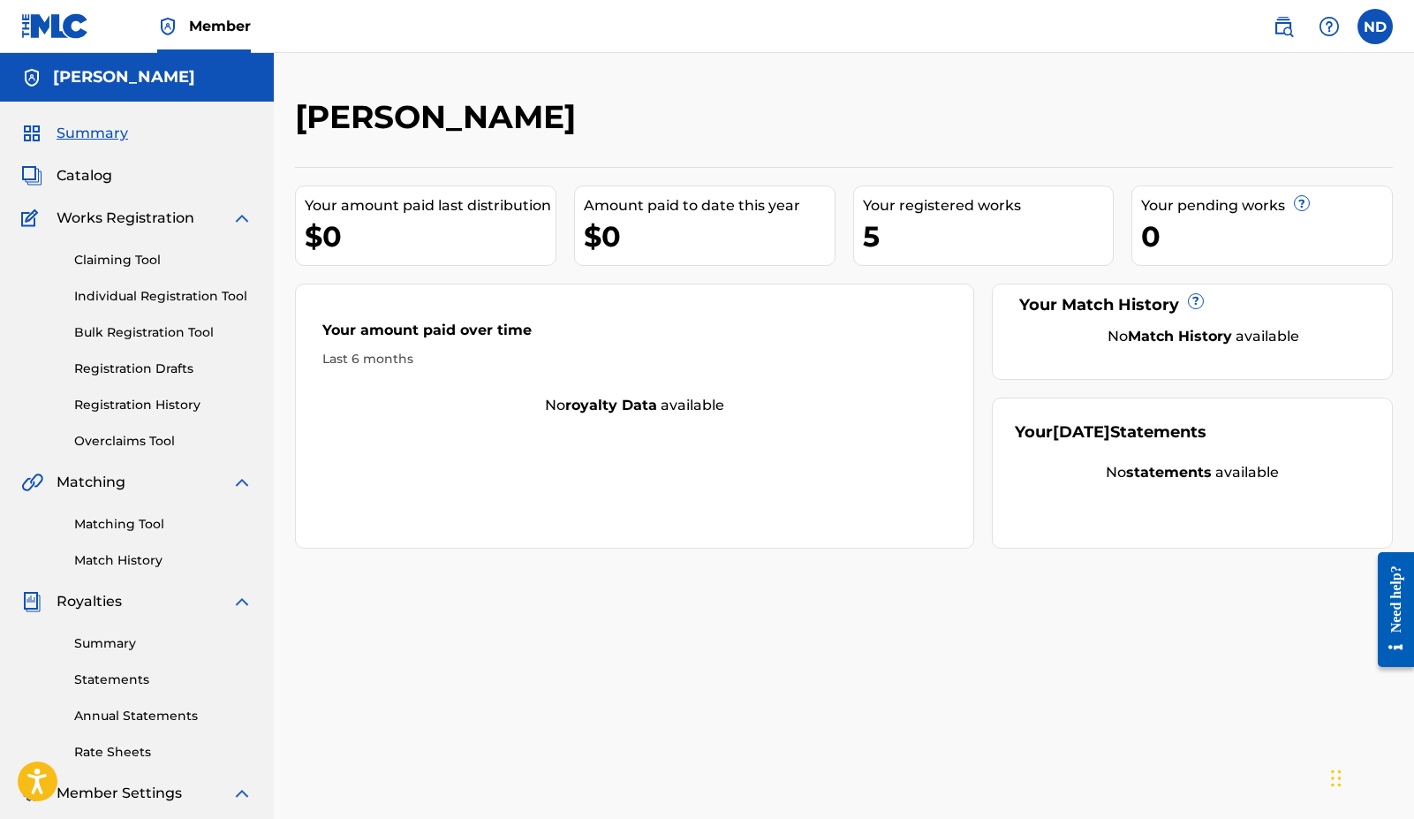
click at [158, 372] on link "Registration Drafts" at bounding box center [163, 369] width 178 height 19
